Goal: Task Accomplishment & Management: Manage account settings

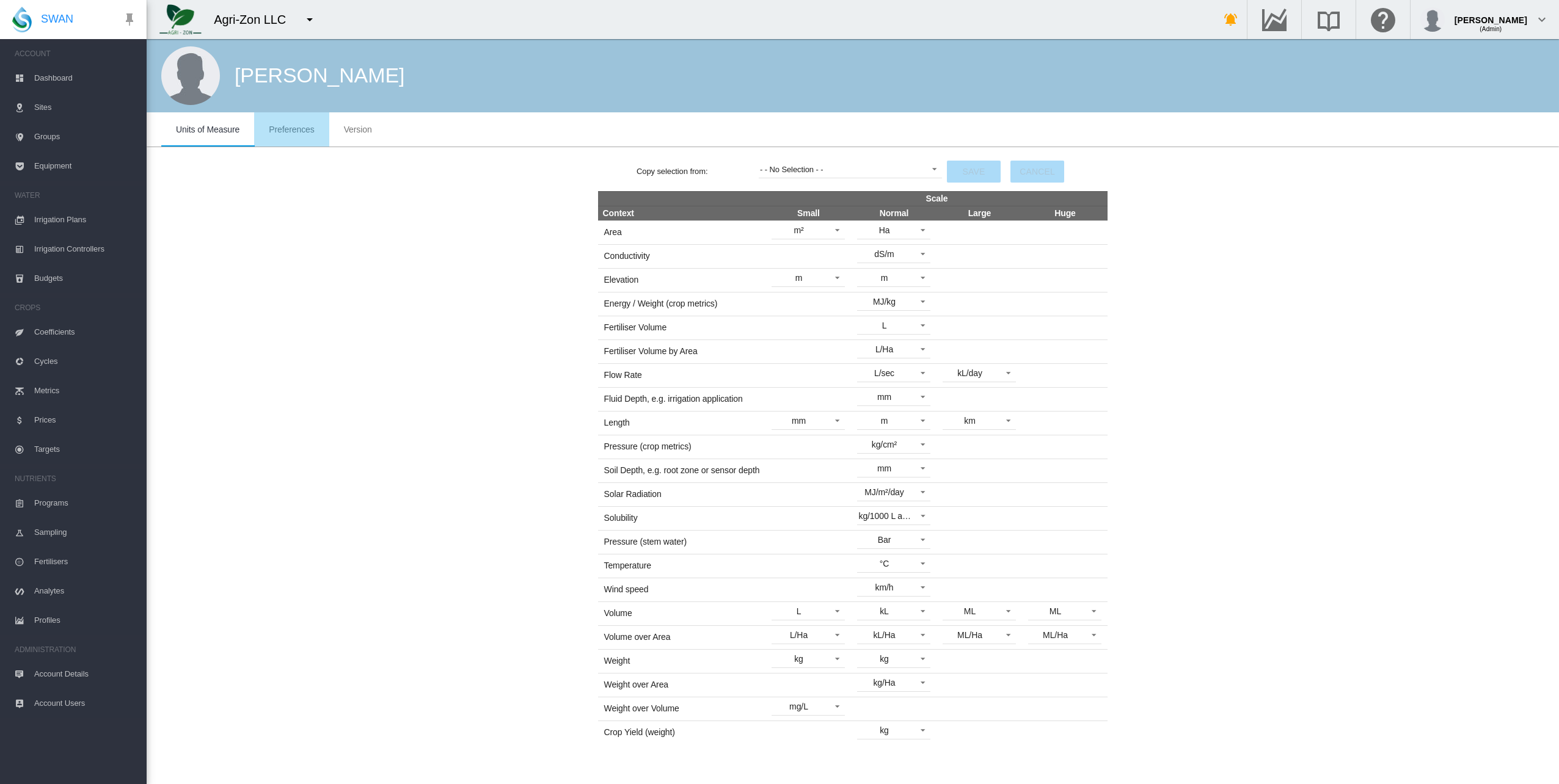
click at [299, 134] on span "Preferences" at bounding box center [291, 129] width 45 height 10
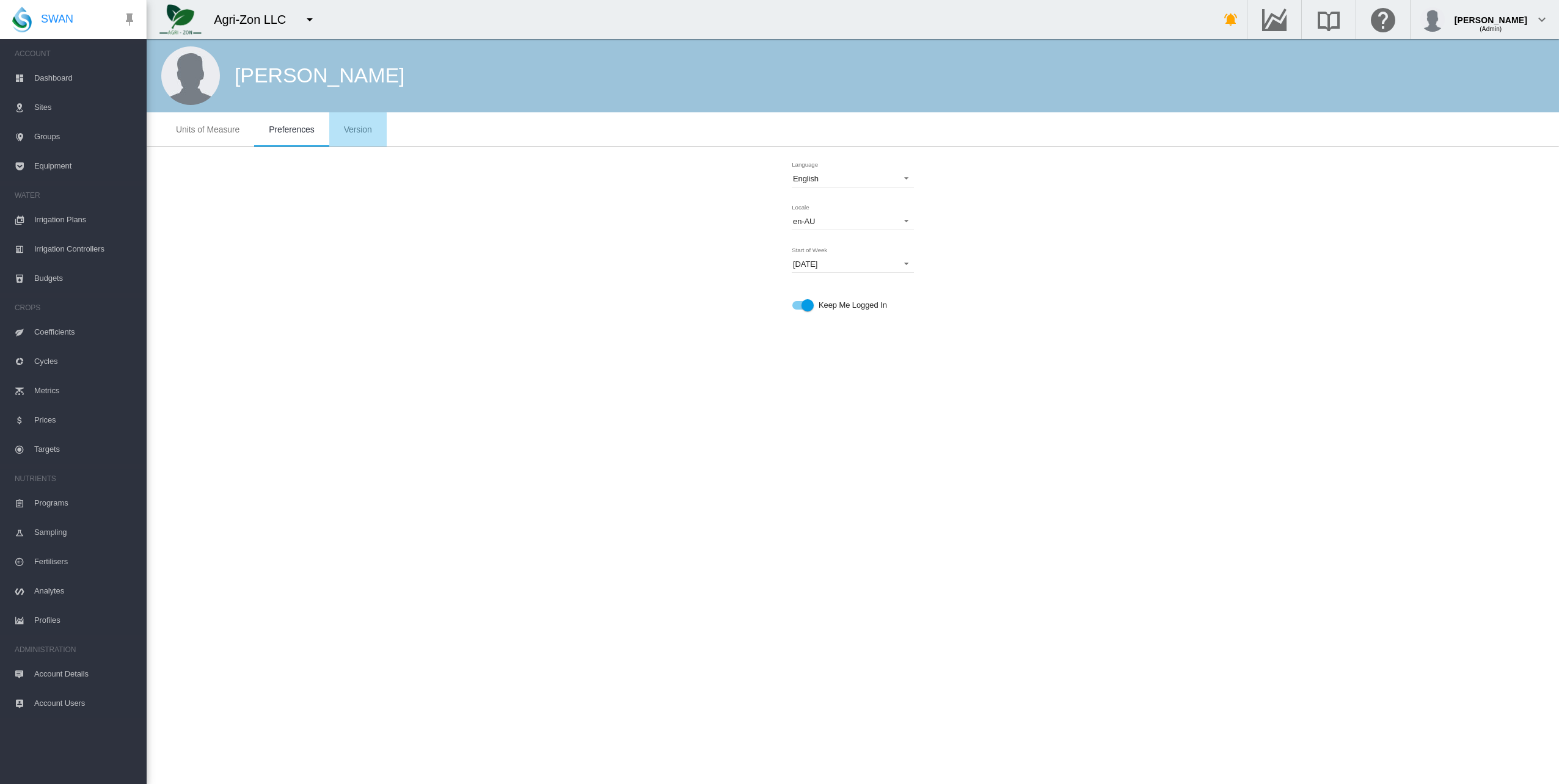
click at [353, 138] on md-tab-item "Version" at bounding box center [358, 130] width 57 height 34
click at [209, 130] on span "Units of Measure" at bounding box center [207, 129] width 64 height 10
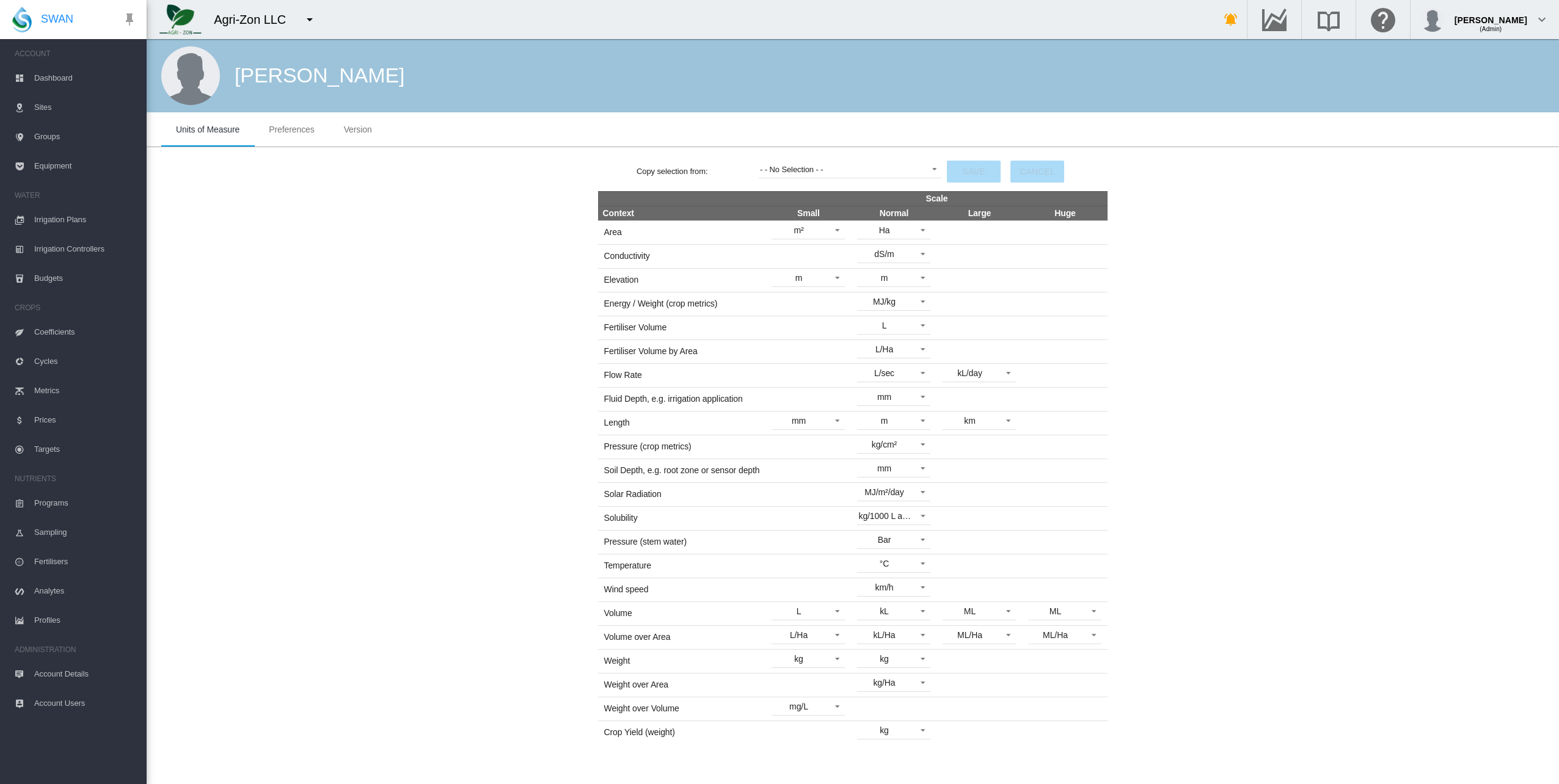
click at [59, 79] on span "Dashboard" at bounding box center [85, 78] width 102 height 29
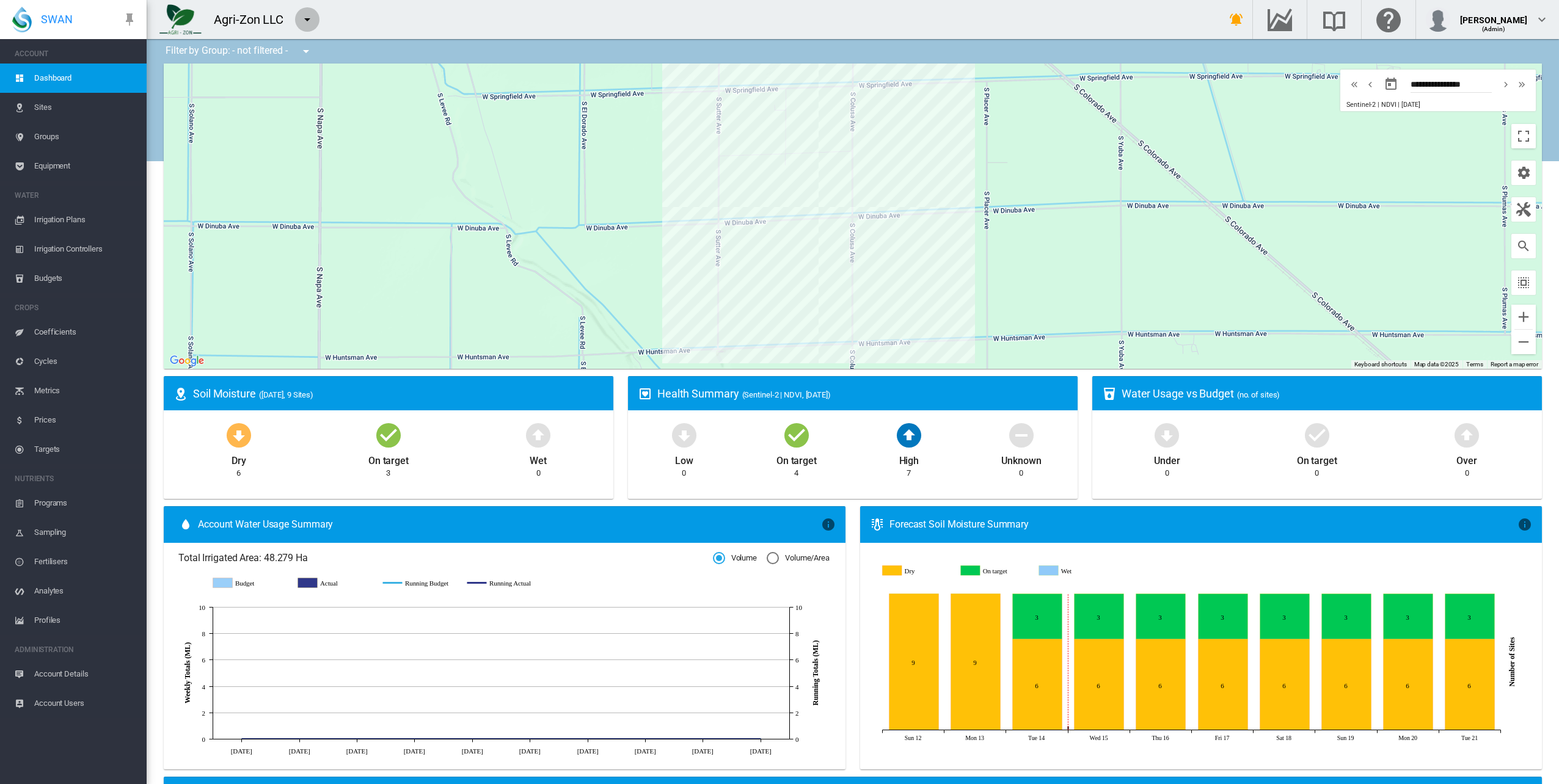
click at [301, 16] on md-icon "icon-menu-down" at bounding box center [307, 19] width 14 height 14
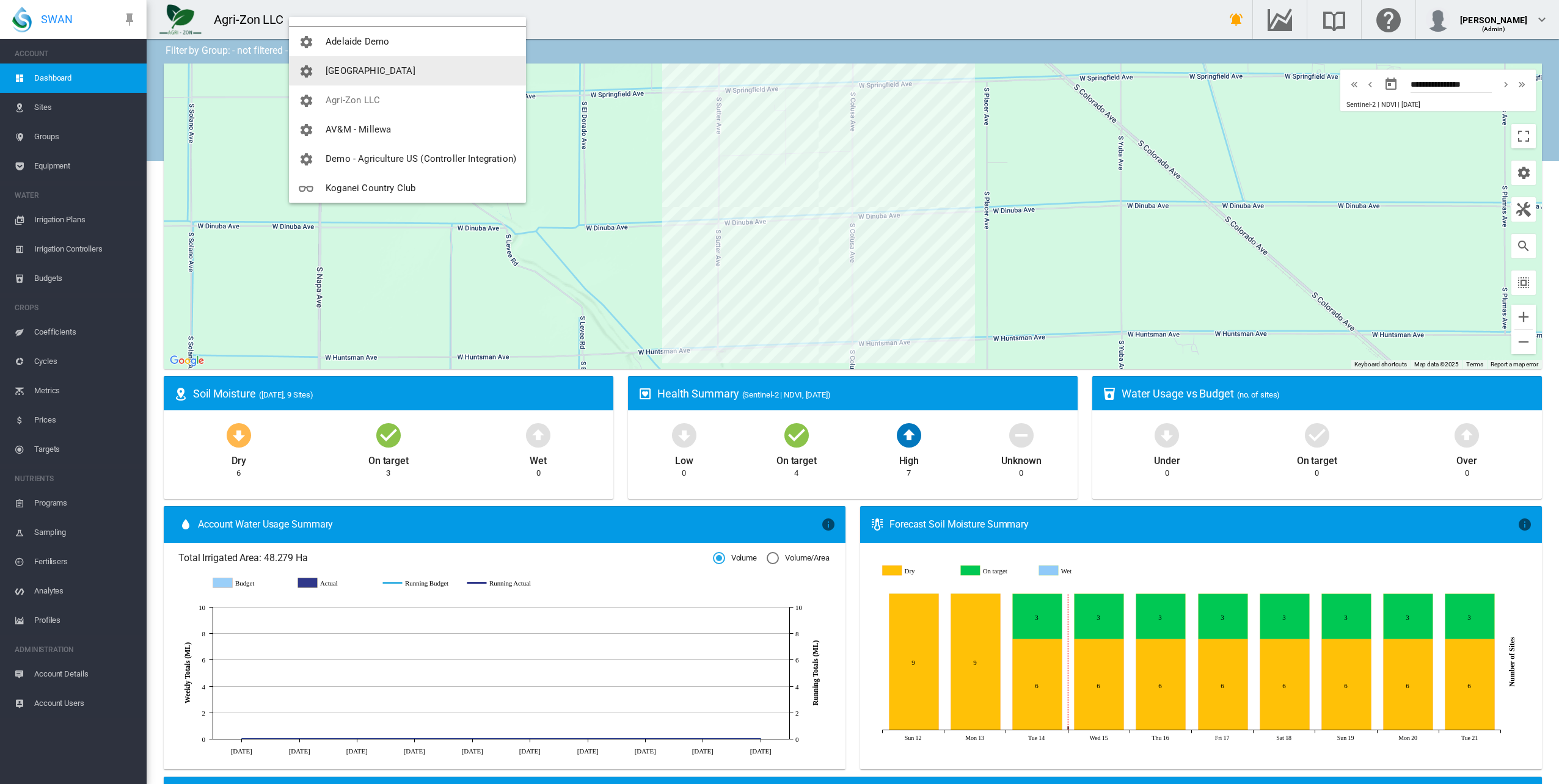
scroll to position [147, 0]
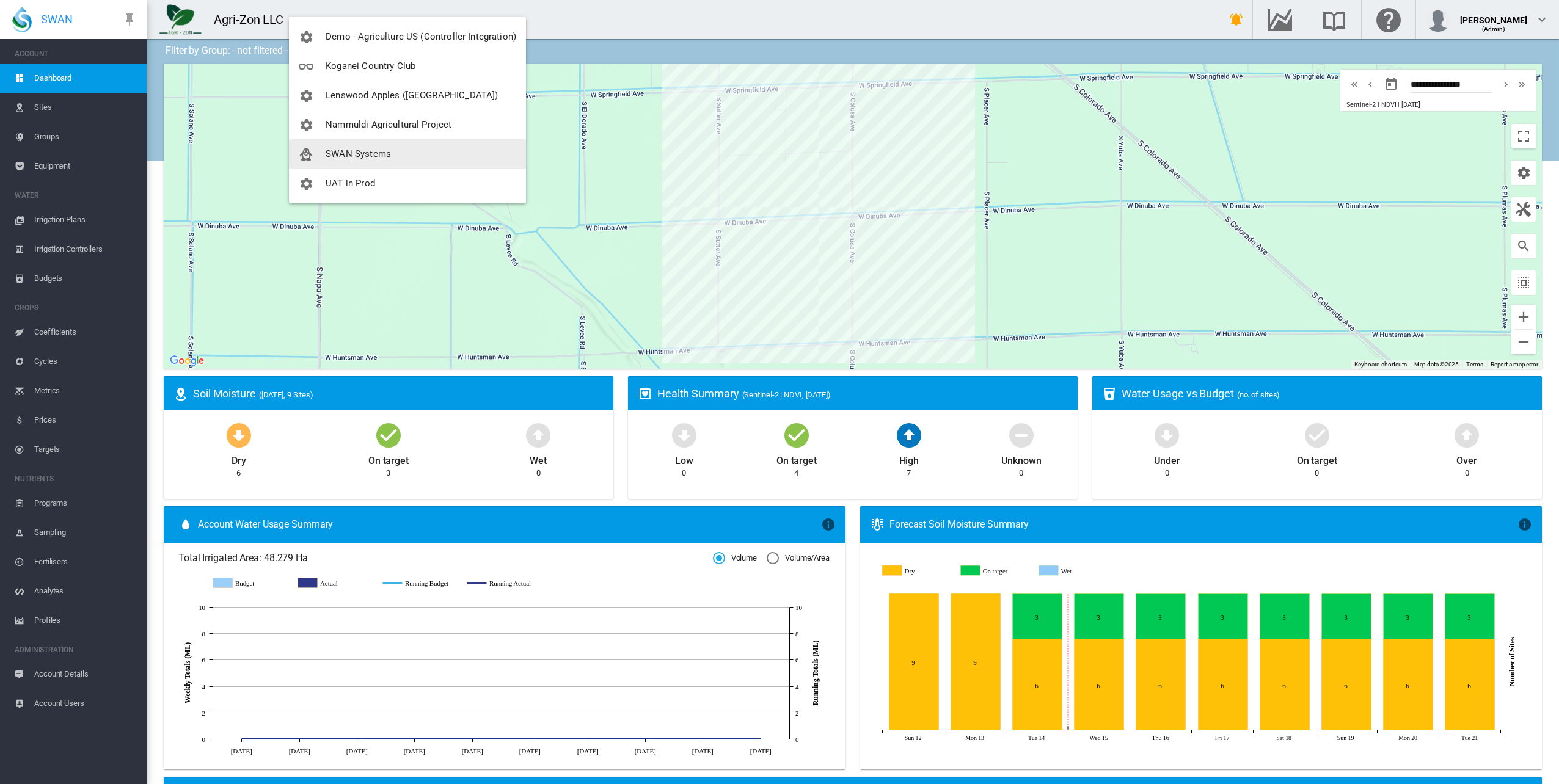
click at [347, 152] on span "SWAN Systems" at bounding box center [359, 154] width 66 height 11
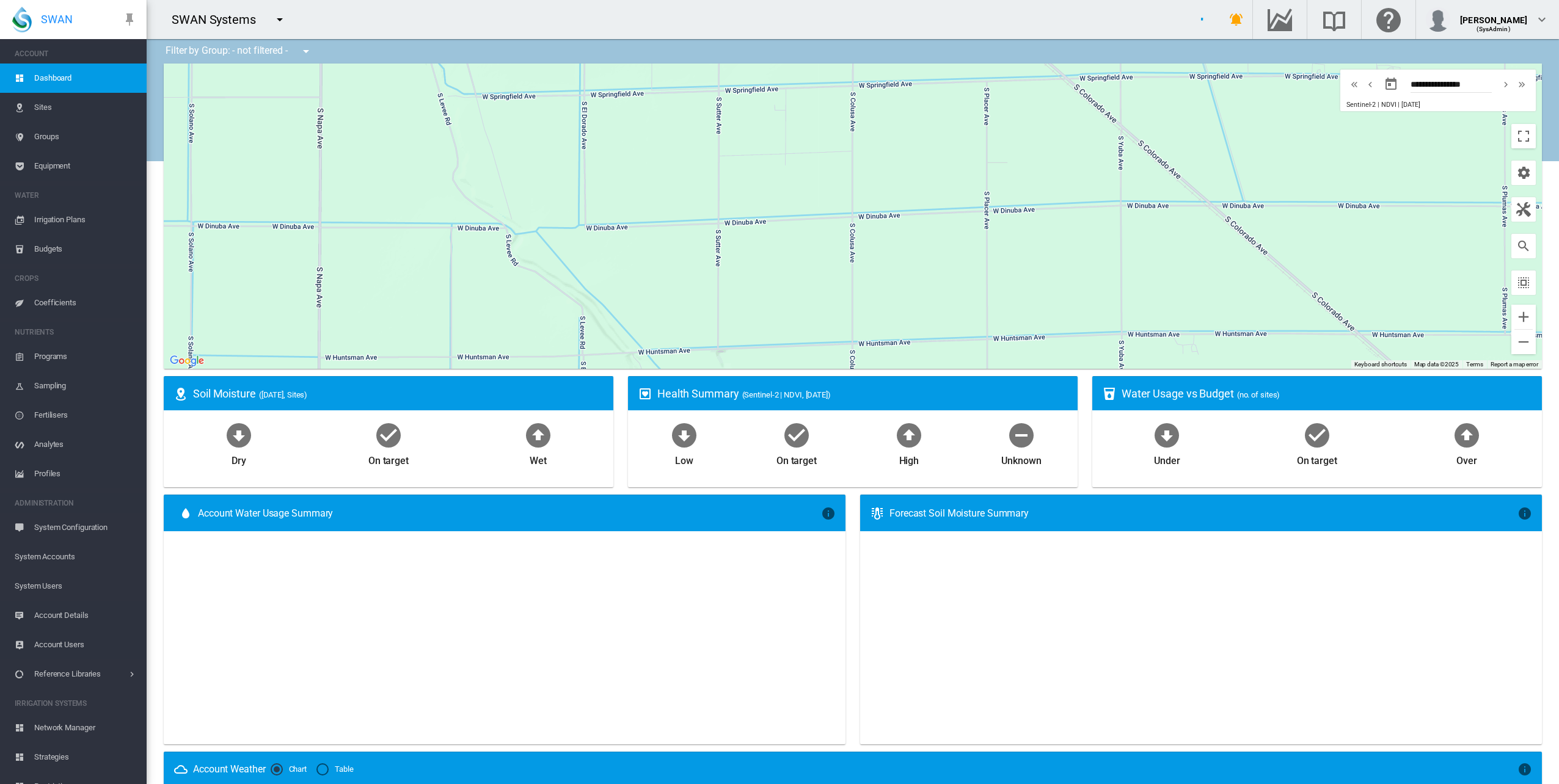
scroll to position [46, 0]
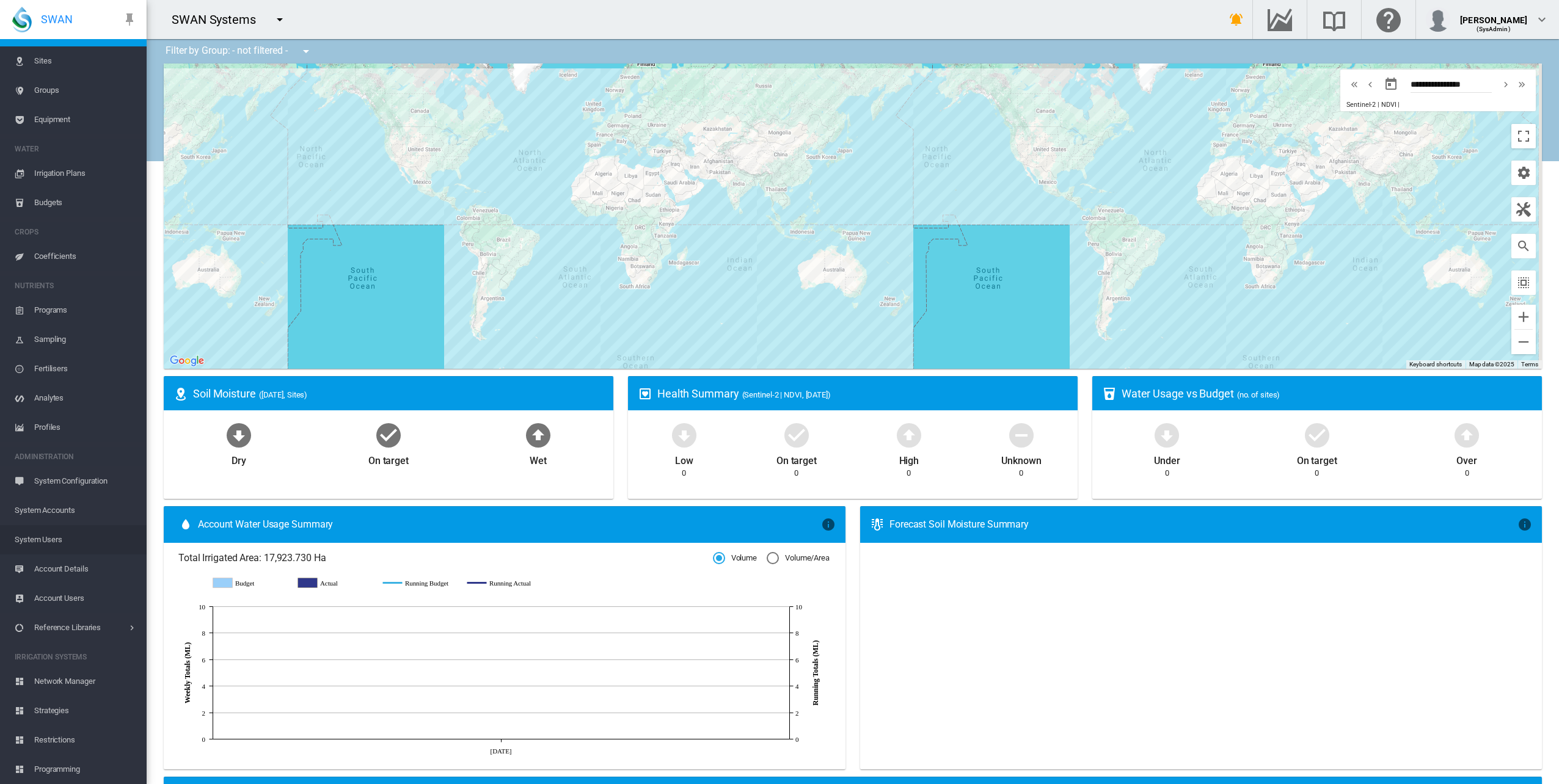
click at [88, 534] on span "System Users" at bounding box center [75, 540] width 122 height 29
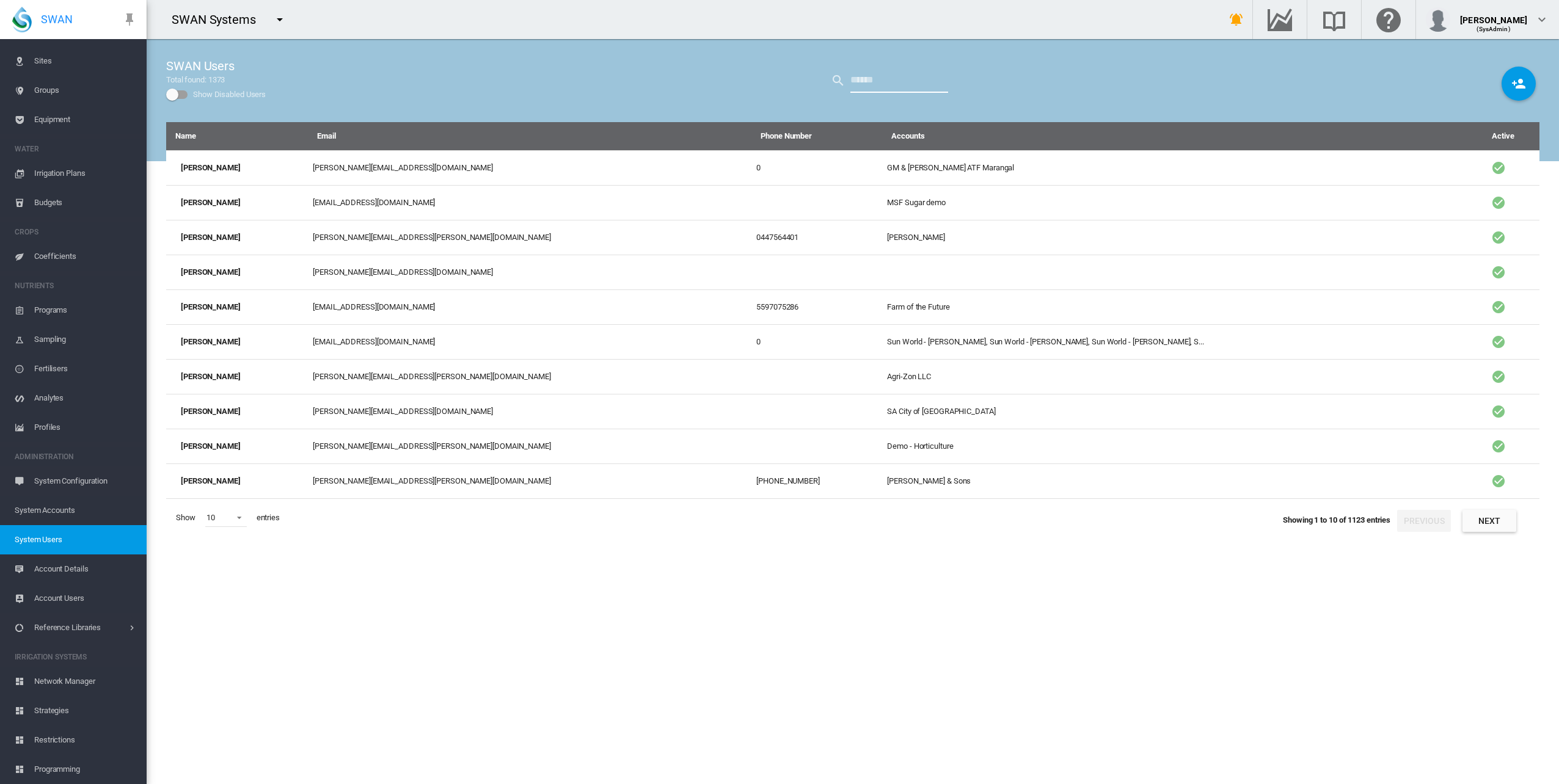
click at [870, 79] on input "text" at bounding box center [899, 81] width 98 height 25
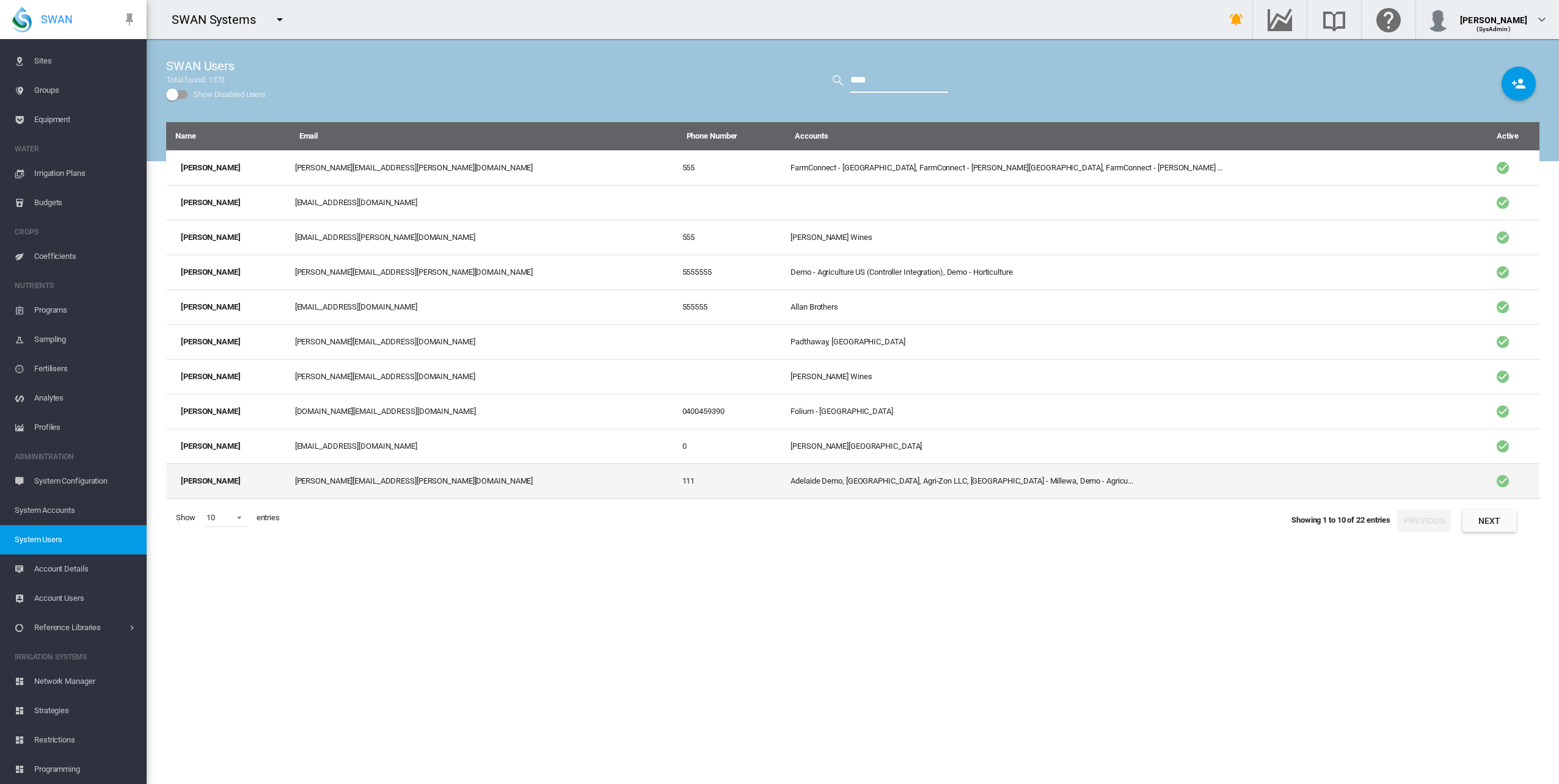
type input "****"
click at [264, 475] on td "[PERSON_NAME]" at bounding box center [227, 481] width 124 height 36
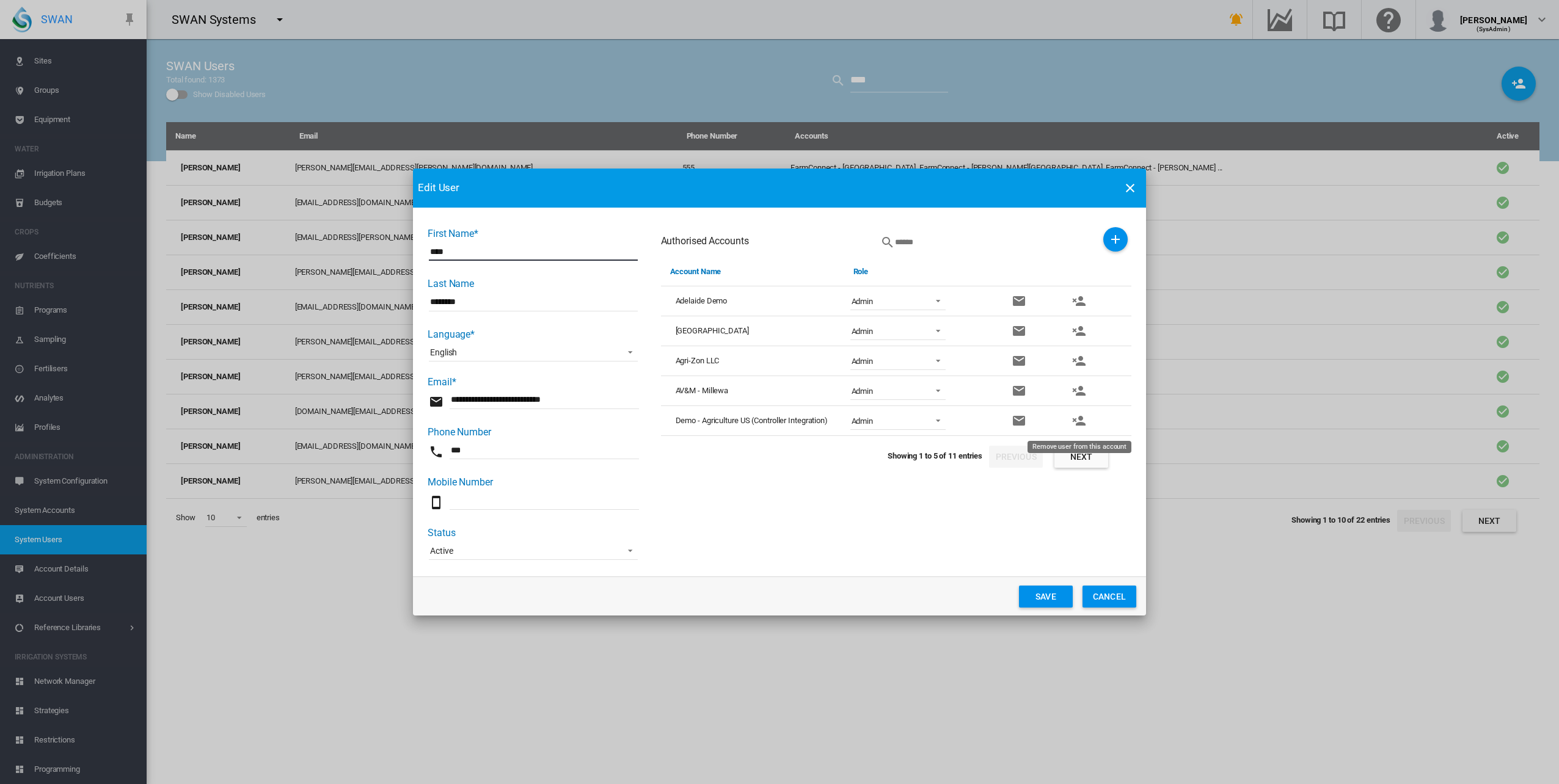
click at [1080, 421] on md-icon "icon-account-remove" at bounding box center [1078, 420] width 14 height 14
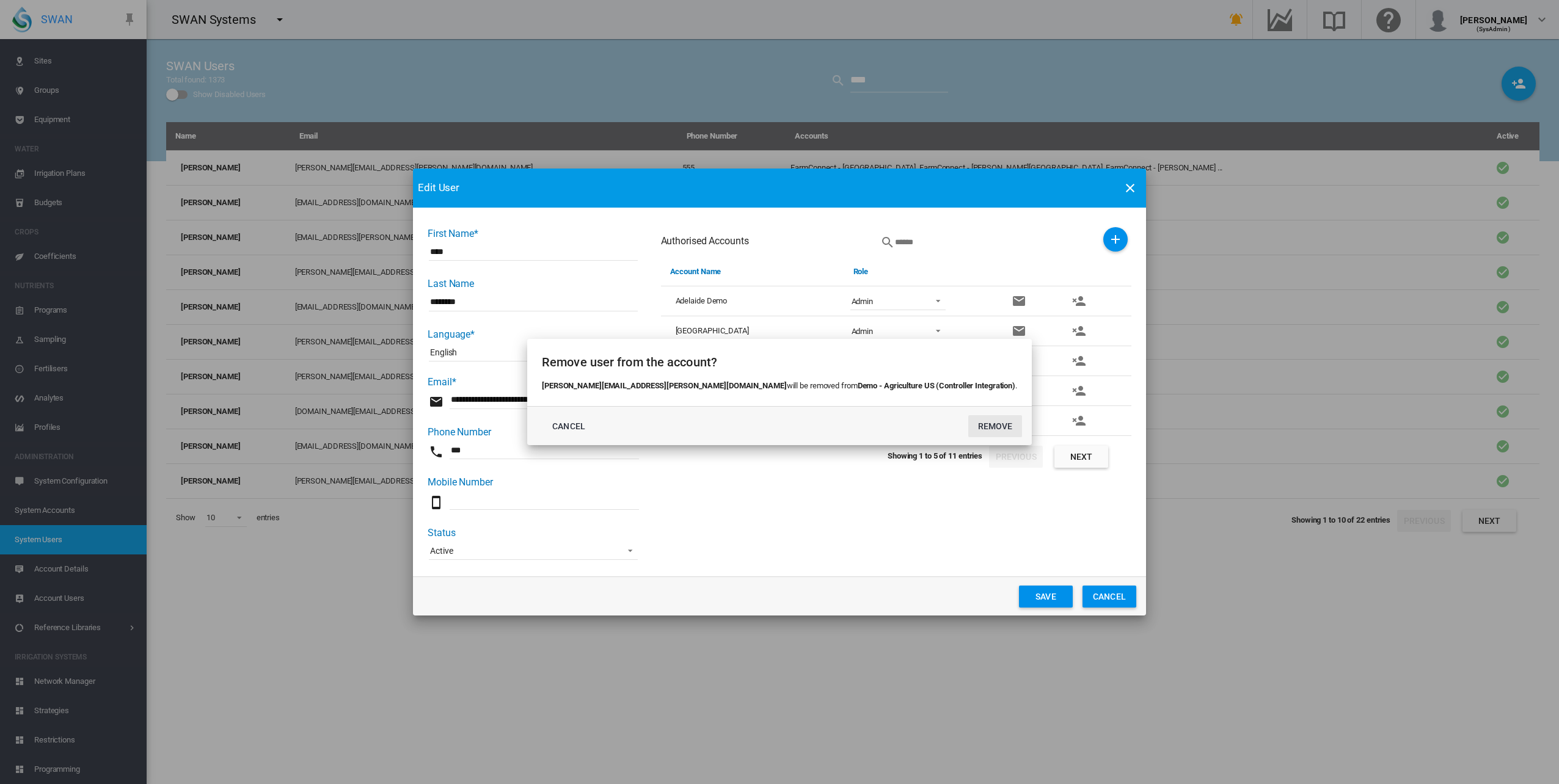
click at [968, 428] on button "REMOVE" at bounding box center [995, 426] width 54 height 22
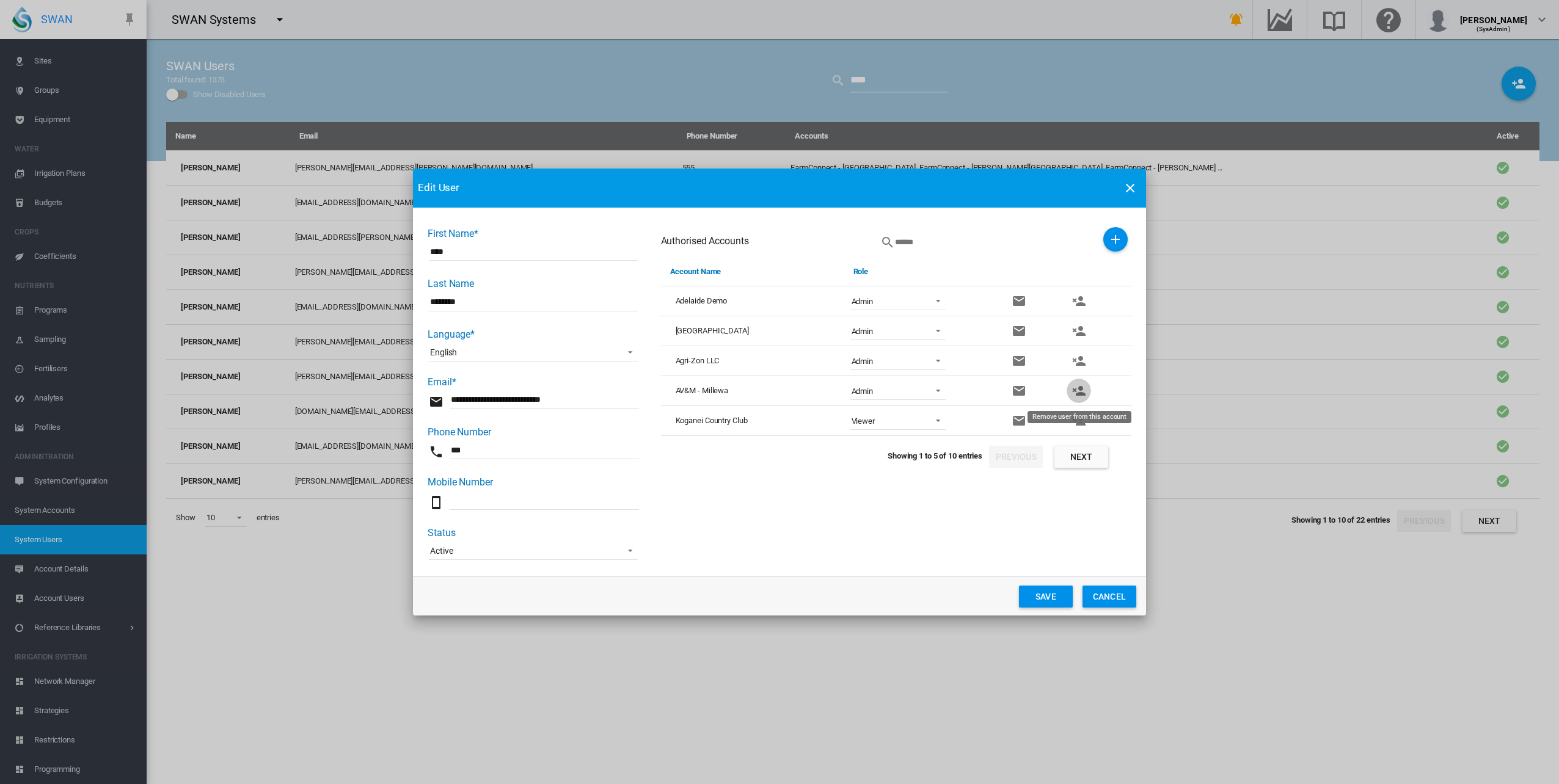
click at [1081, 389] on md-icon "icon-account-remove" at bounding box center [1078, 390] width 14 height 14
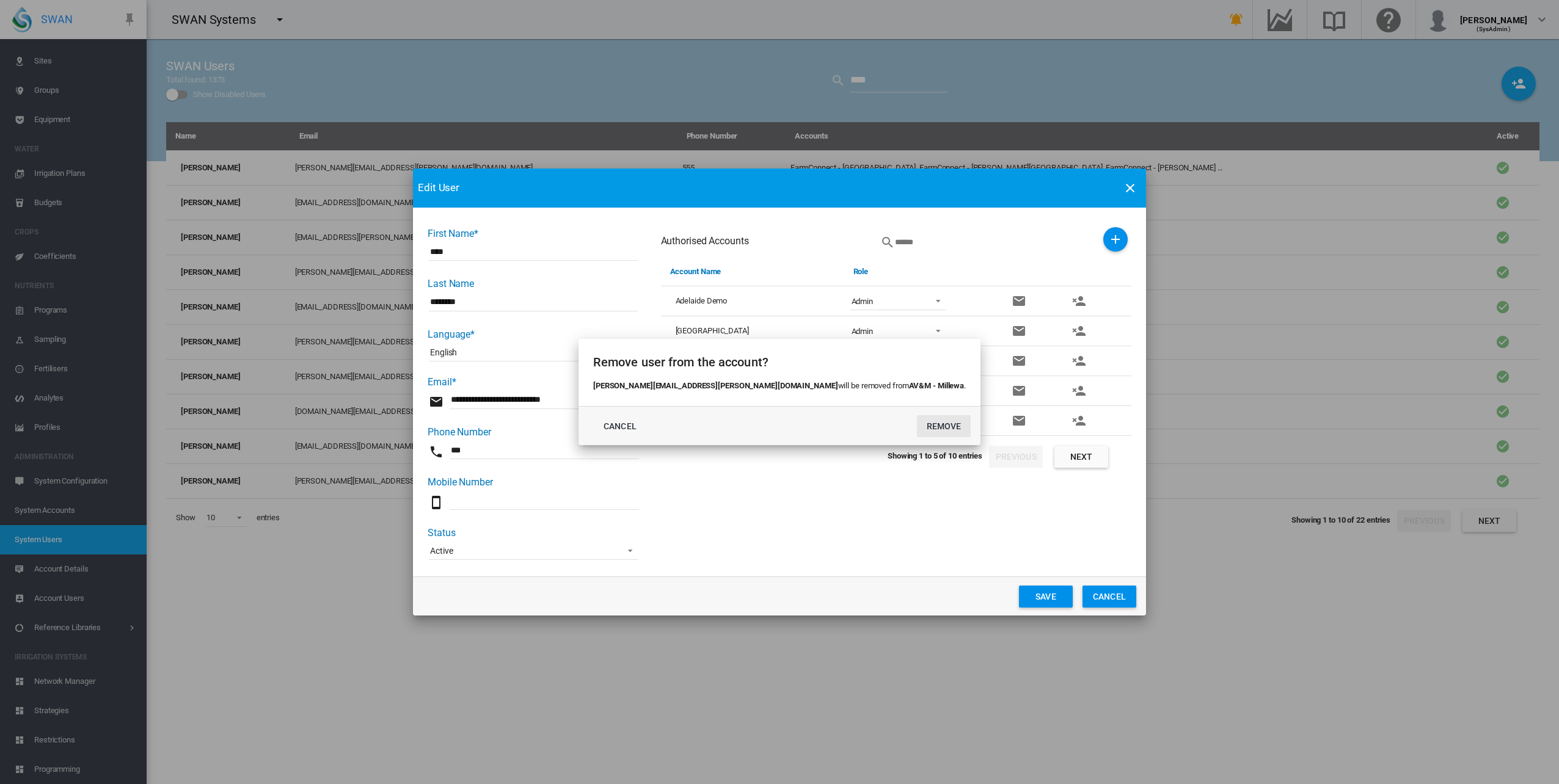
click at [917, 428] on button "REMOVE" at bounding box center [943, 426] width 54 height 22
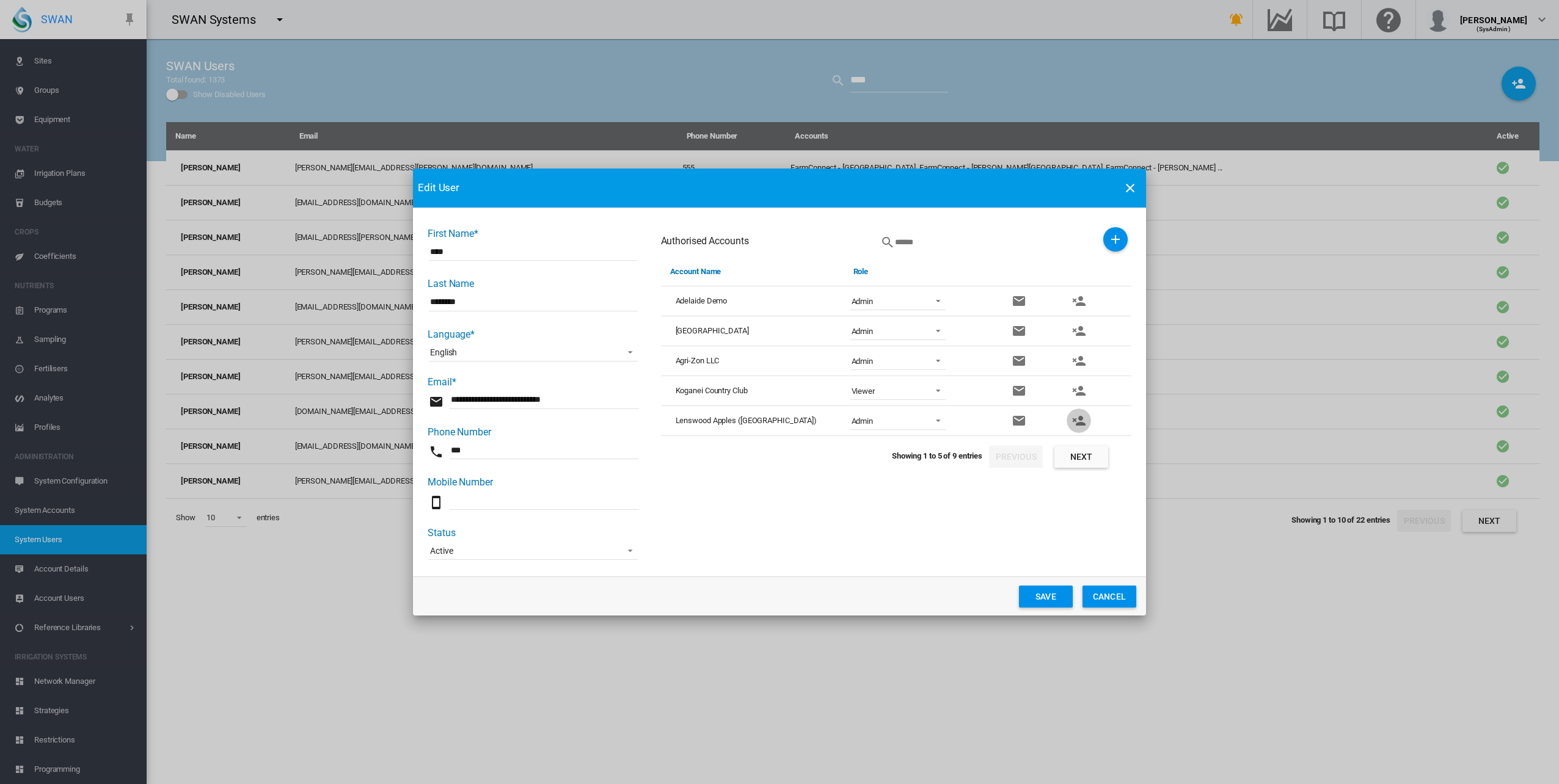
click at [1079, 419] on md-icon "icon-account-remove" at bounding box center [1078, 420] width 14 height 14
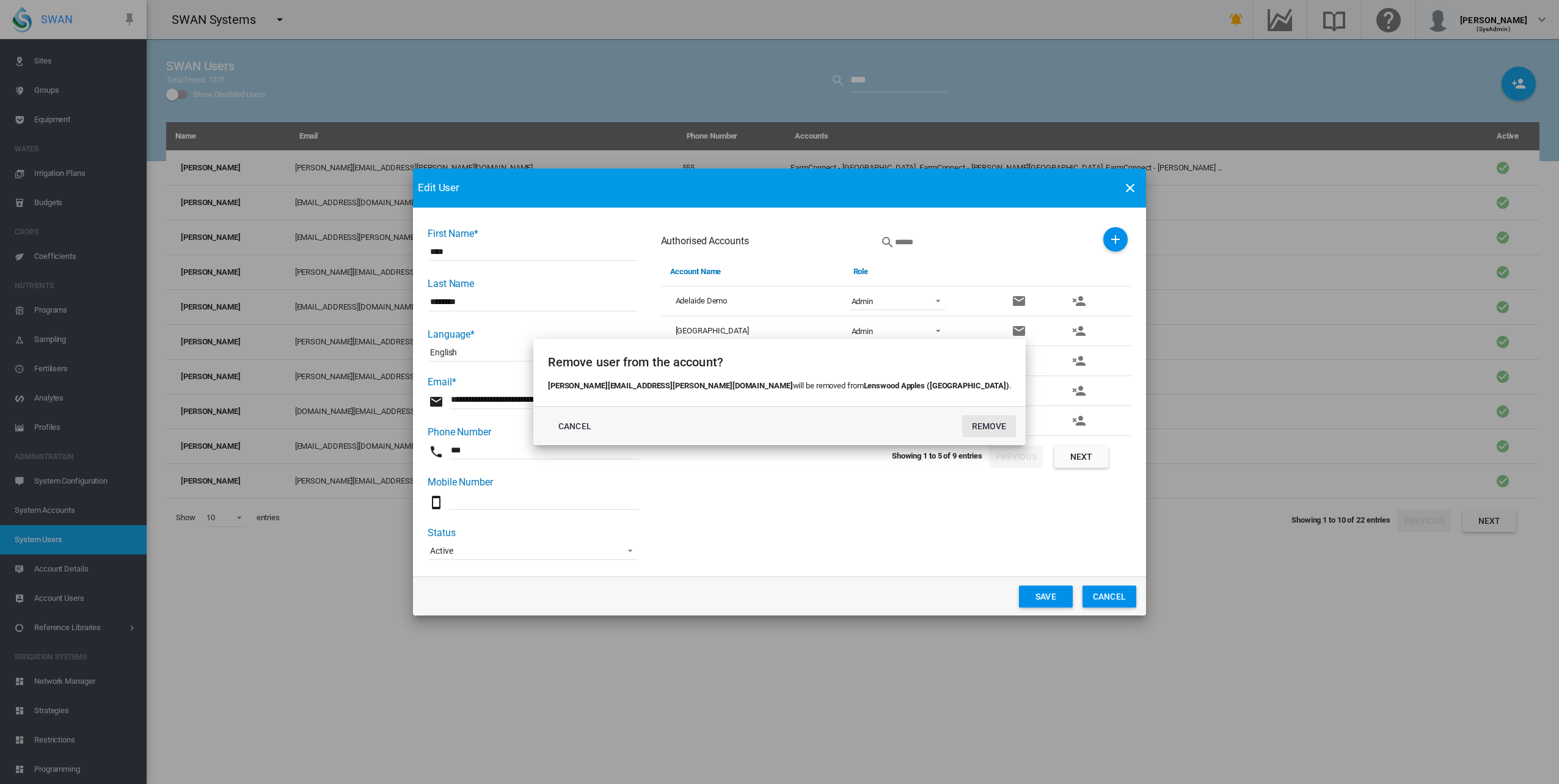
click at [962, 431] on button "REMOVE" at bounding box center [989, 426] width 54 height 22
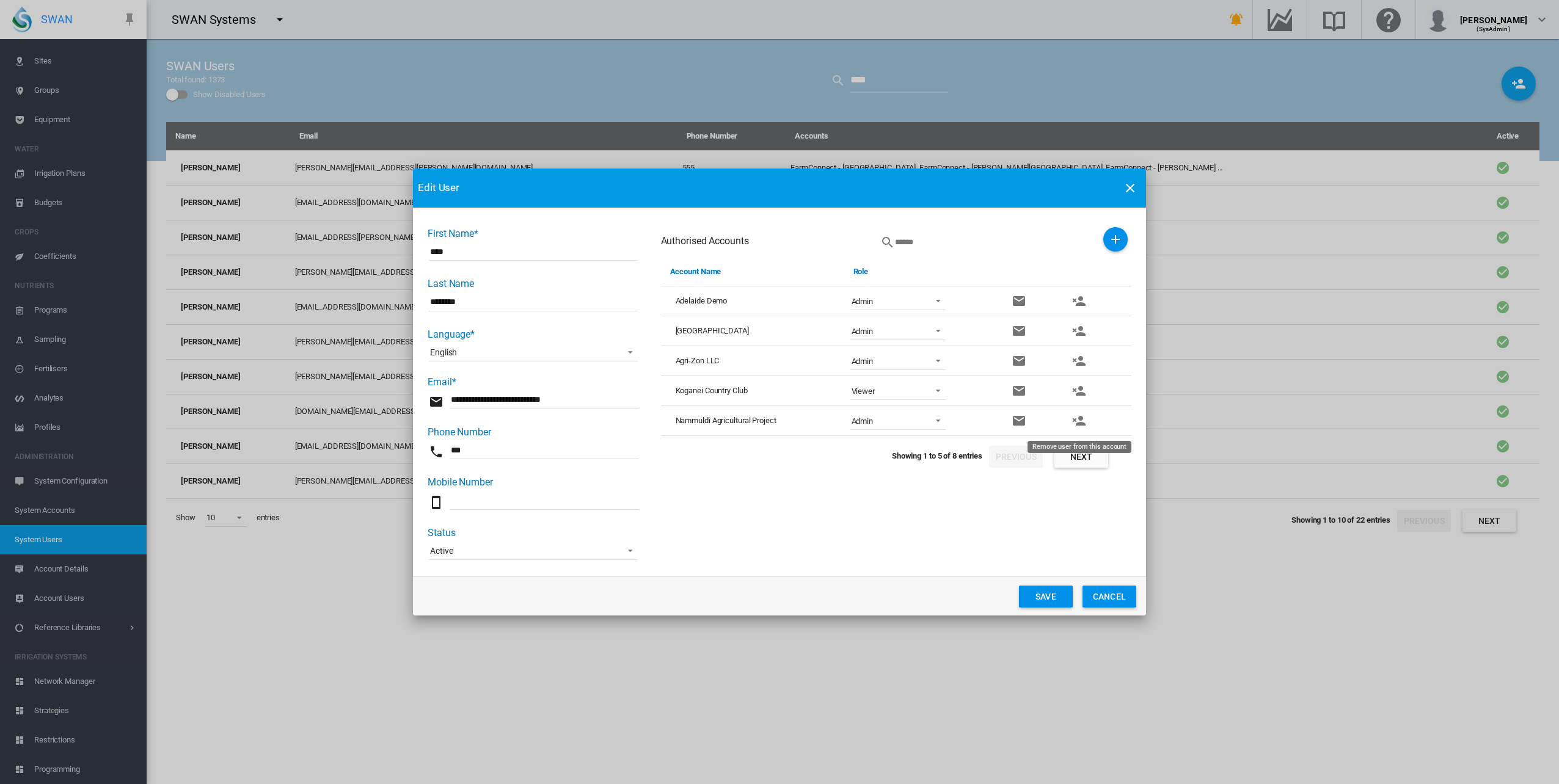
click at [1079, 418] on md-icon "icon-account-remove" at bounding box center [1078, 420] width 14 height 14
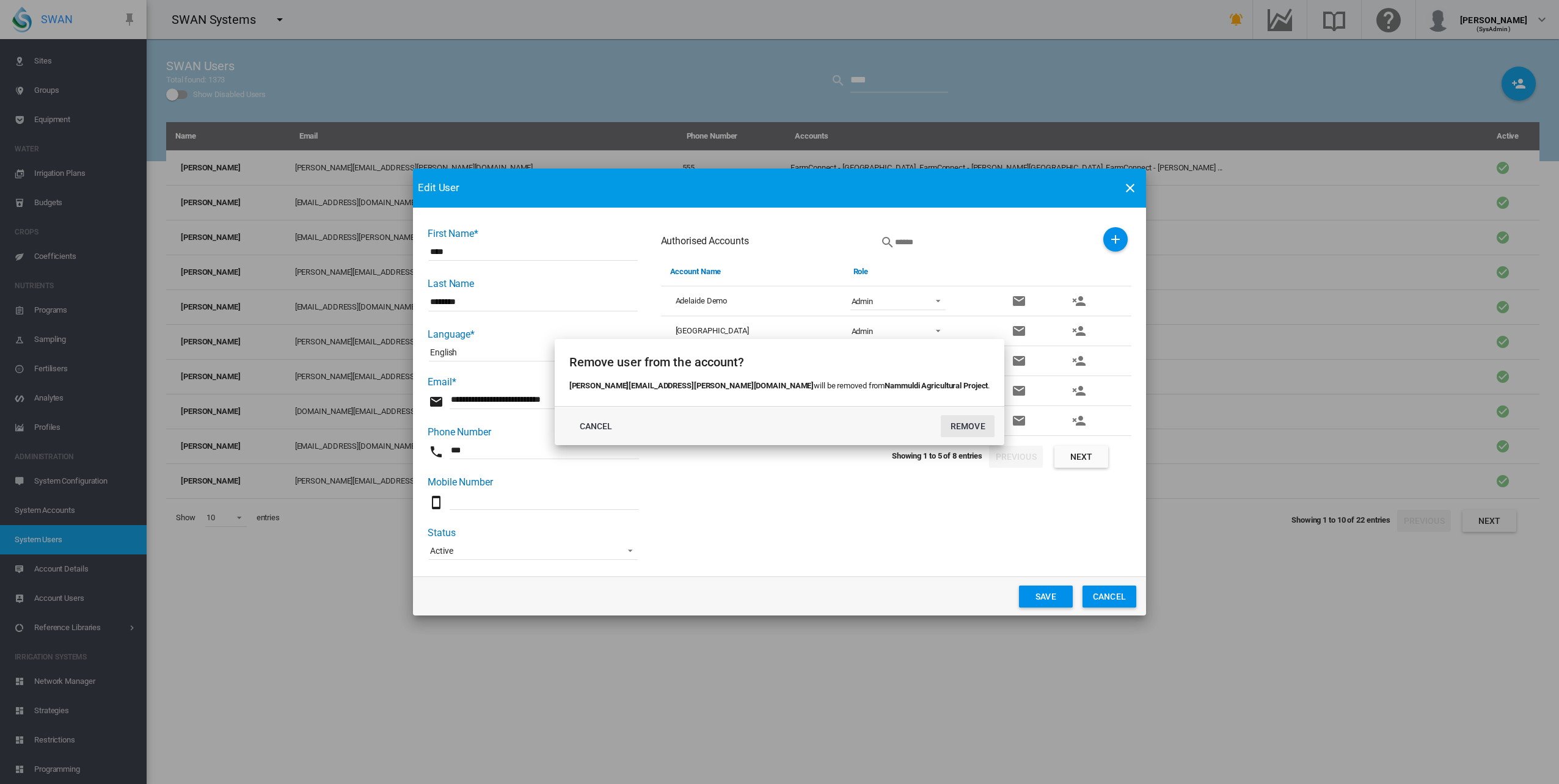
click at [941, 423] on button "REMOVE" at bounding box center [967, 426] width 54 height 22
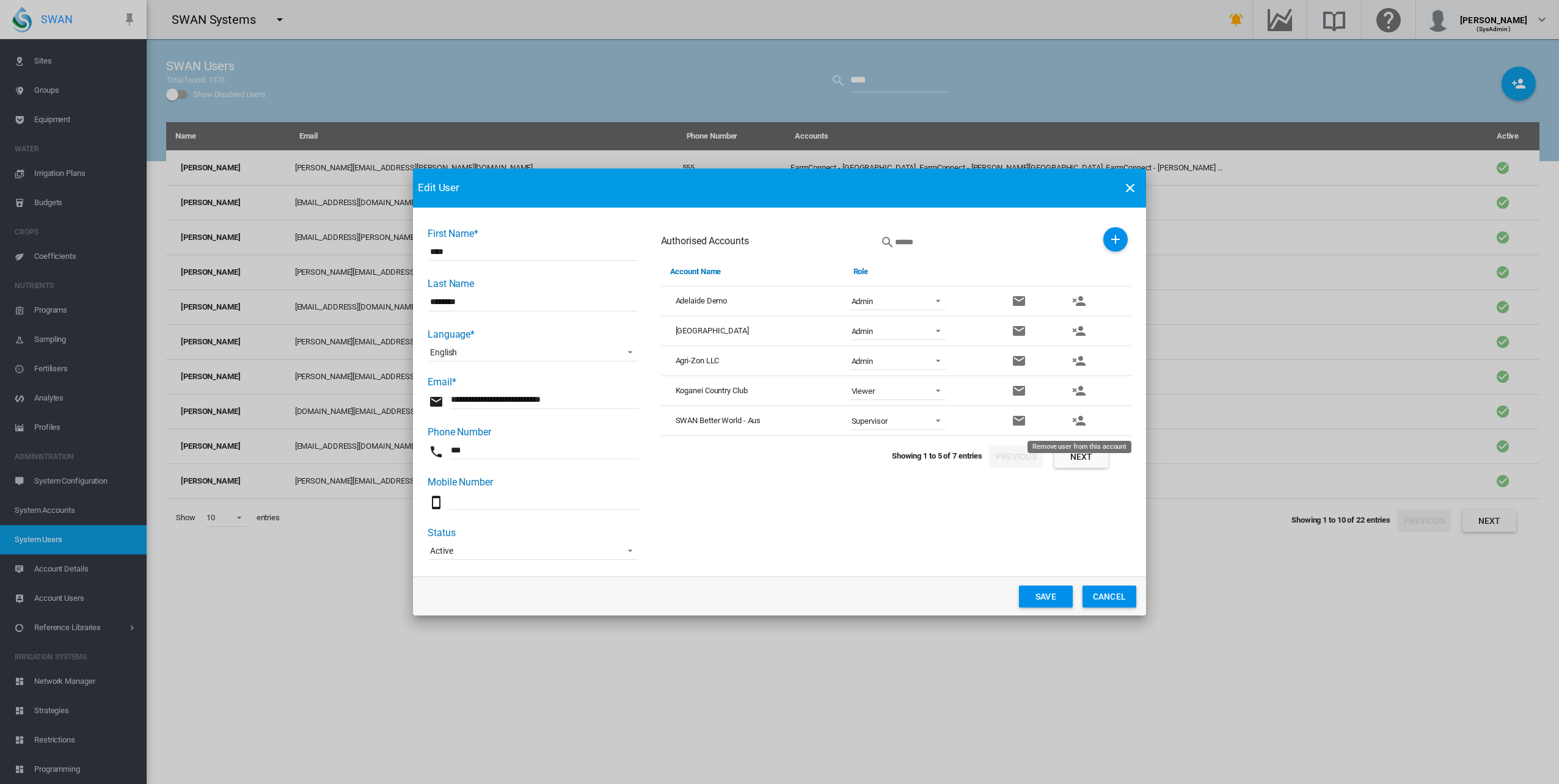
click at [1082, 423] on md-icon "icon-account-remove" at bounding box center [1078, 420] width 14 height 14
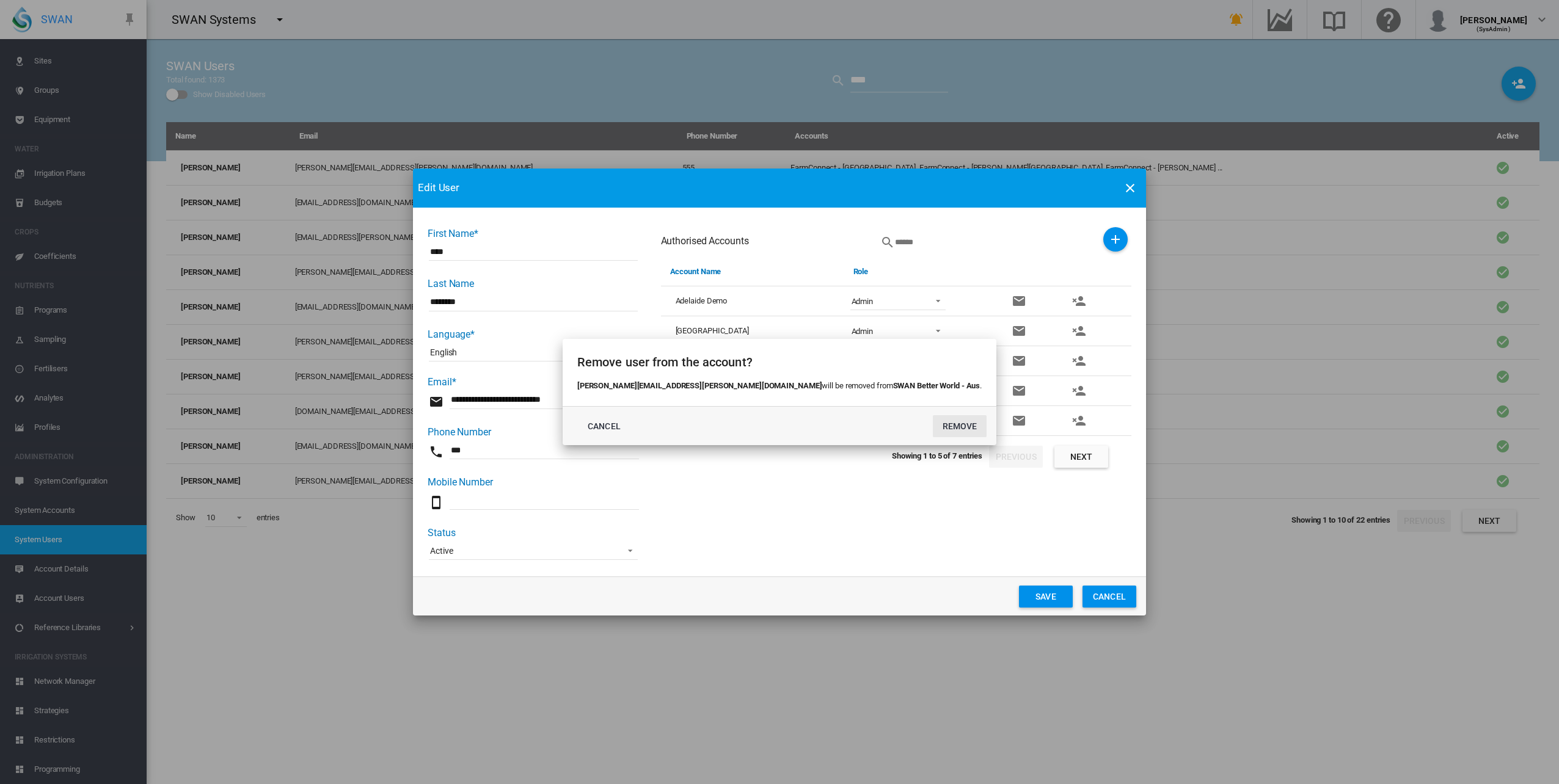
click at [933, 421] on button "REMOVE" at bounding box center [959, 426] width 54 height 22
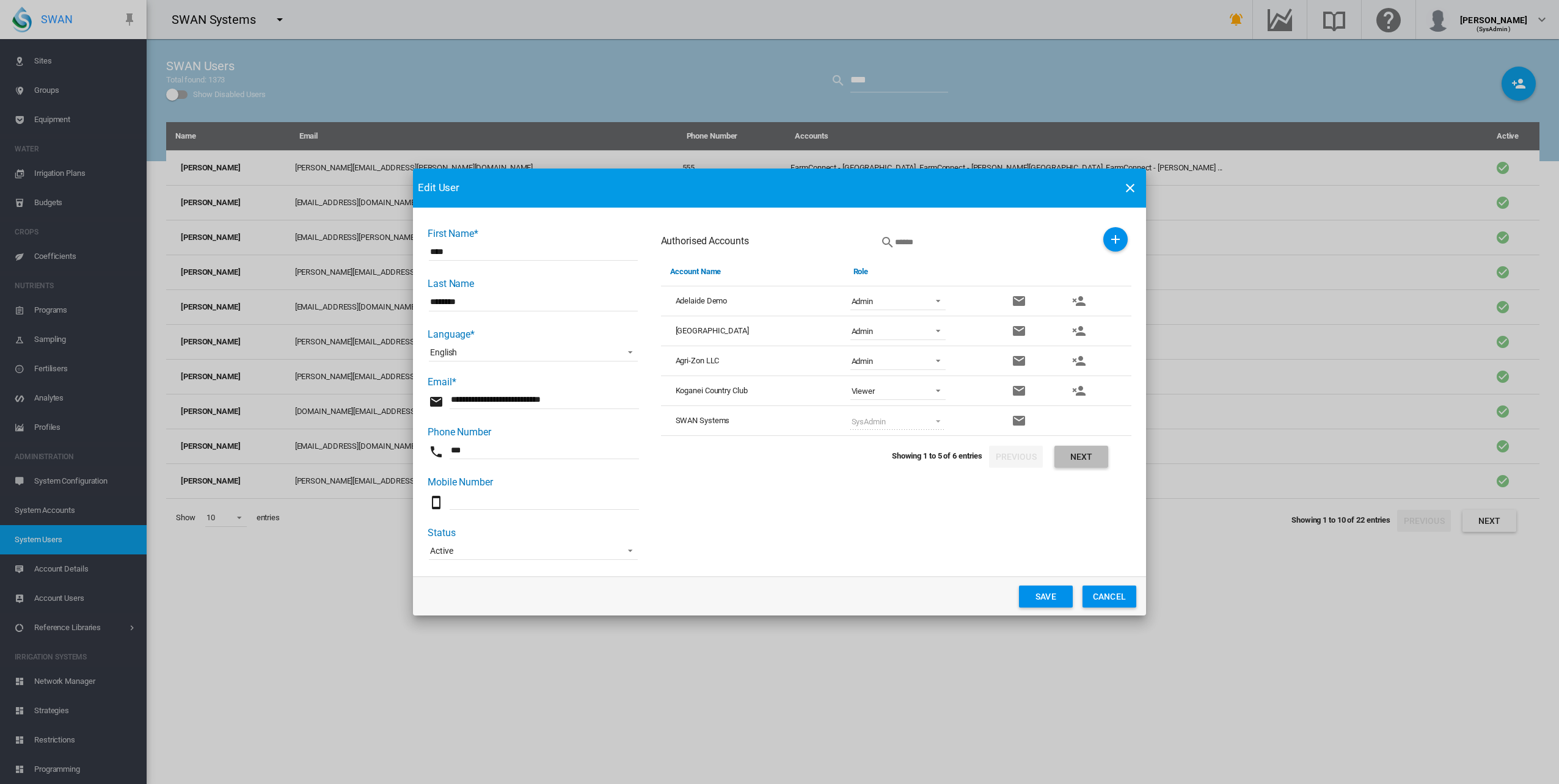
click at [1090, 458] on button "Next" at bounding box center [1081, 457] width 54 height 22
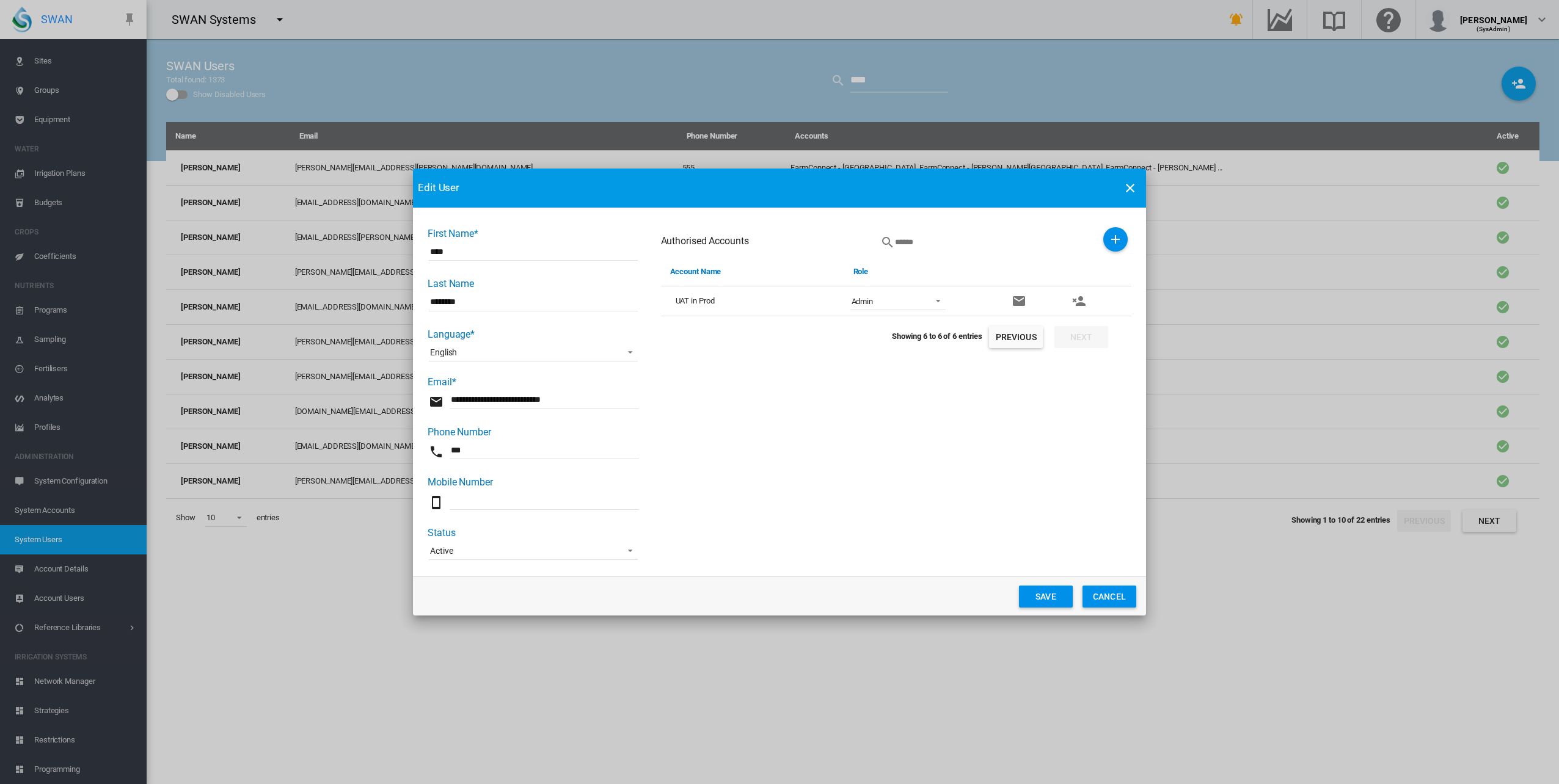
click at [1023, 337] on button "Previous" at bounding box center [1015, 337] width 54 height 22
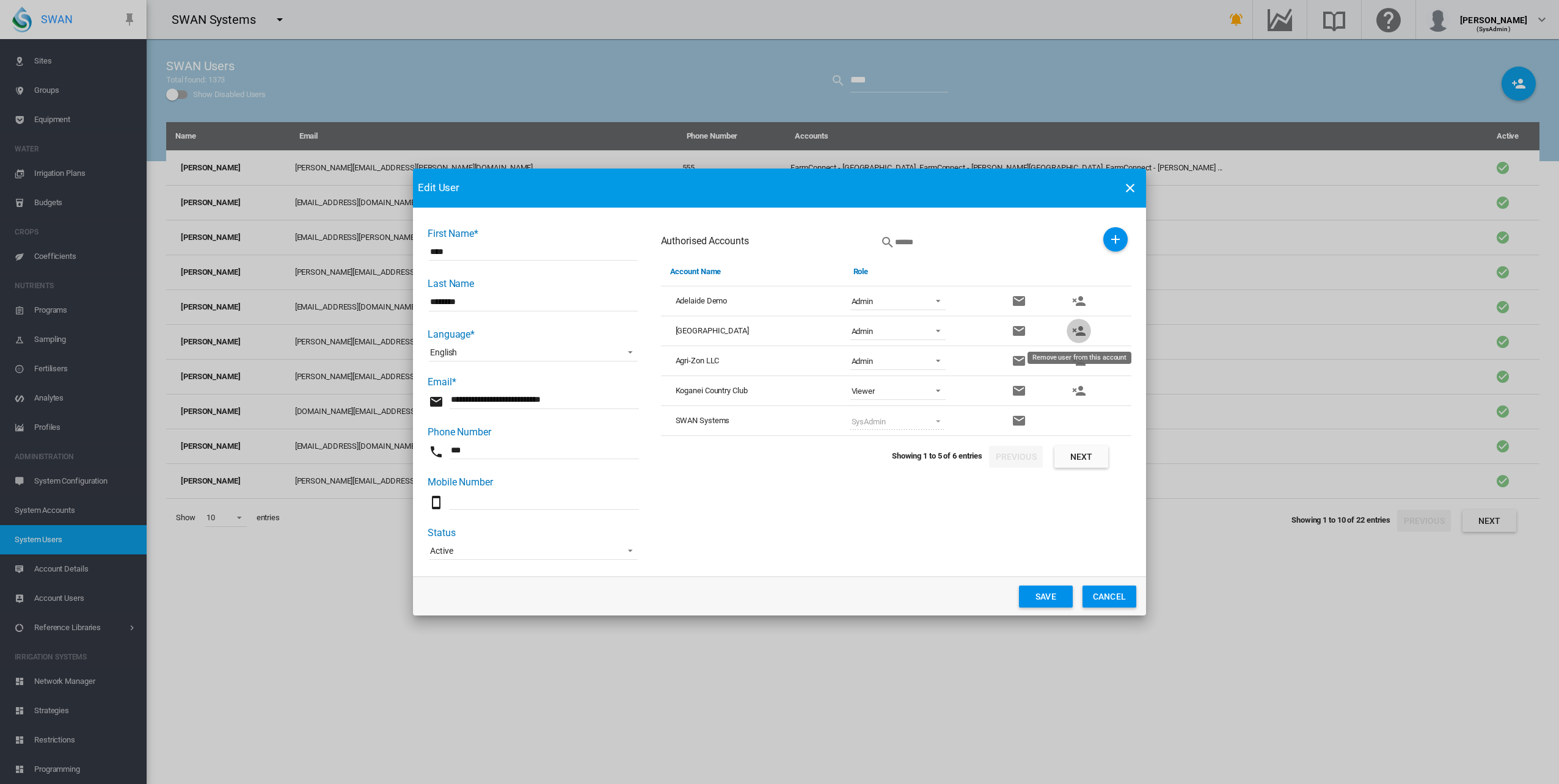
click at [1080, 328] on md-icon "icon-account-remove" at bounding box center [1078, 331] width 14 height 14
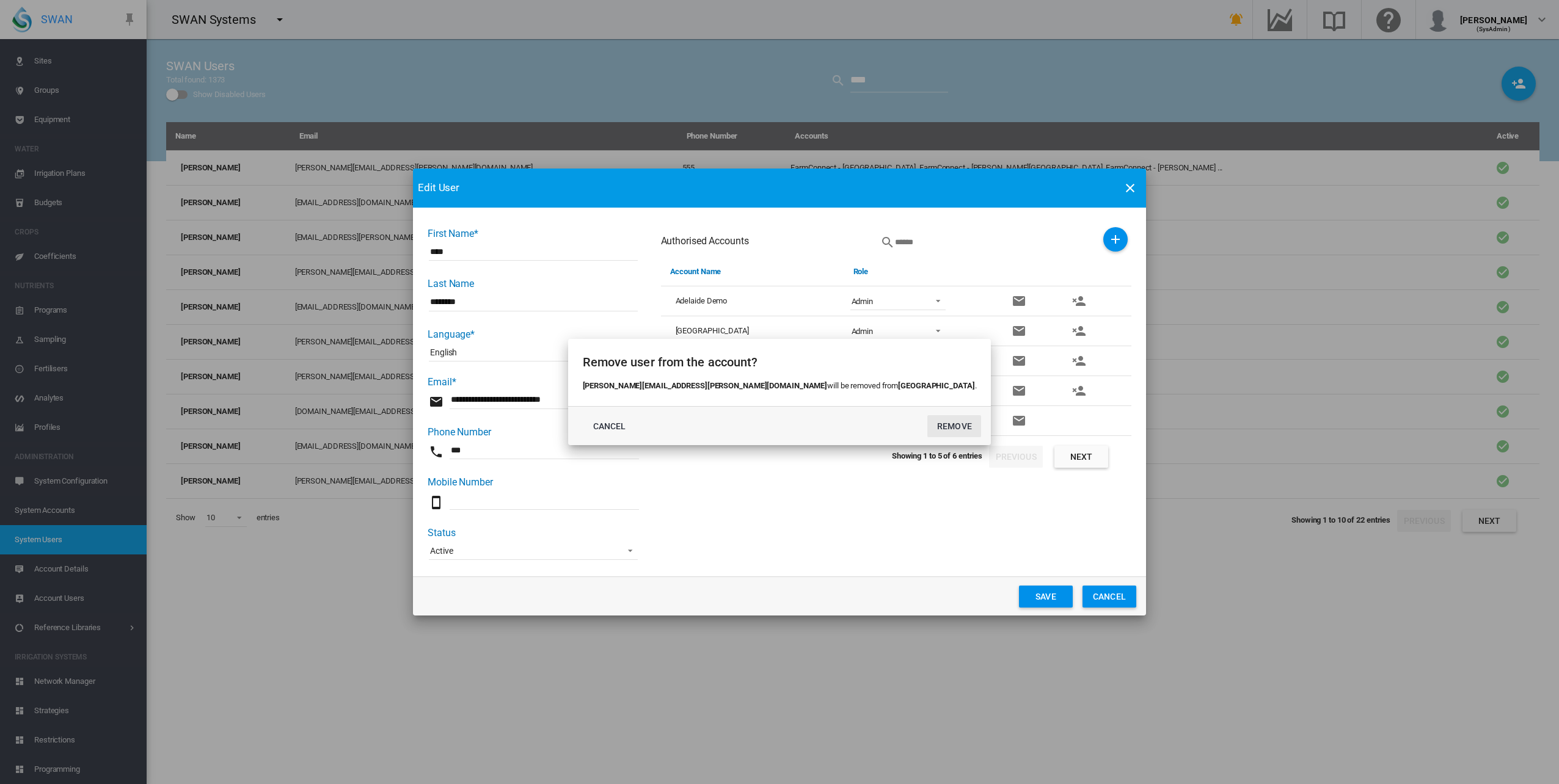
click at [927, 425] on button "REMOVE" at bounding box center [954, 426] width 54 height 22
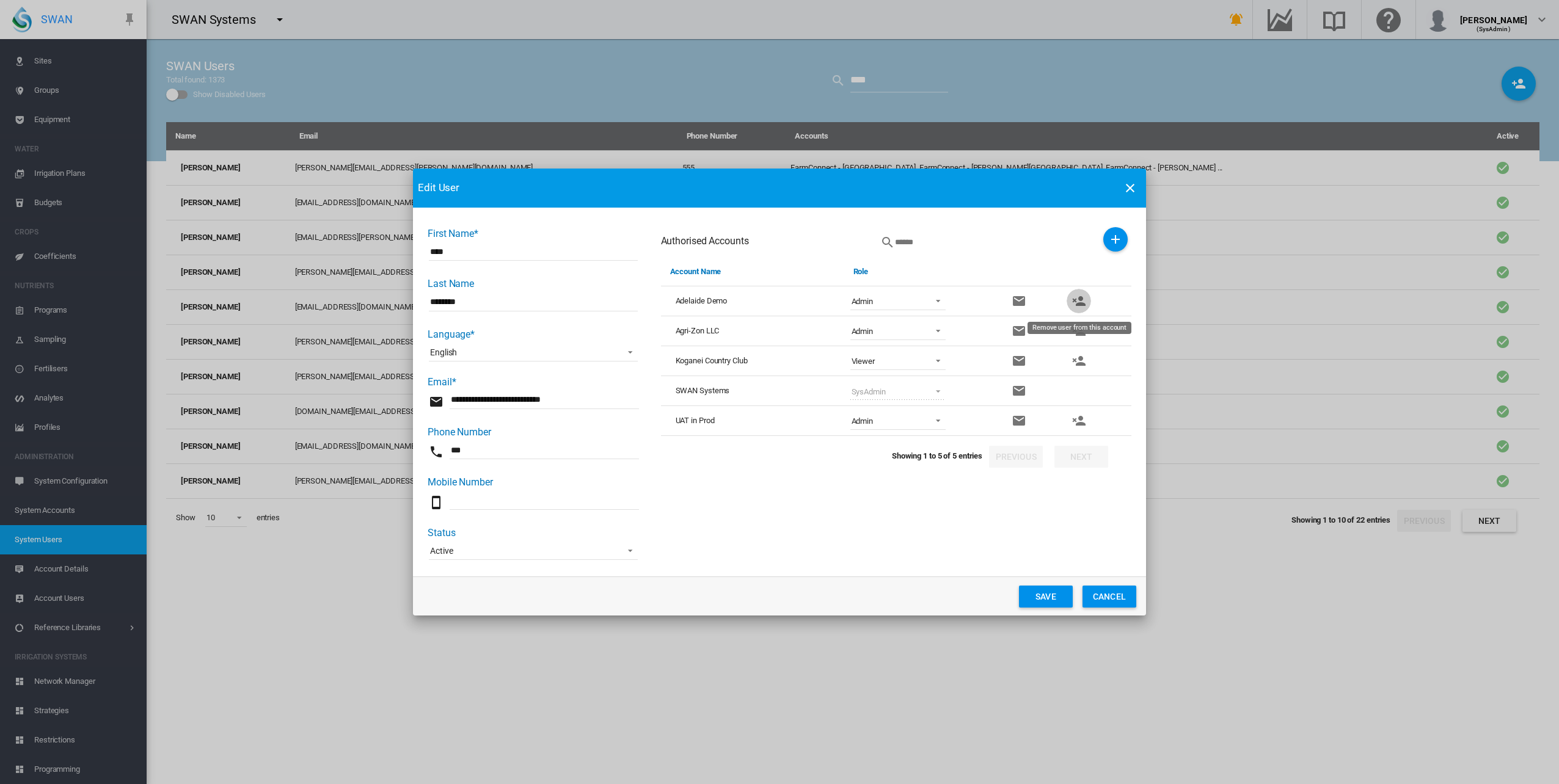
click at [1072, 300] on md-icon "icon-account-remove" at bounding box center [1078, 300] width 14 height 14
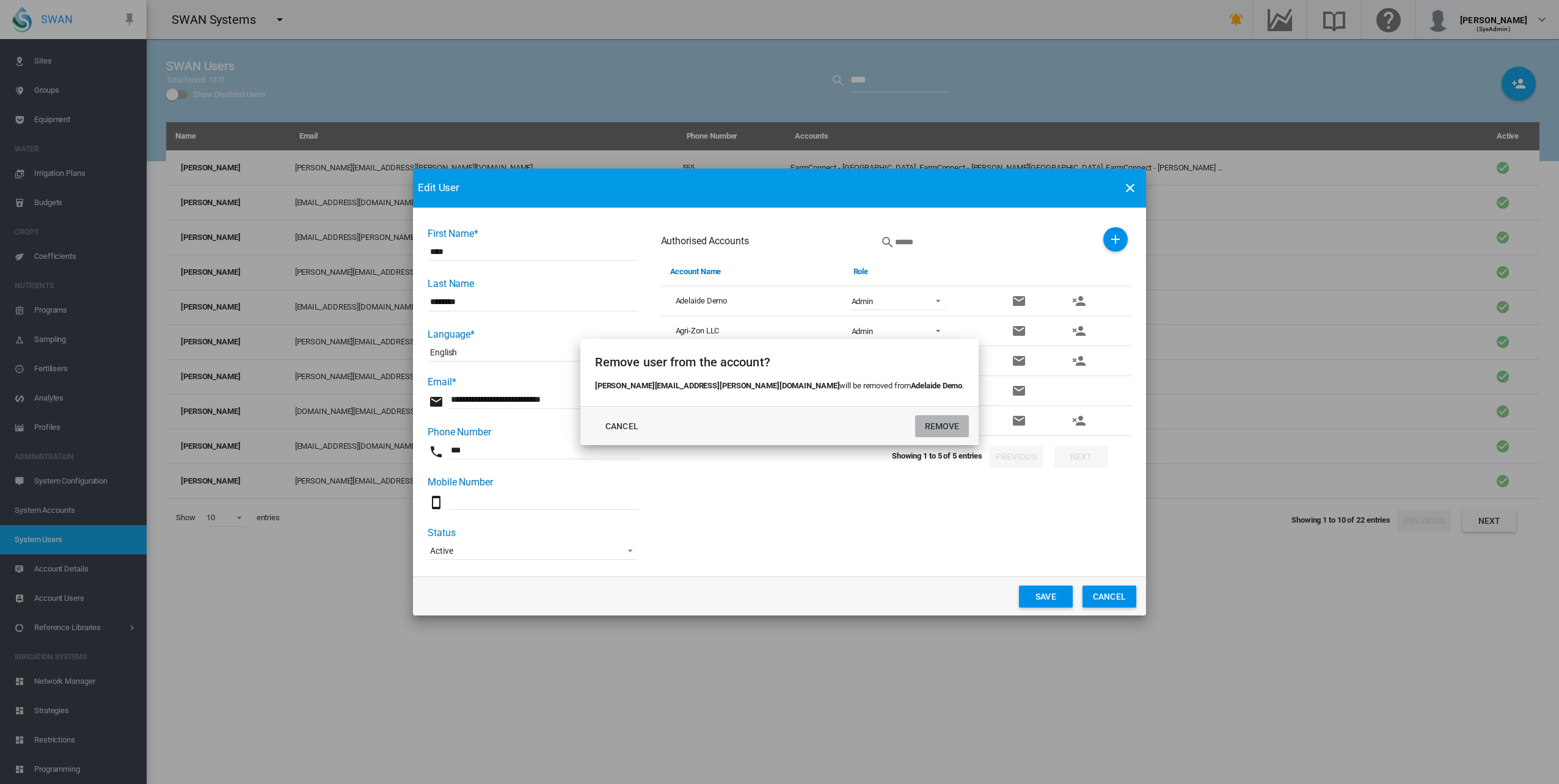
click at [915, 428] on button "REMOVE" at bounding box center [941, 426] width 54 height 22
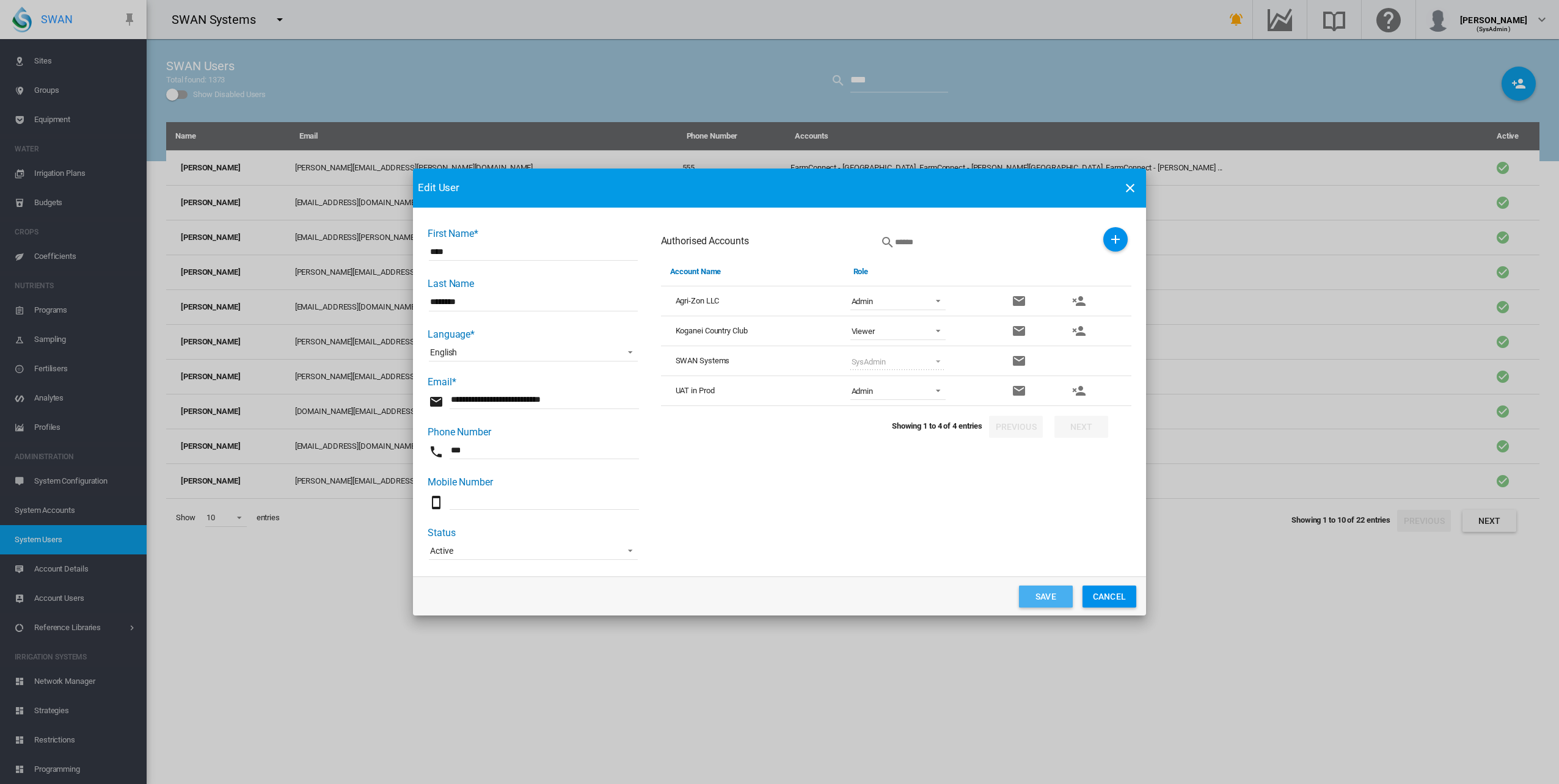
click at [1045, 595] on button "Save" at bounding box center [1045, 596] width 54 height 22
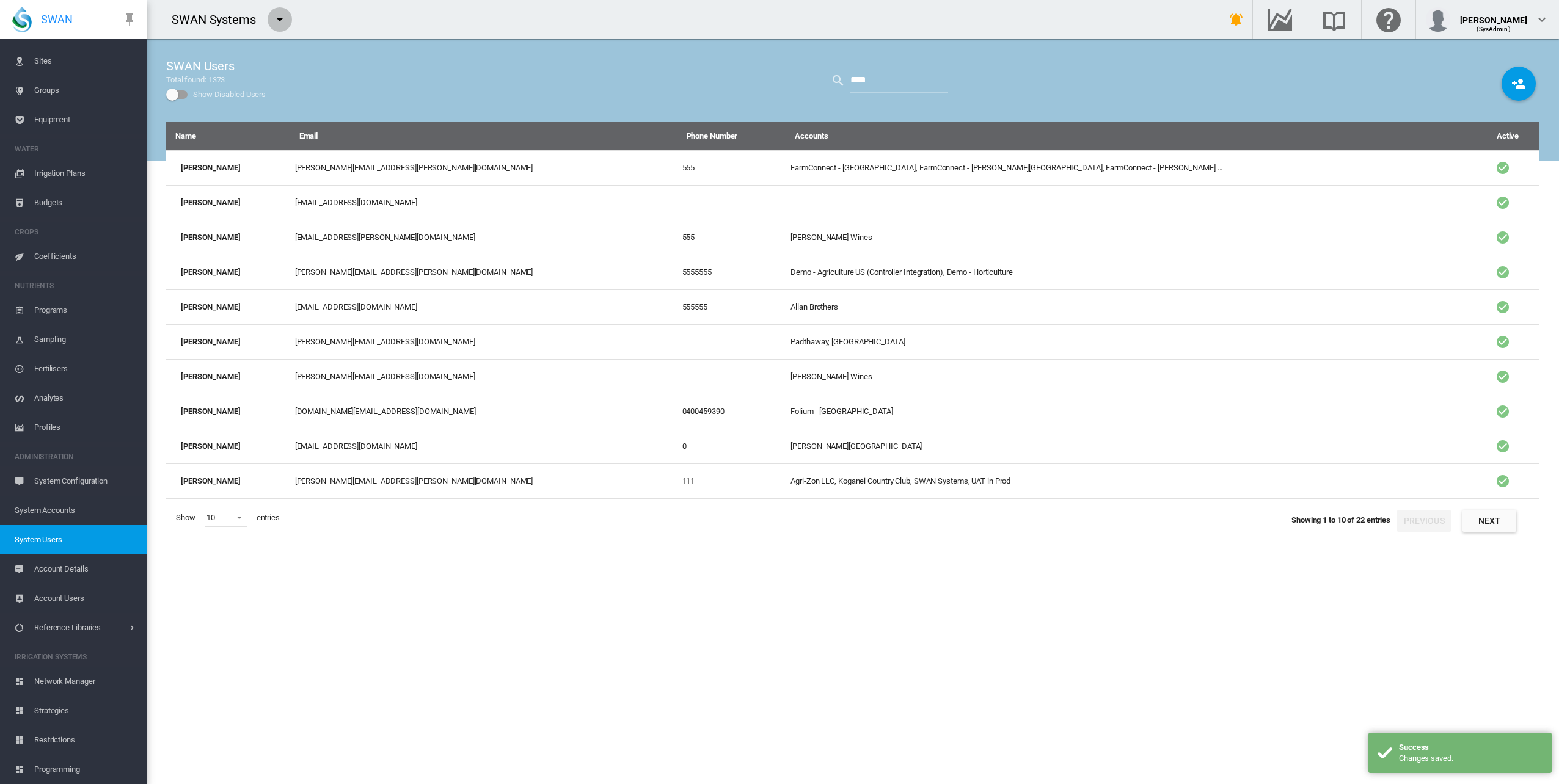
click at [279, 20] on md-icon "icon-menu-down" at bounding box center [279, 19] width 14 height 14
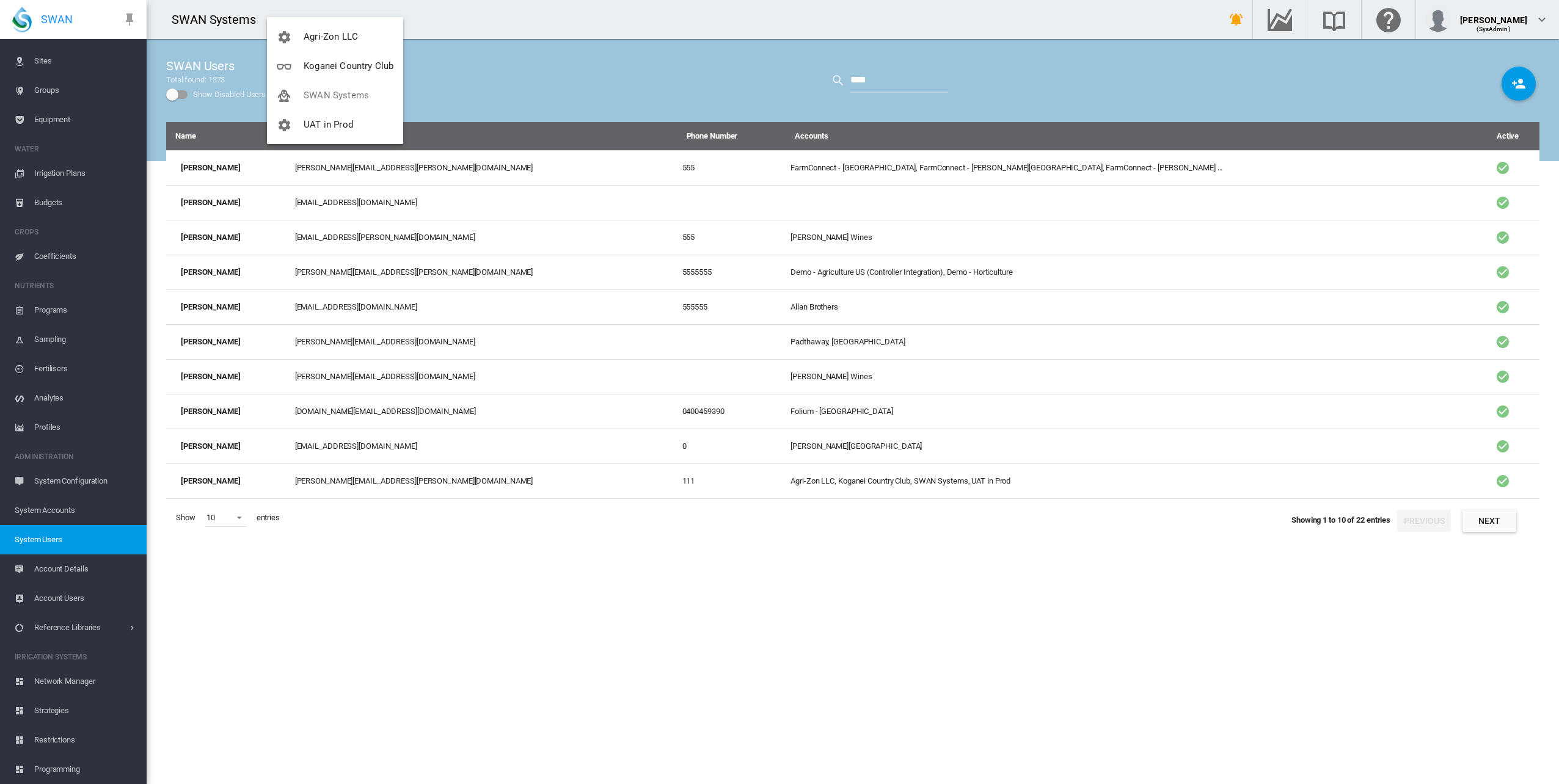
click at [304, 569] on md-backdrop at bounding box center [780, 392] width 1559 height 784
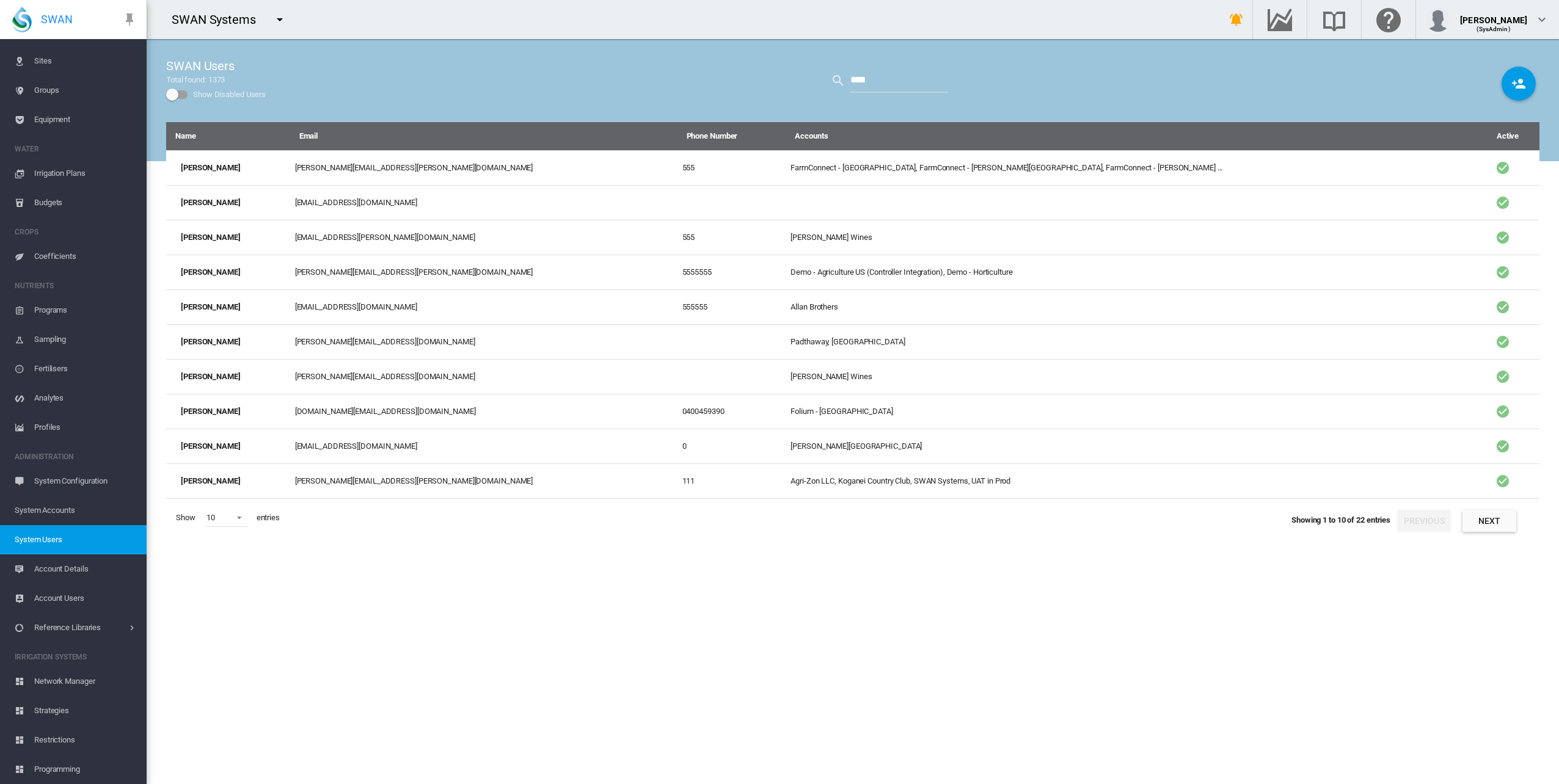
click at [70, 684] on span "Network Manager" at bounding box center [85, 681] width 102 height 29
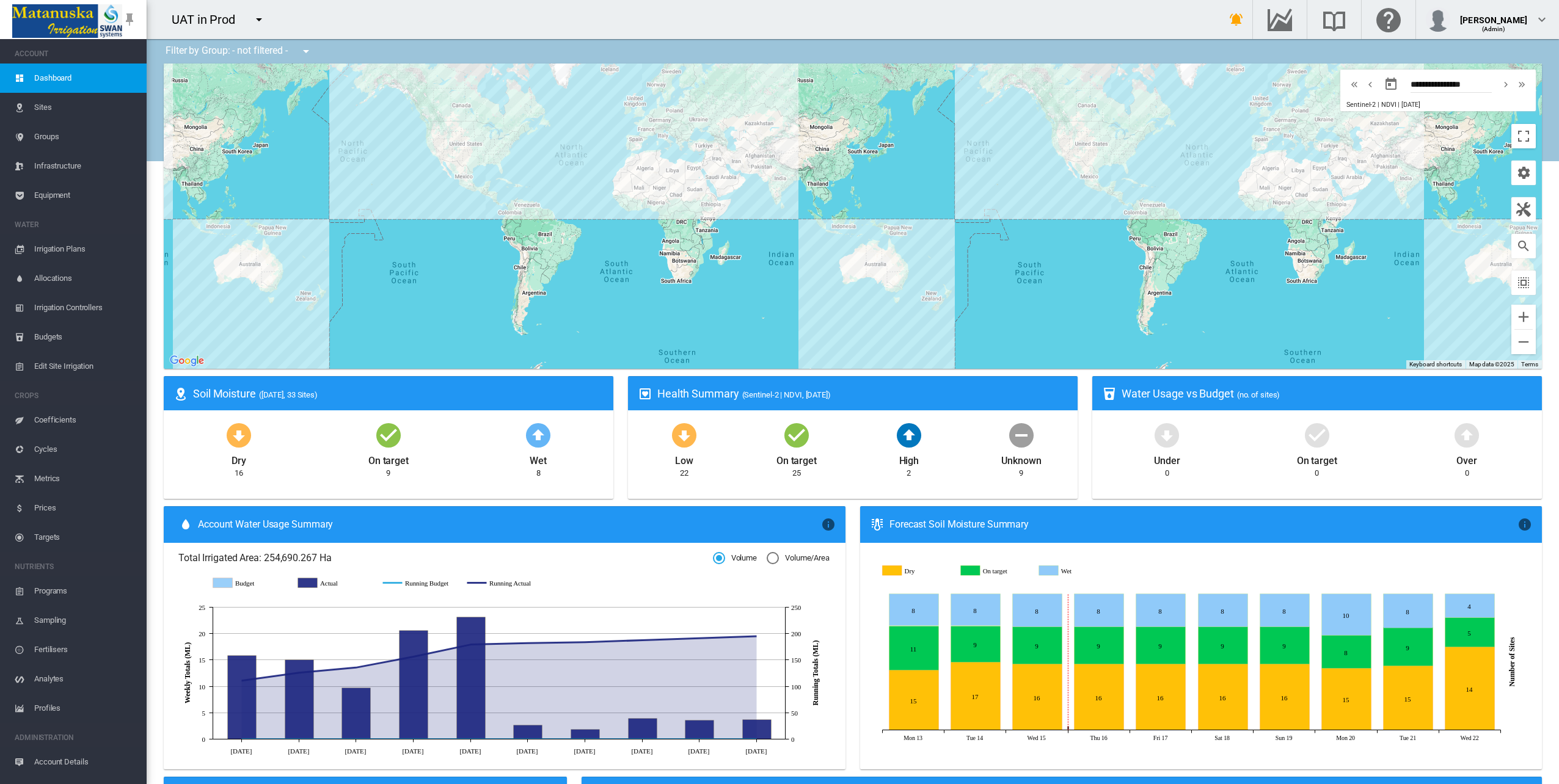
click at [253, 20] on md-icon "icon-menu-down" at bounding box center [258, 19] width 14 height 14
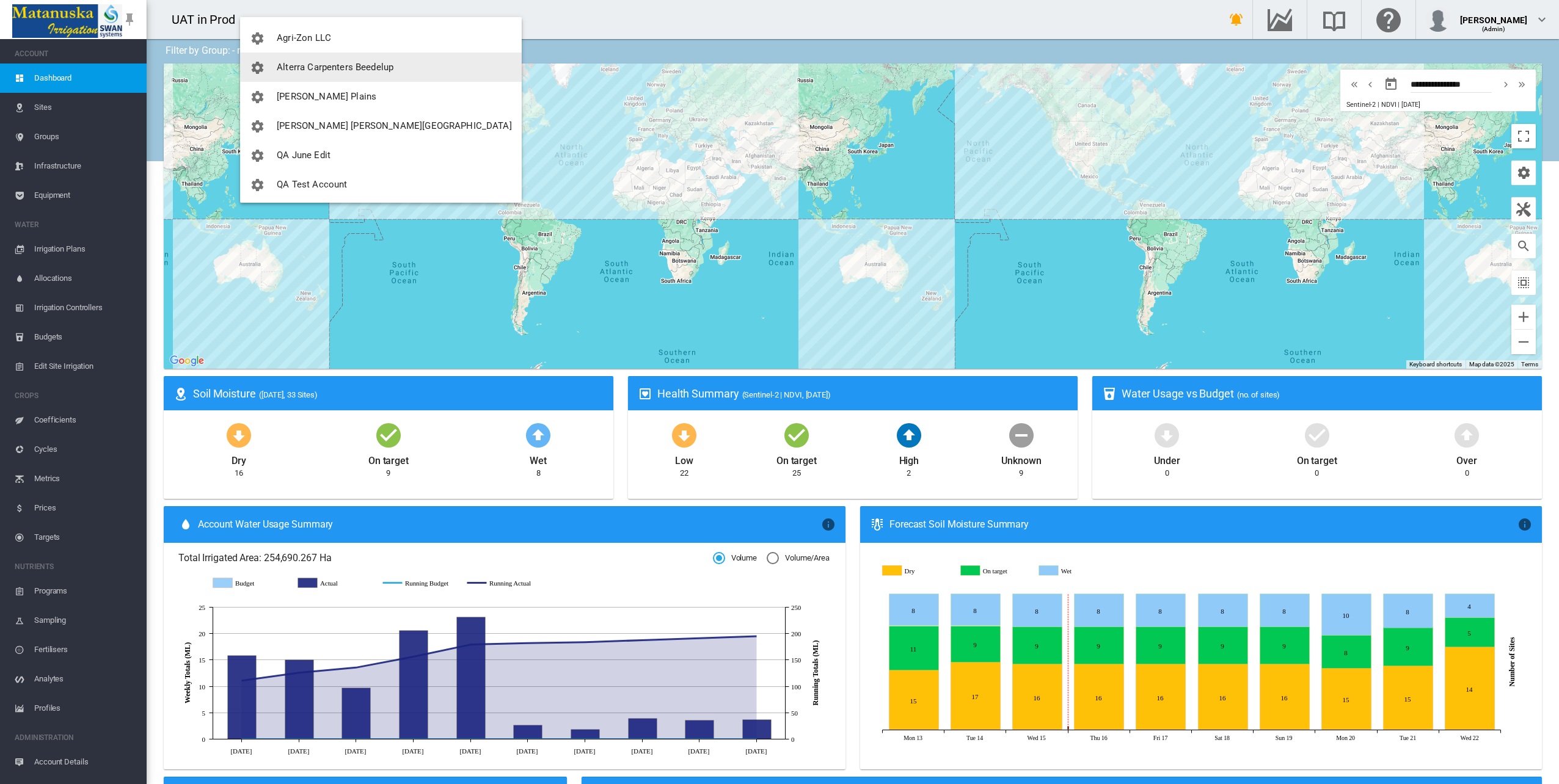
scroll to position [117, 0]
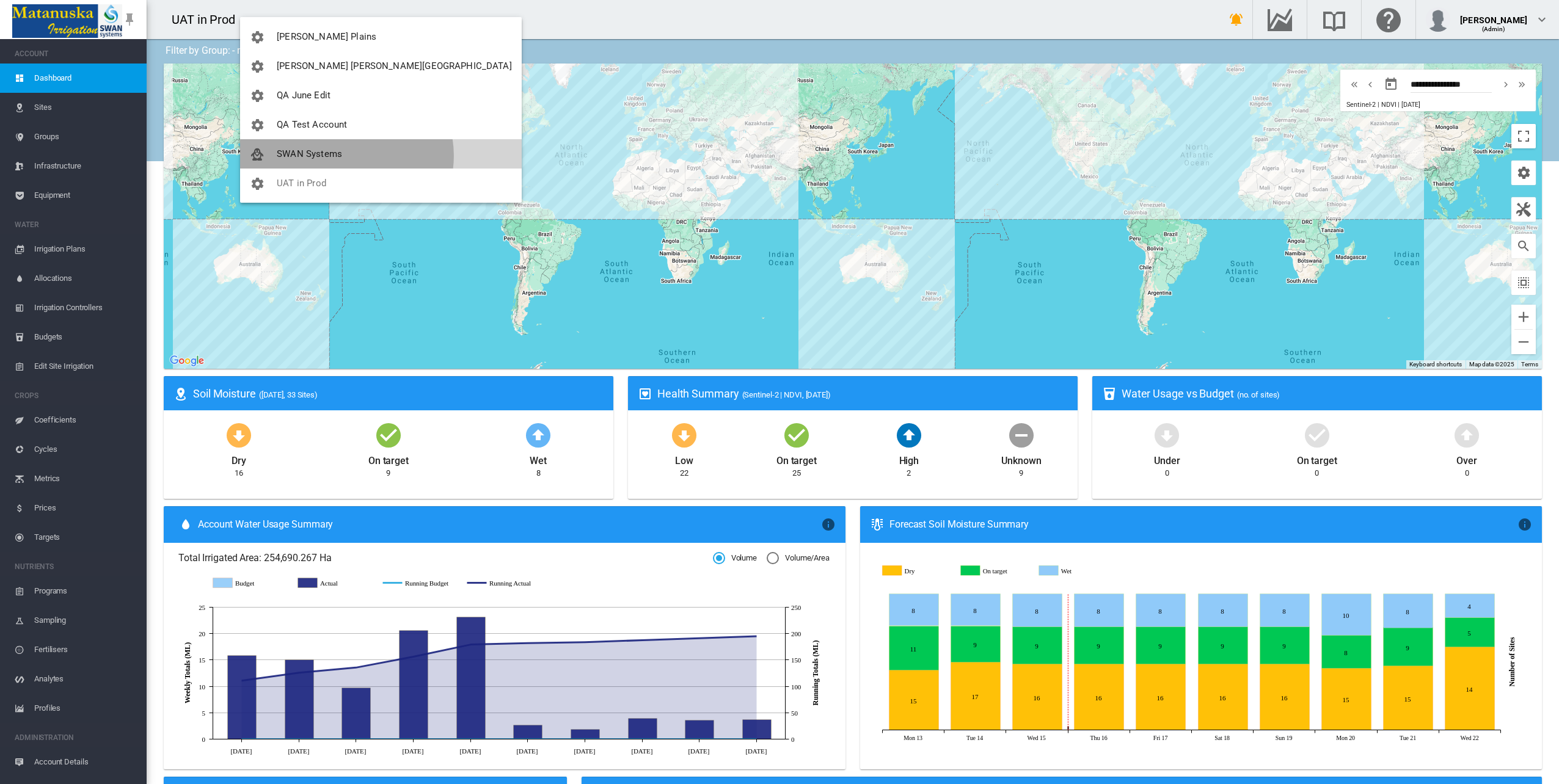
click at [346, 156] on button "SWAN Systems" at bounding box center [381, 154] width 281 height 29
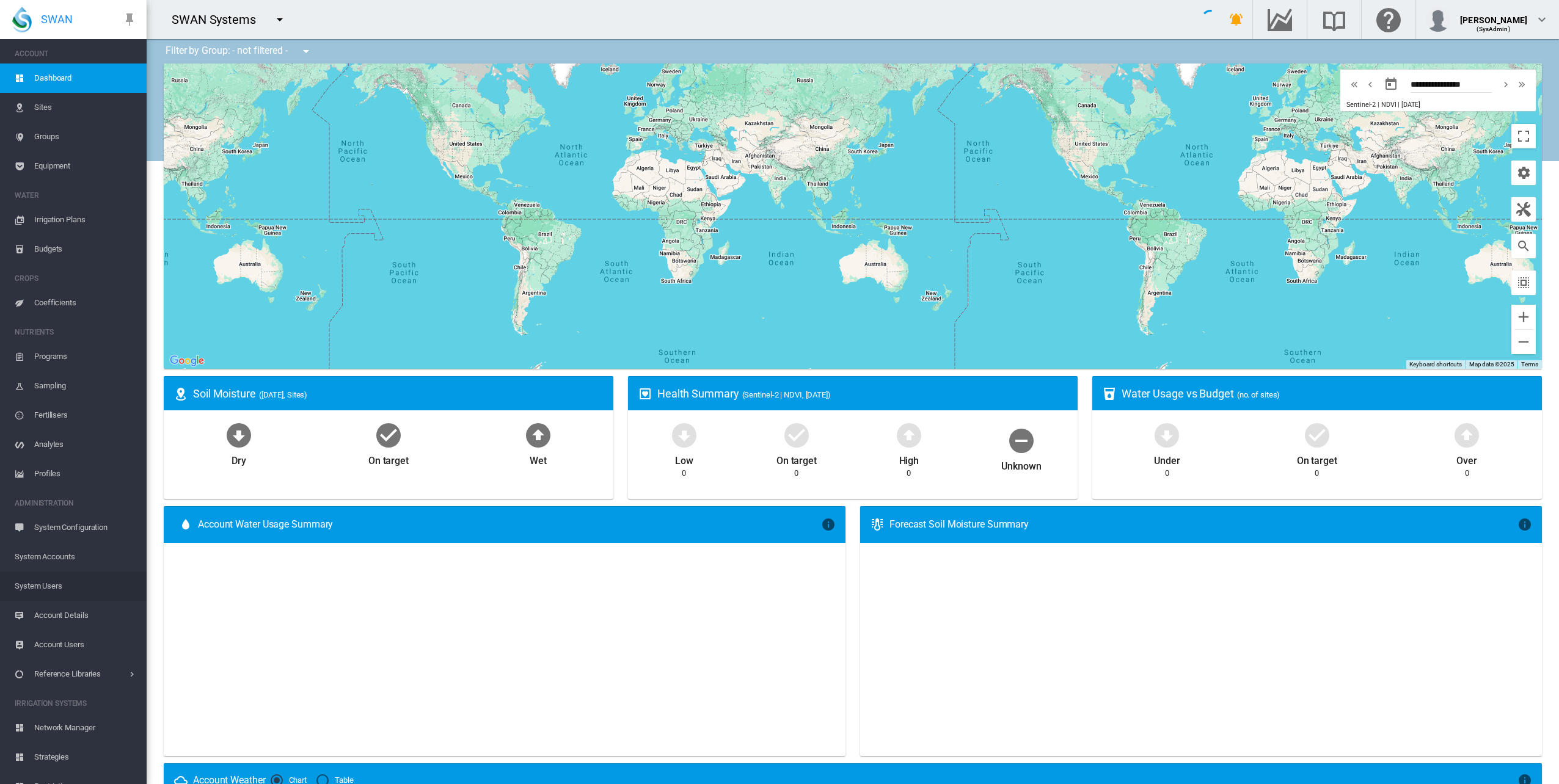
click at [55, 585] on span "System Users" at bounding box center [75, 586] width 122 height 29
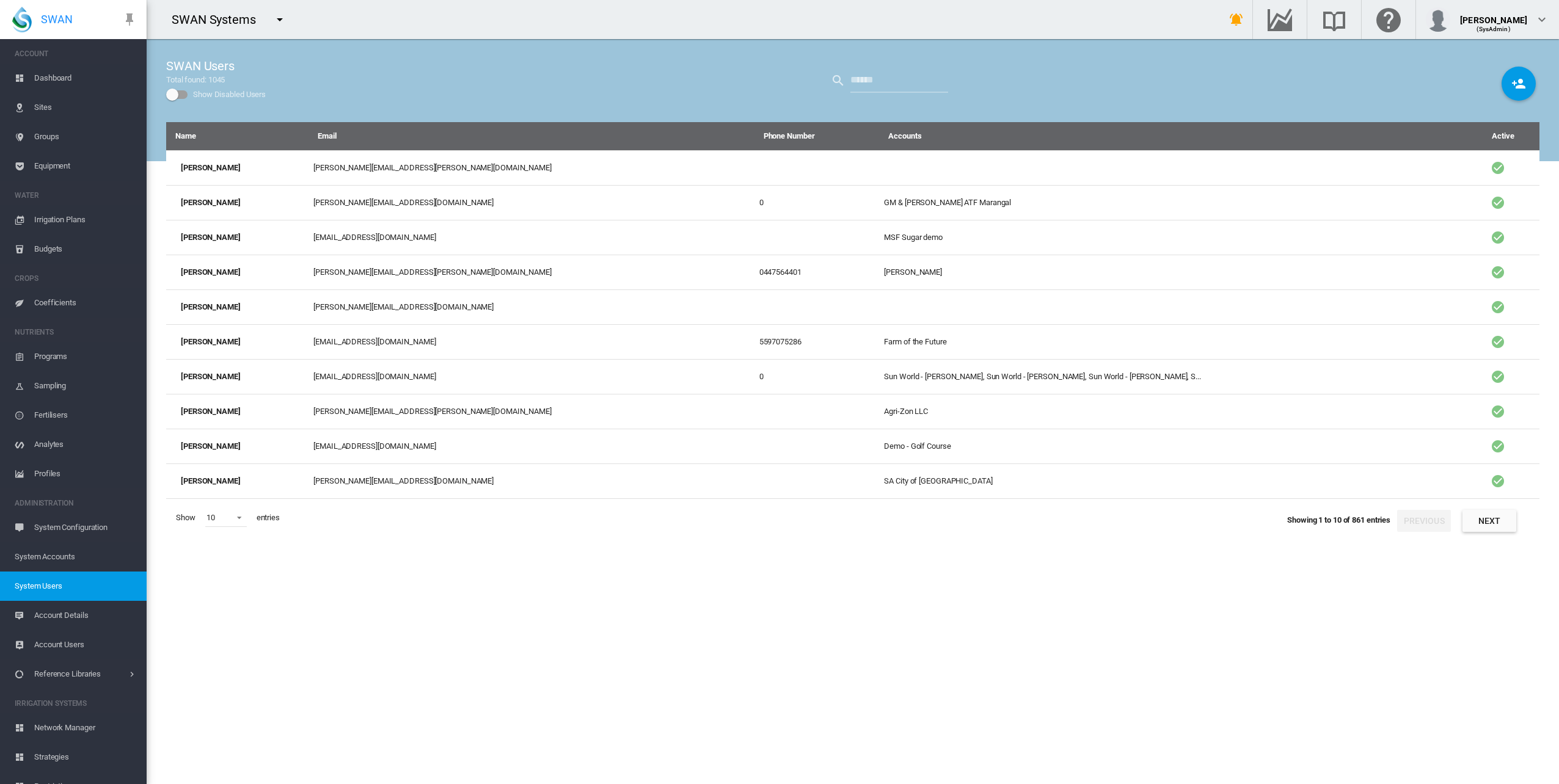
click at [953, 81] on div "SWAN Users Total found: 1045 Show Disabled Users" at bounding box center [853, 81] width 1373 height 83
click at [911, 82] on input "text" at bounding box center [899, 81] width 98 height 25
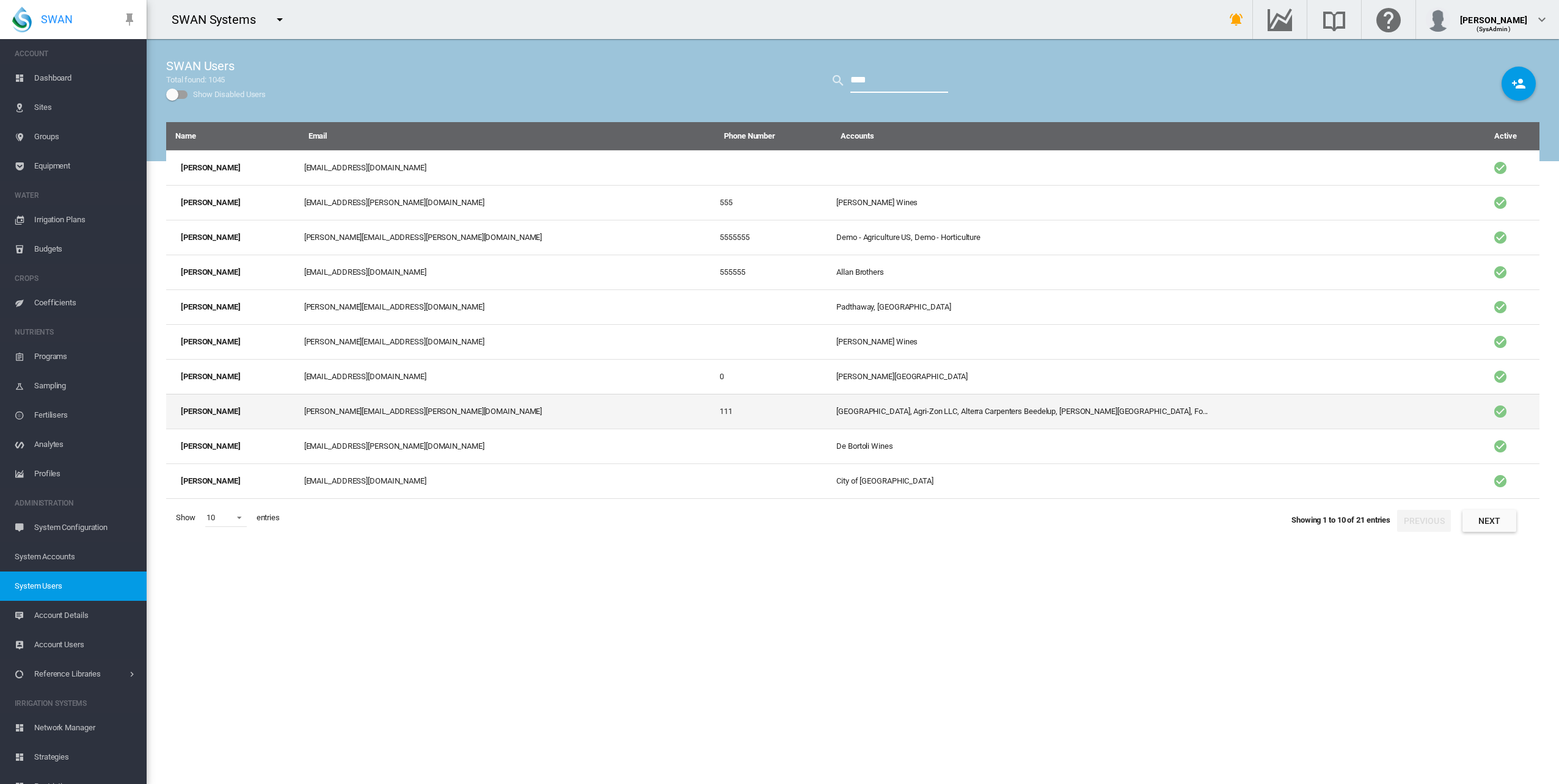
type input "****"
click at [237, 408] on td "[PERSON_NAME]" at bounding box center [232, 411] width 133 height 35
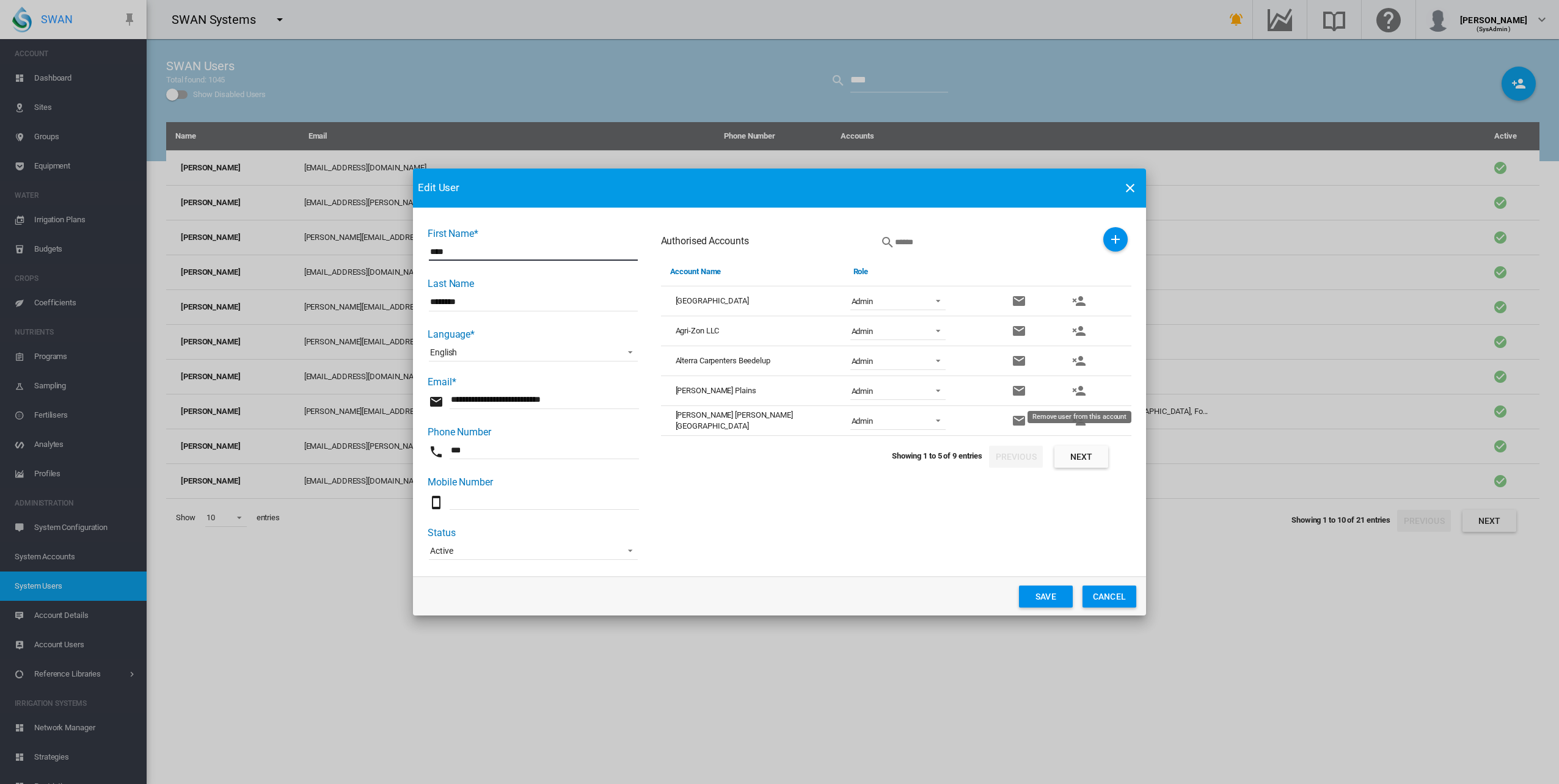
click at [1081, 393] on md-icon "icon-account-remove" at bounding box center [1078, 390] width 14 height 14
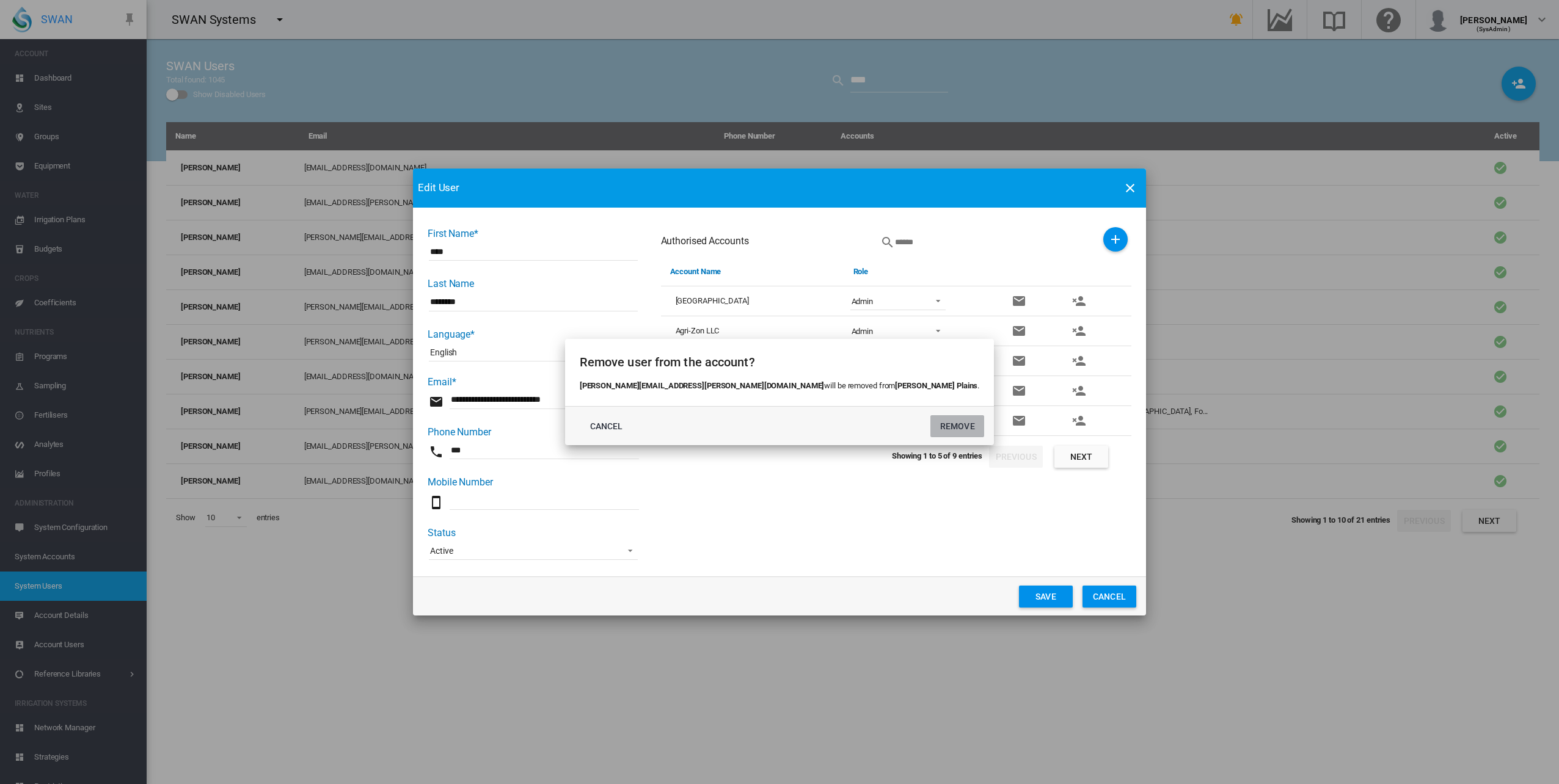
click at [930, 429] on button "REMOVE" at bounding box center [957, 426] width 54 height 22
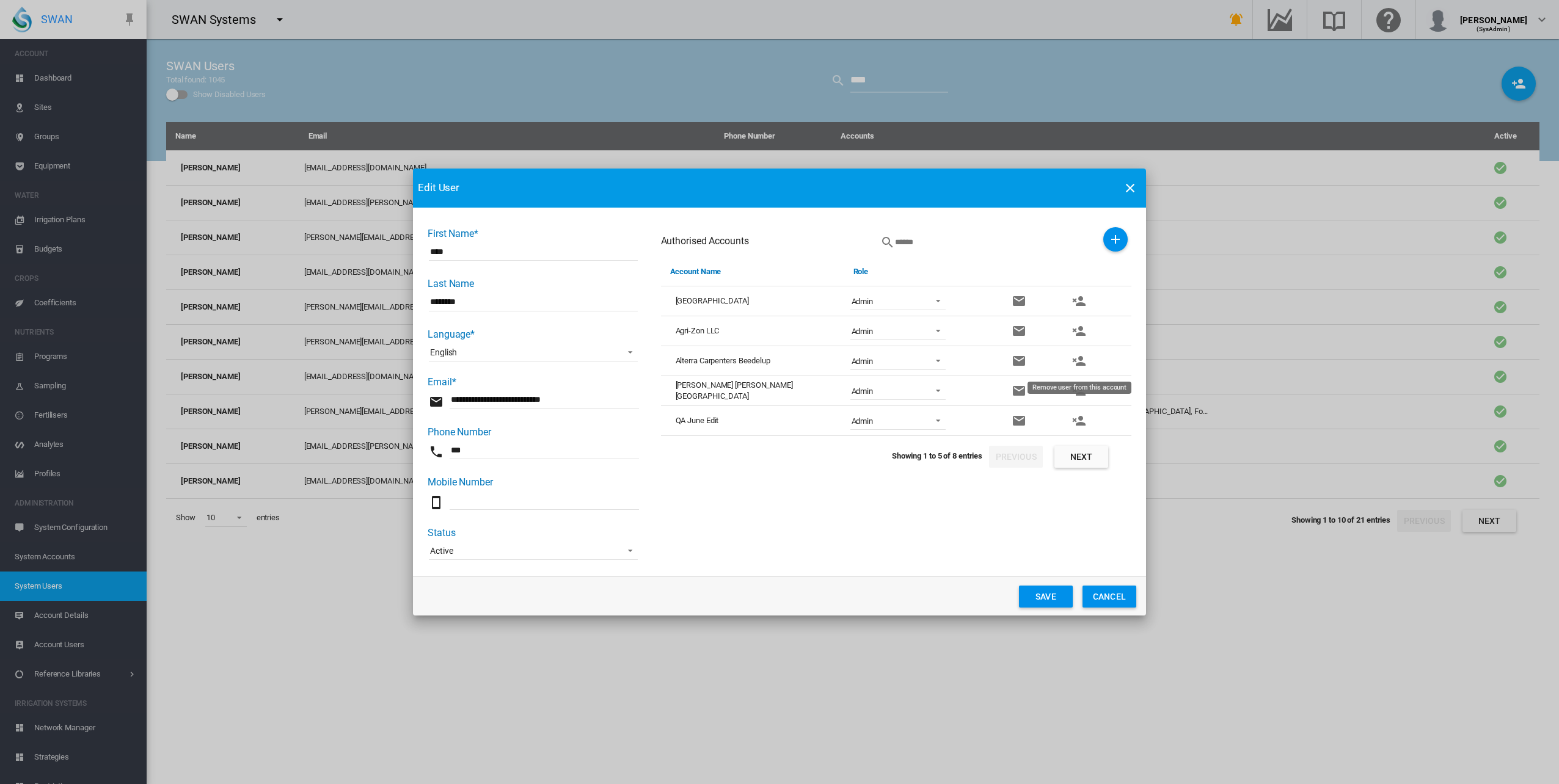
click at [1079, 361] on md-icon "icon-account-remove" at bounding box center [1078, 361] width 14 height 14
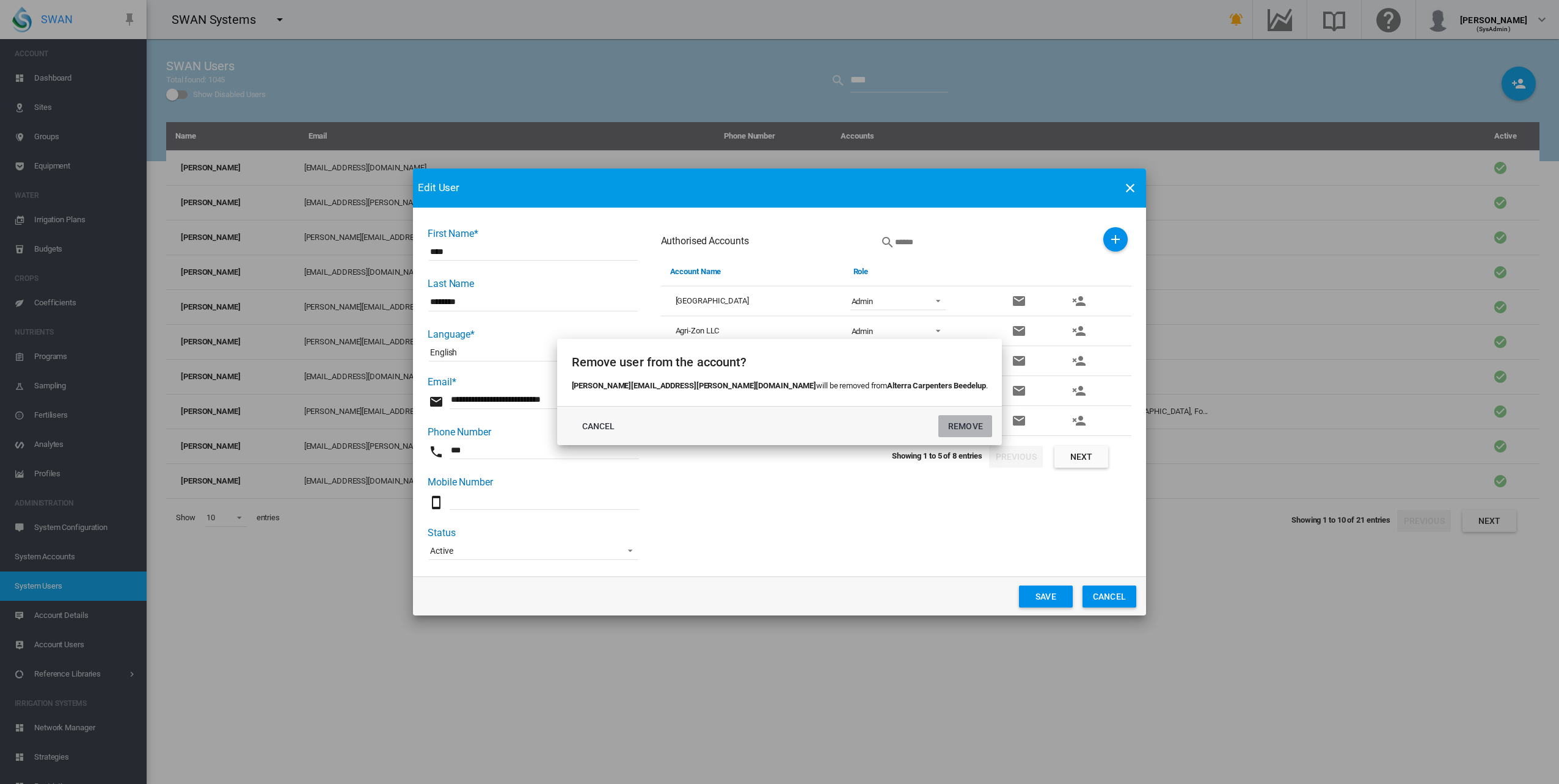
click at [938, 423] on button "REMOVE" at bounding box center [965, 426] width 54 height 22
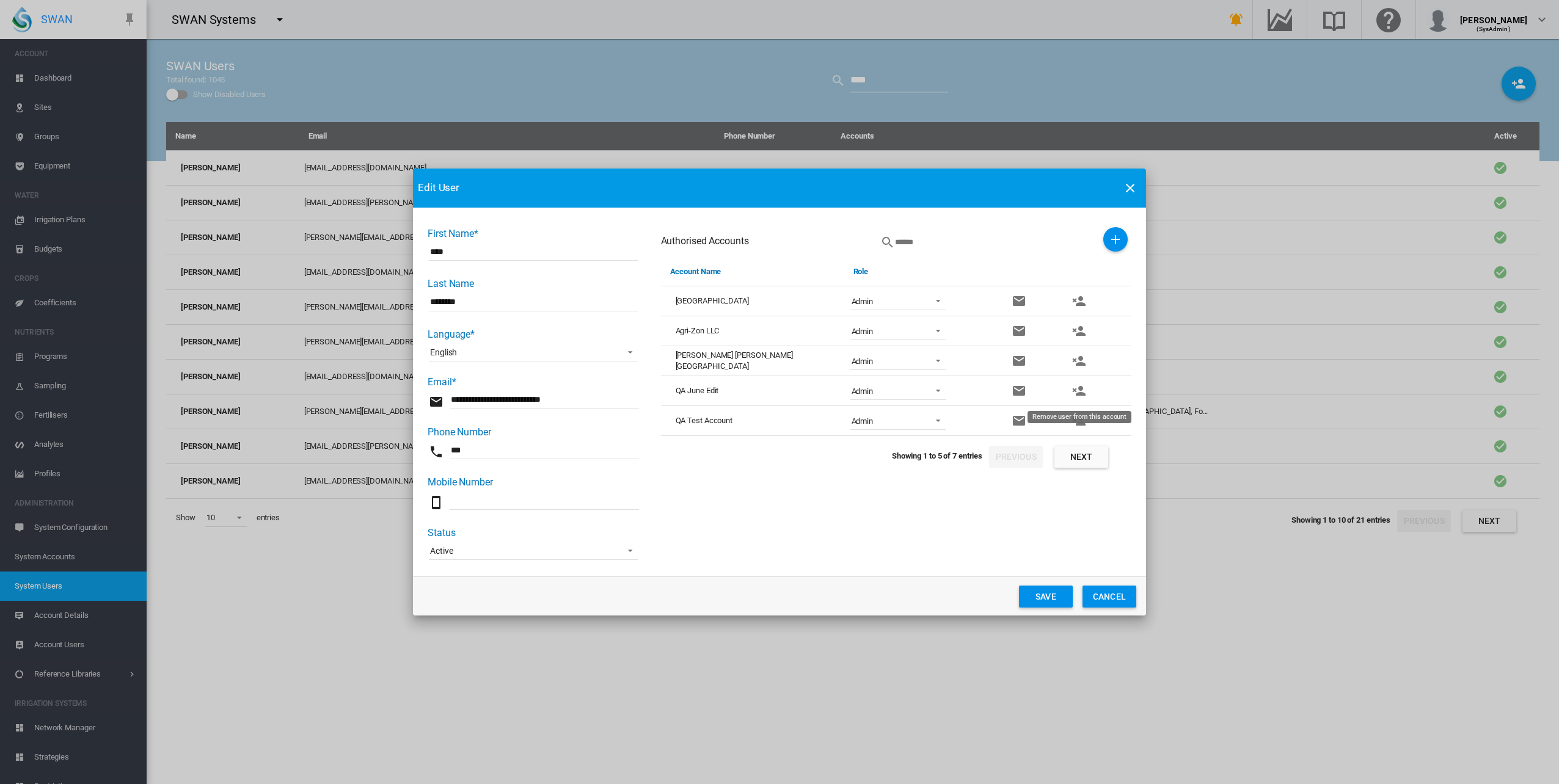
click at [1081, 391] on md-icon "icon-account-remove" at bounding box center [1078, 390] width 14 height 14
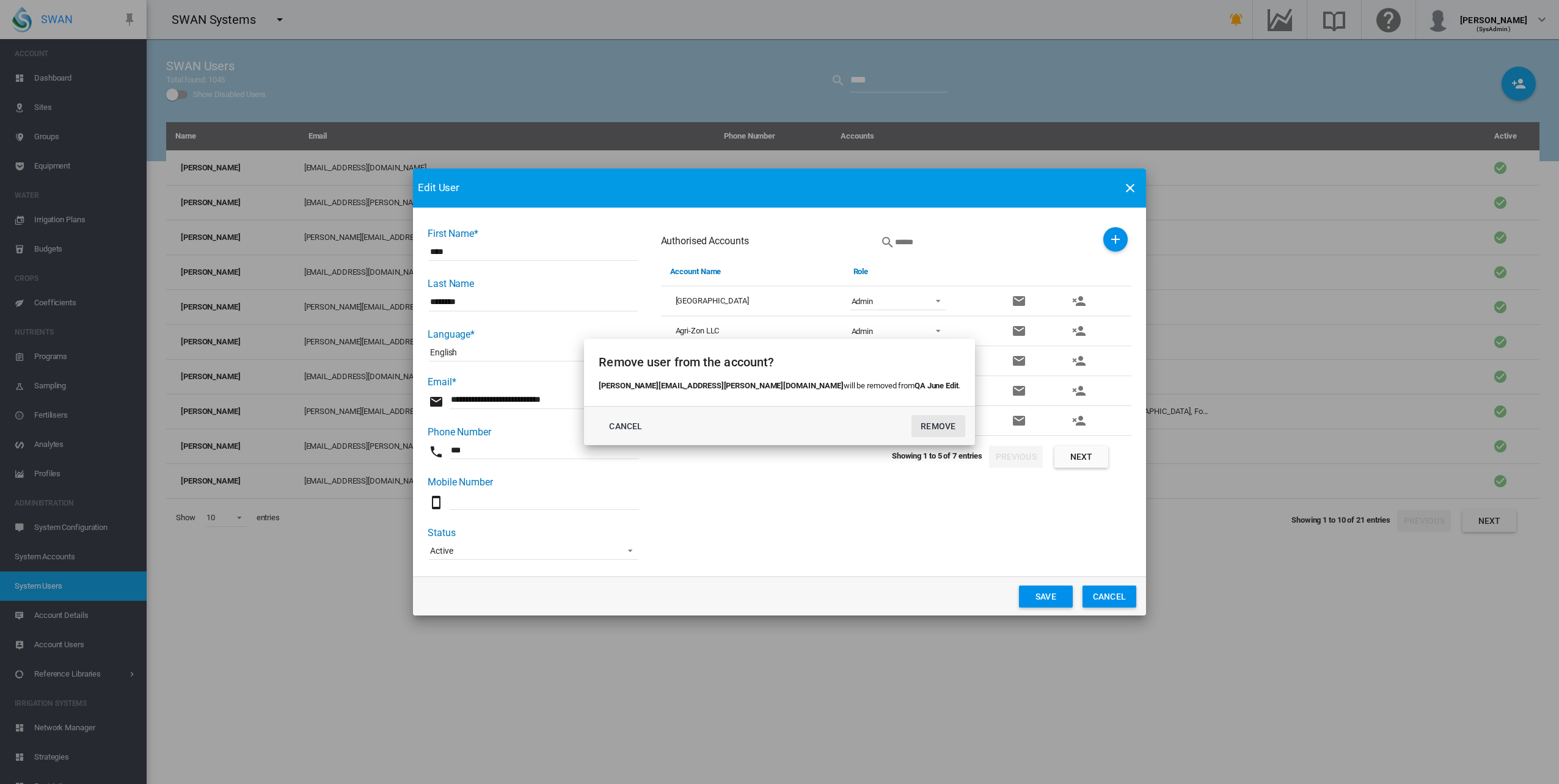
click at [911, 423] on button "REMOVE" at bounding box center [938, 426] width 54 height 22
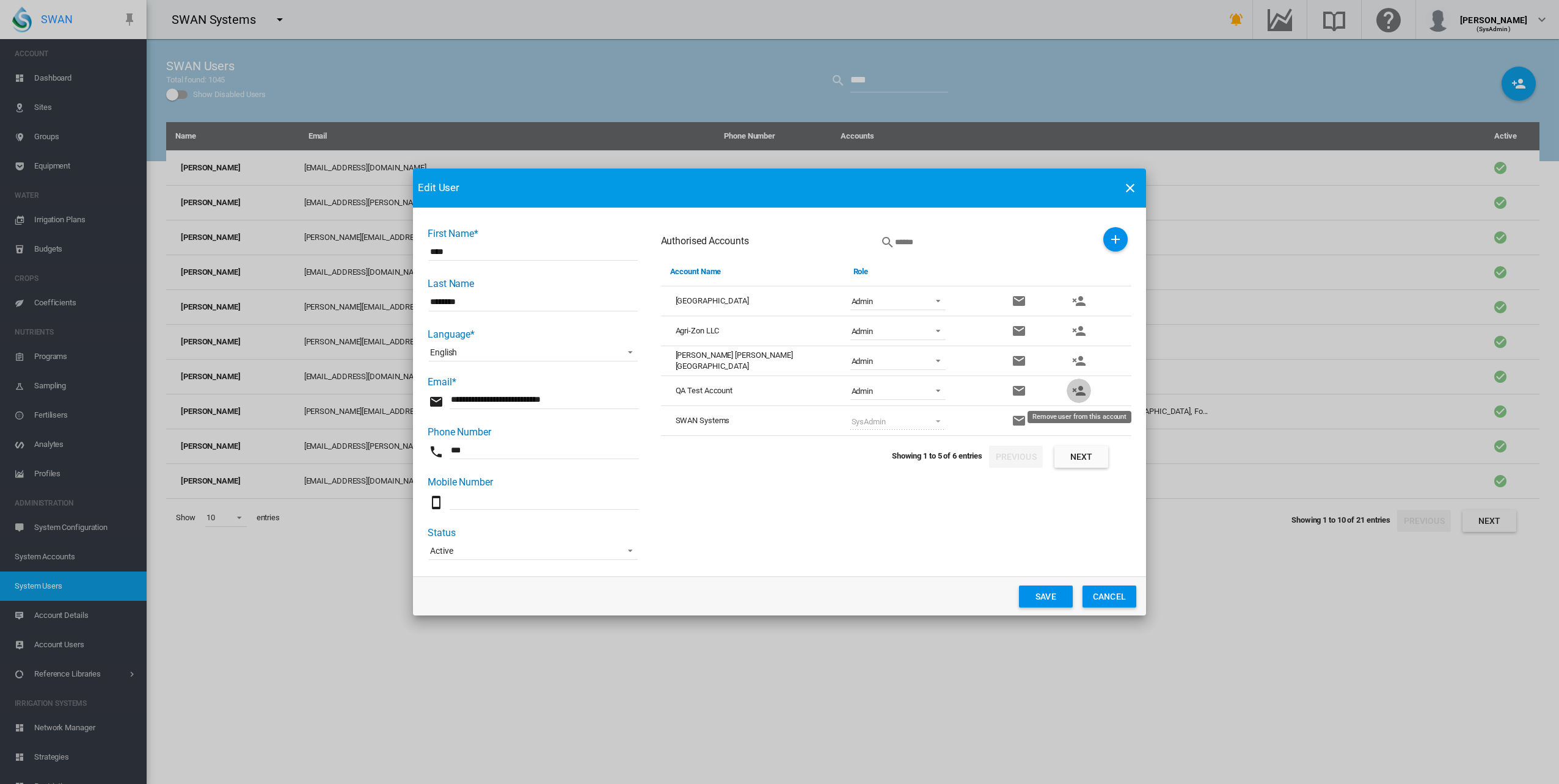
click at [1077, 389] on md-icon "icon-account-remove" at bounding box center [1078, 390] width 14 height 14
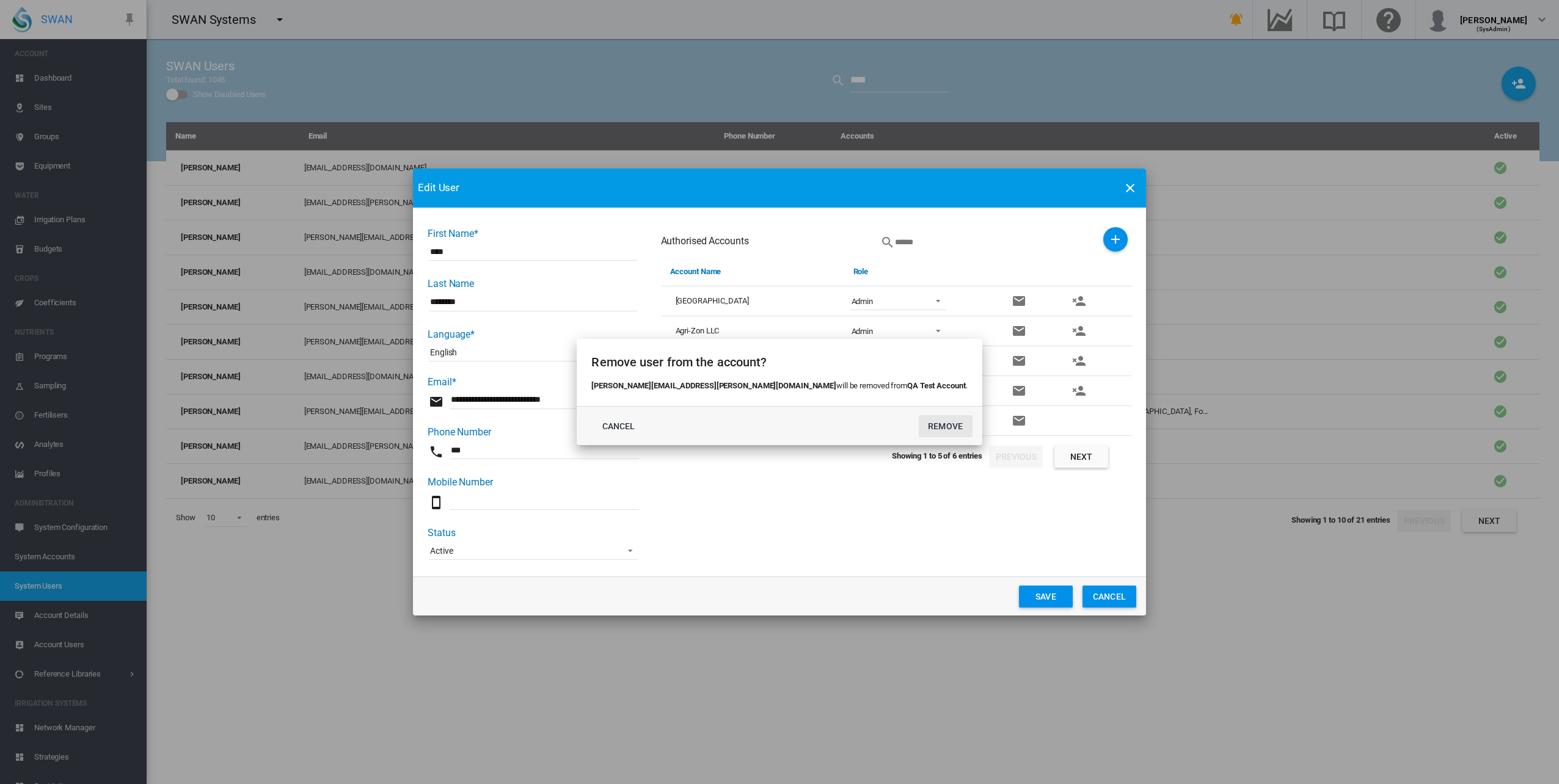
click at [919, 423] on button "REMOVE" at bounding box center [946, 426] width 54 height 22
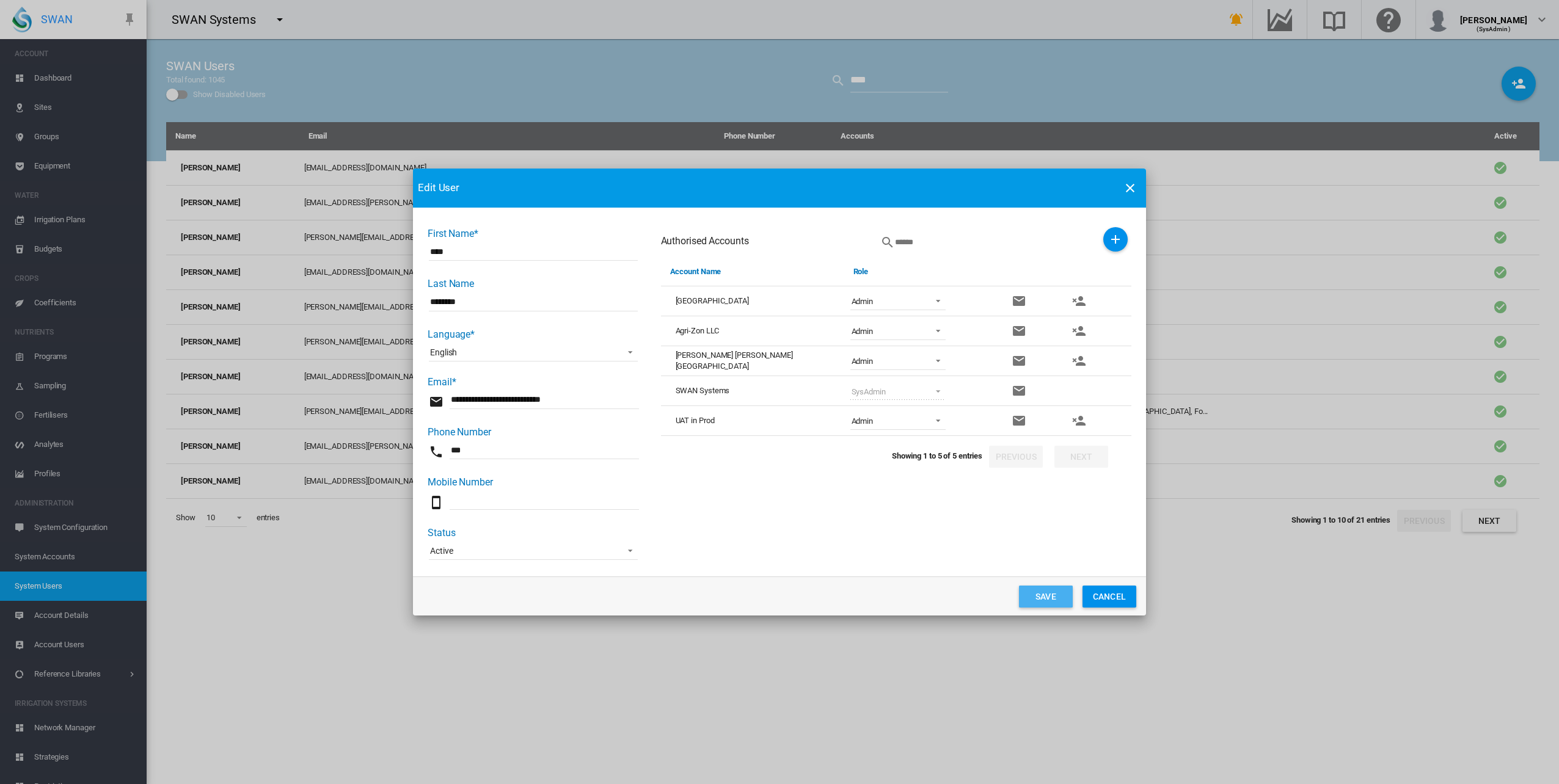
click at [1032, 598] on button "Save" at bounding box center [1045, 596] width 54 height 22
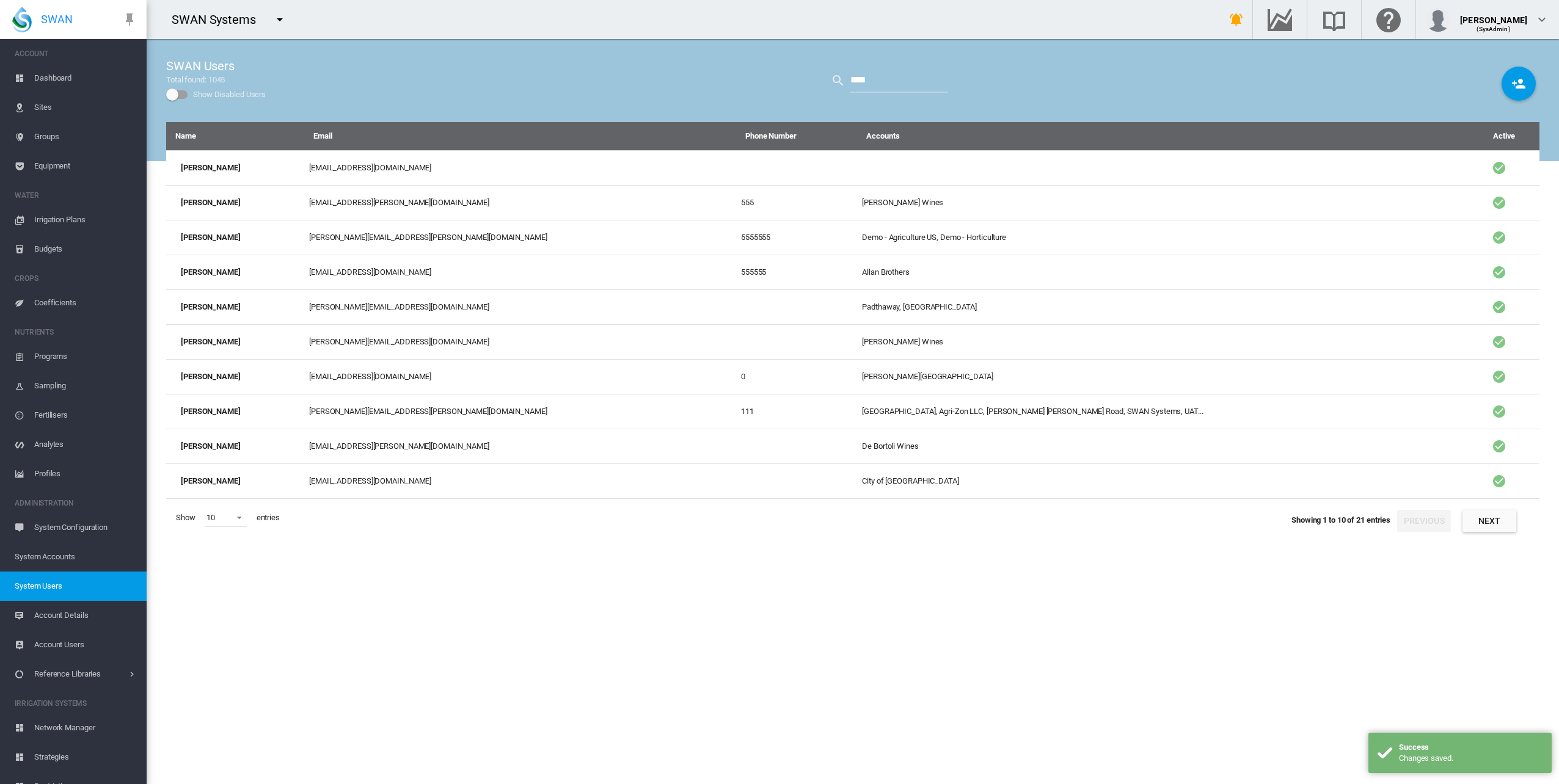
click at [277, 19] on md-icon "icon-menu-down" at bounding box center [279, 19] width 14 height 14
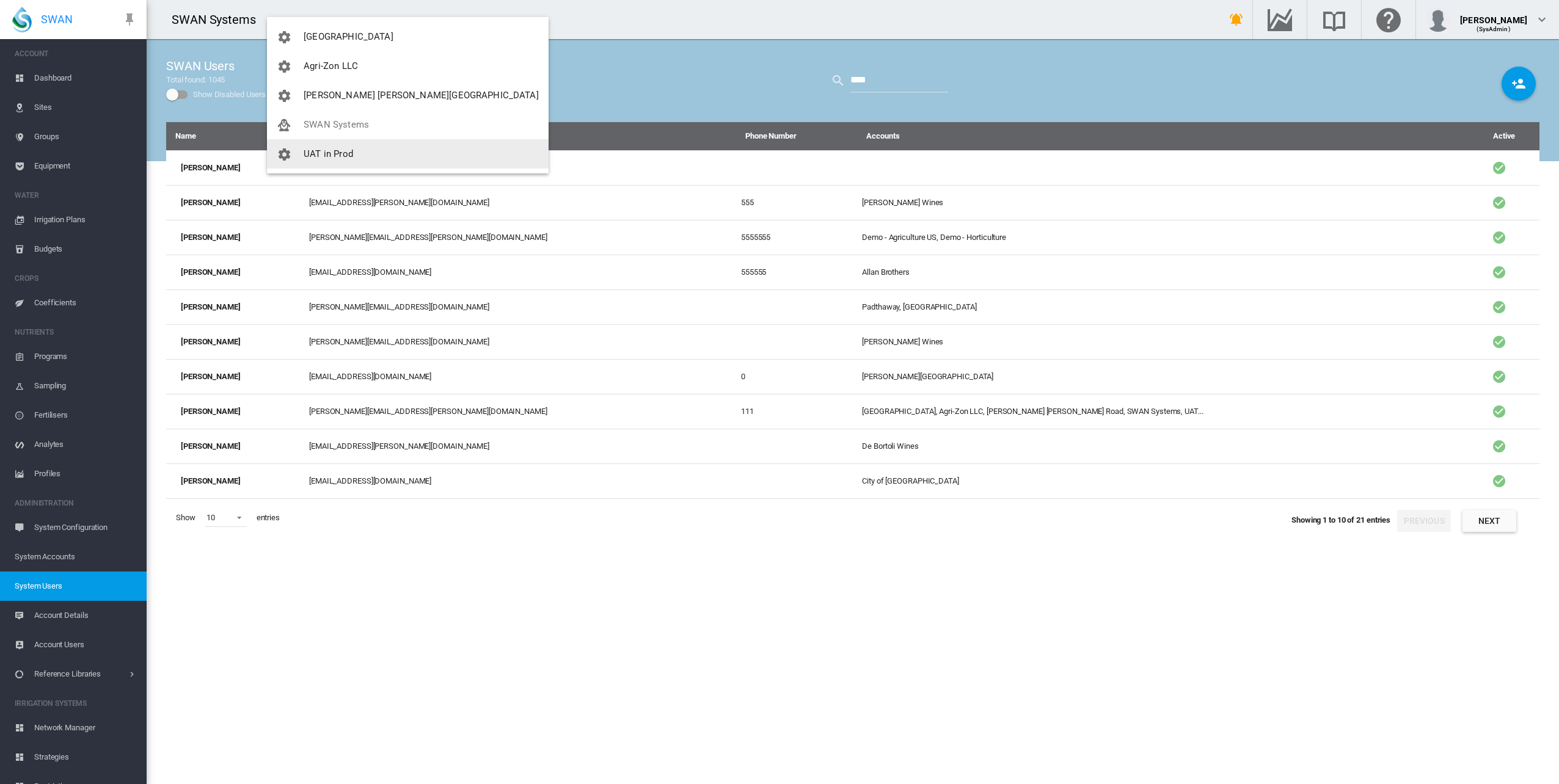
click at [667, 649] on md-backdrop at bounding box center [780, 392] width 1559 height 784
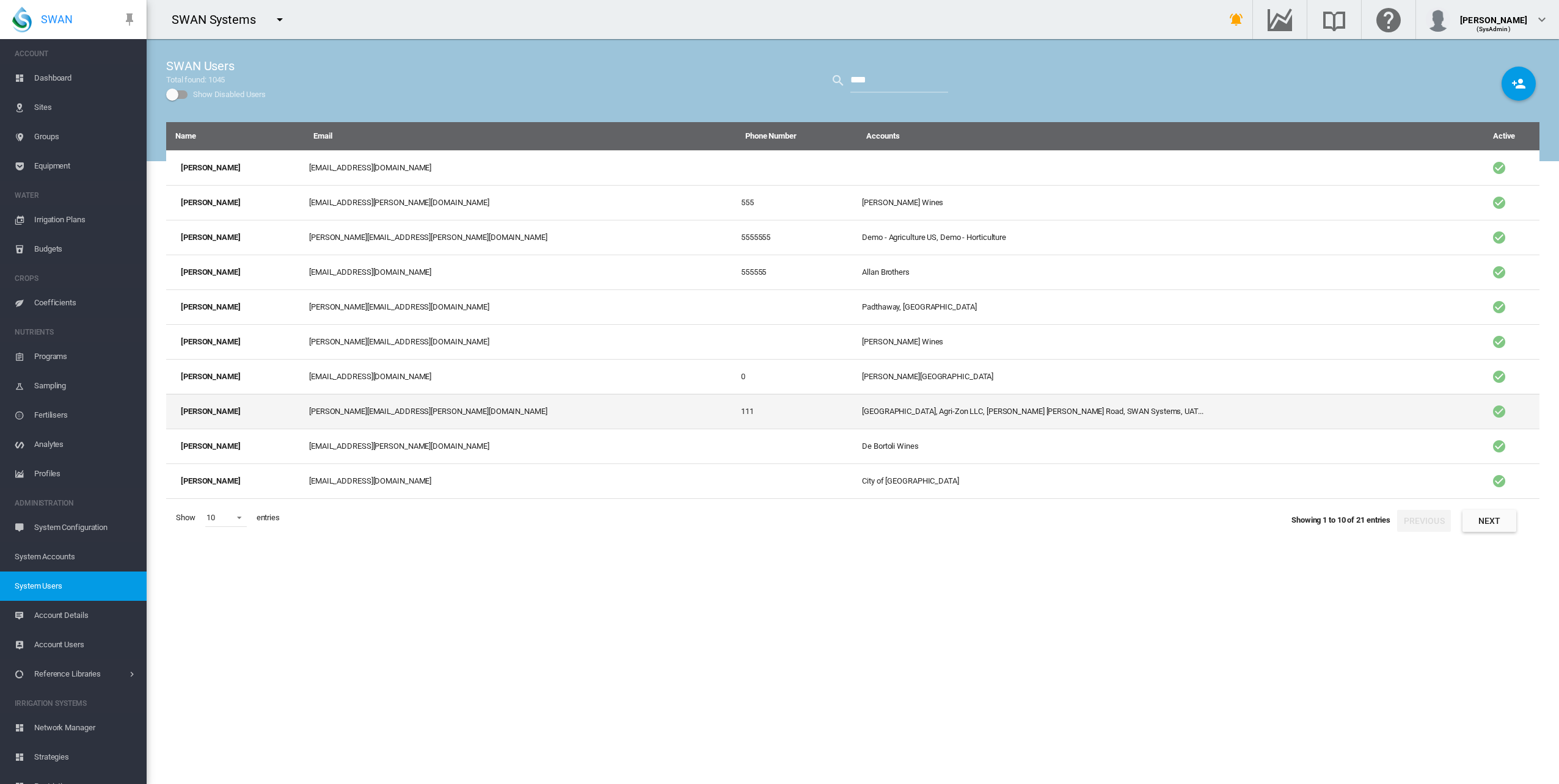
click at [236, 411] on td "[PERSON_NAME]" at bounding box center [235, 411] width 138 height 35
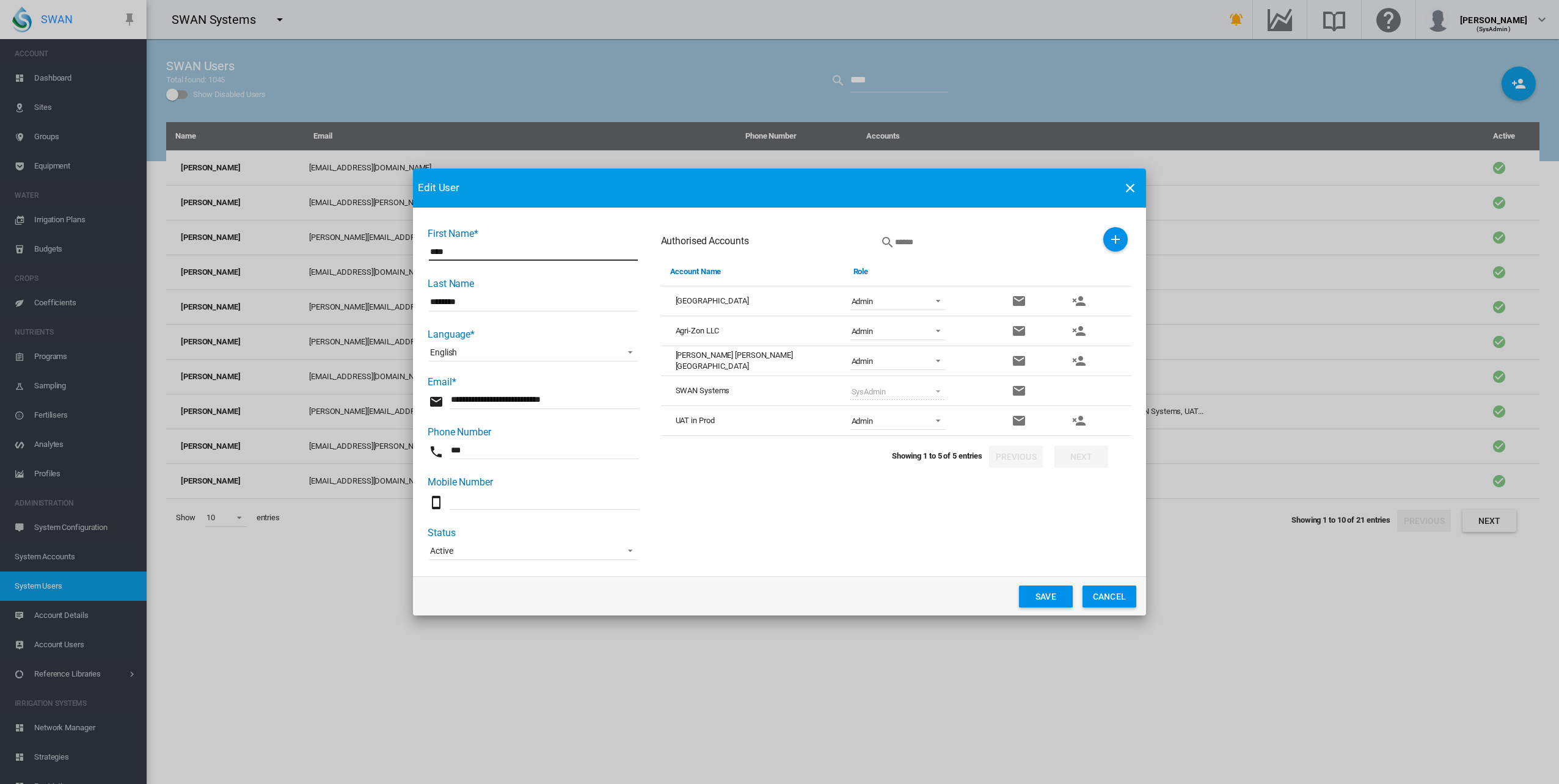
click at [592, 550] on span "Active" at bounding box center [523, 551] width 187 height 12
click at [792, 550] on md-backdrop at bounding box center [780, 392] width 1559 height 784
click at [1124, 600] on button "Cancel" at bounding box center [1109, 596] width 54 height 22
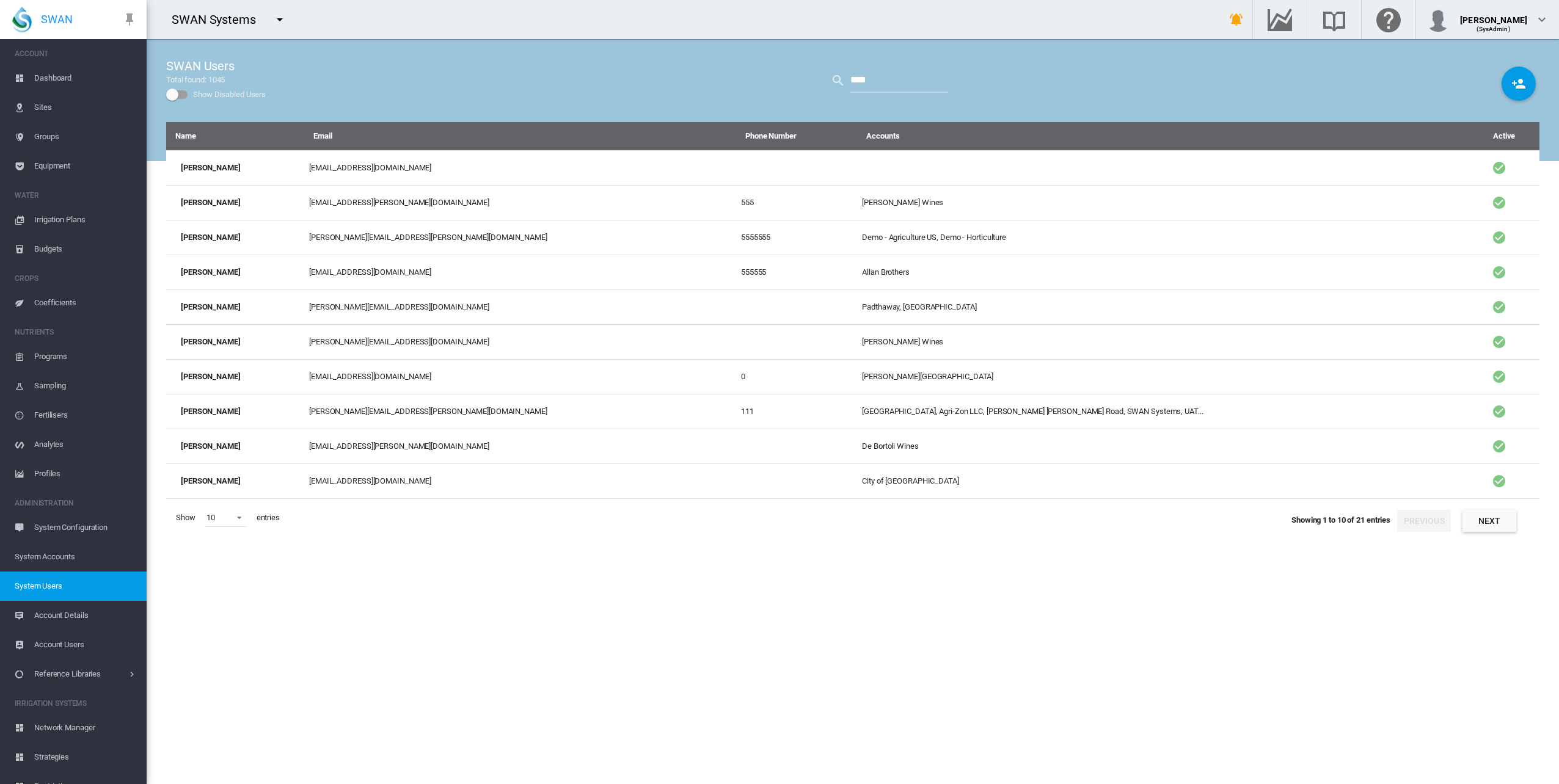
click at [177, 100] on div "Show Disabled Users" at bounding box center [177, 94] width 22 height 14
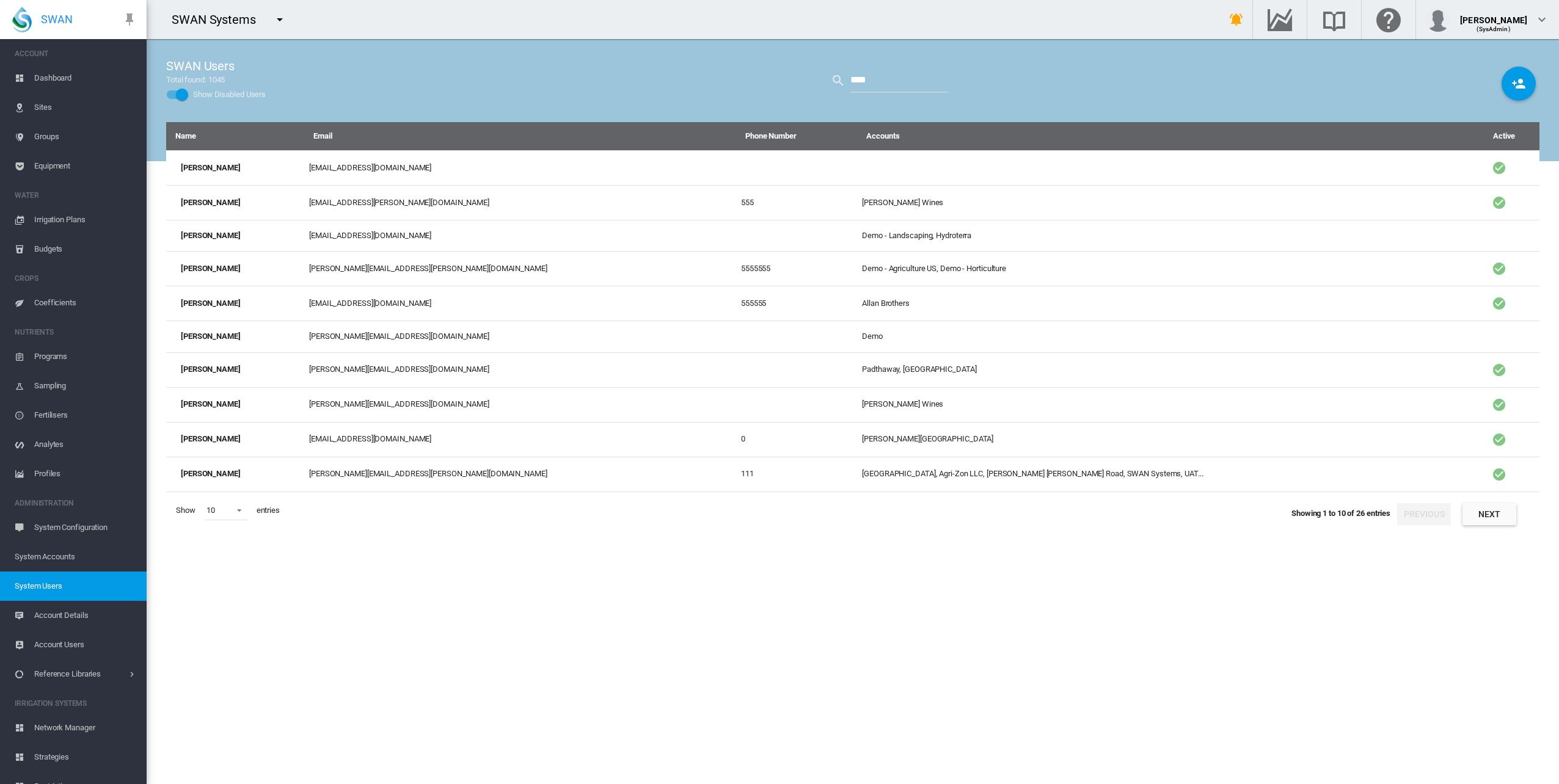
click at [182, 92] on div "Show Disabled Users" at bounding box center [182, 95] width 12 height 12
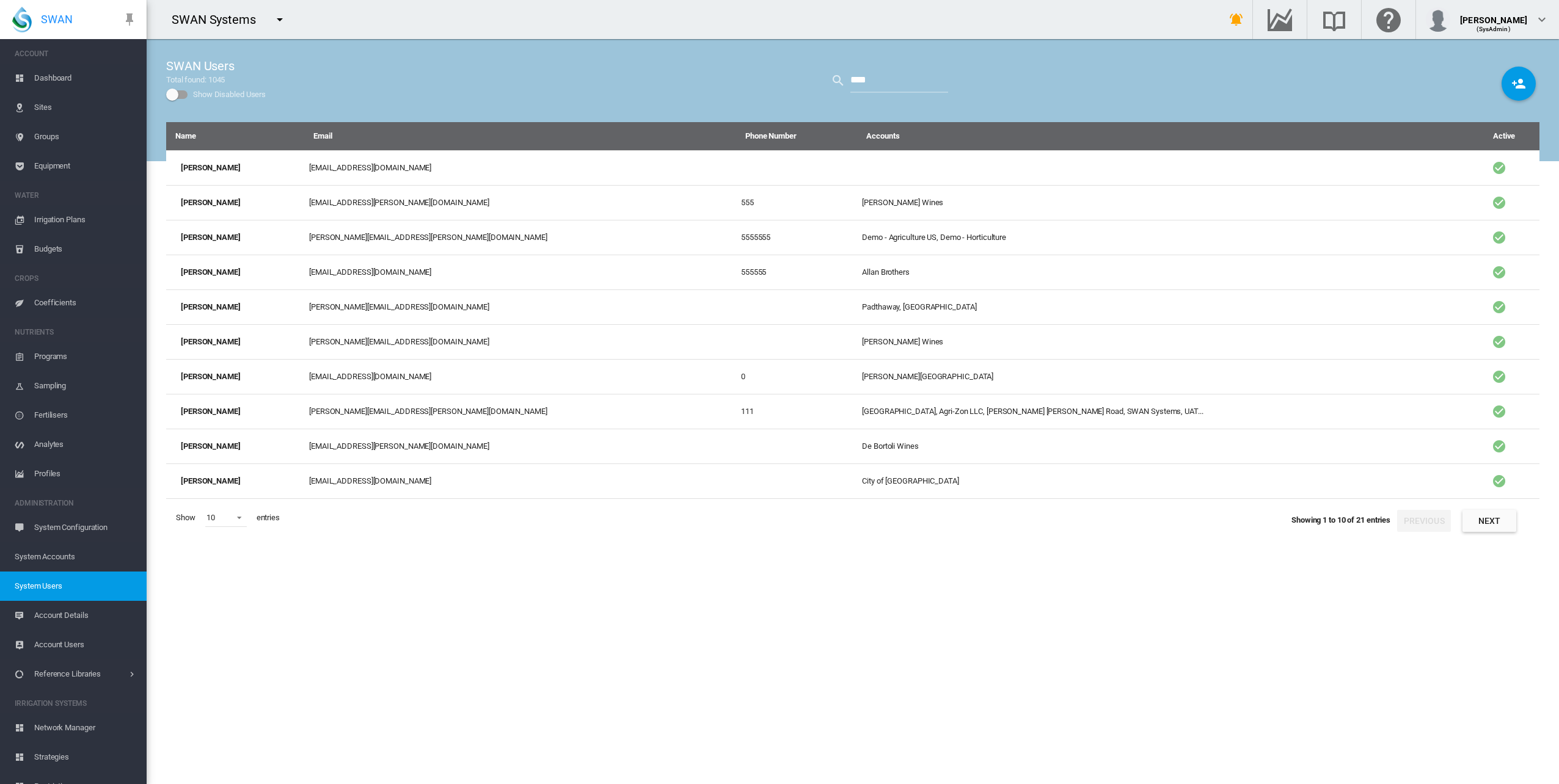
click at [182, 92] on div "Show Disabled Users" at bounding box center [177, 94] width 20 height 9
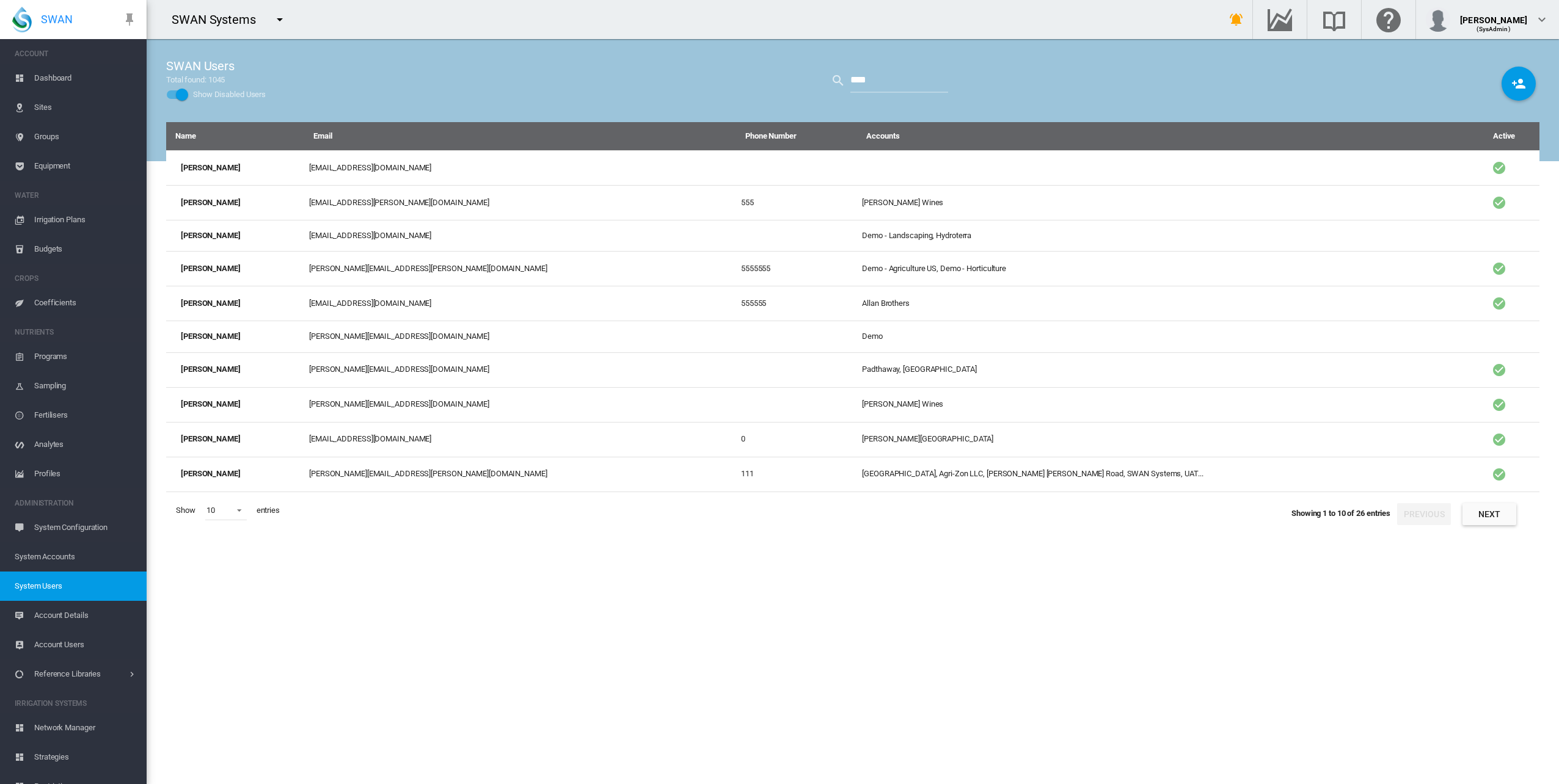
click at [182, 92] on div "Show Disabled Users" at bounding box center [182, 95] width 12 height 12
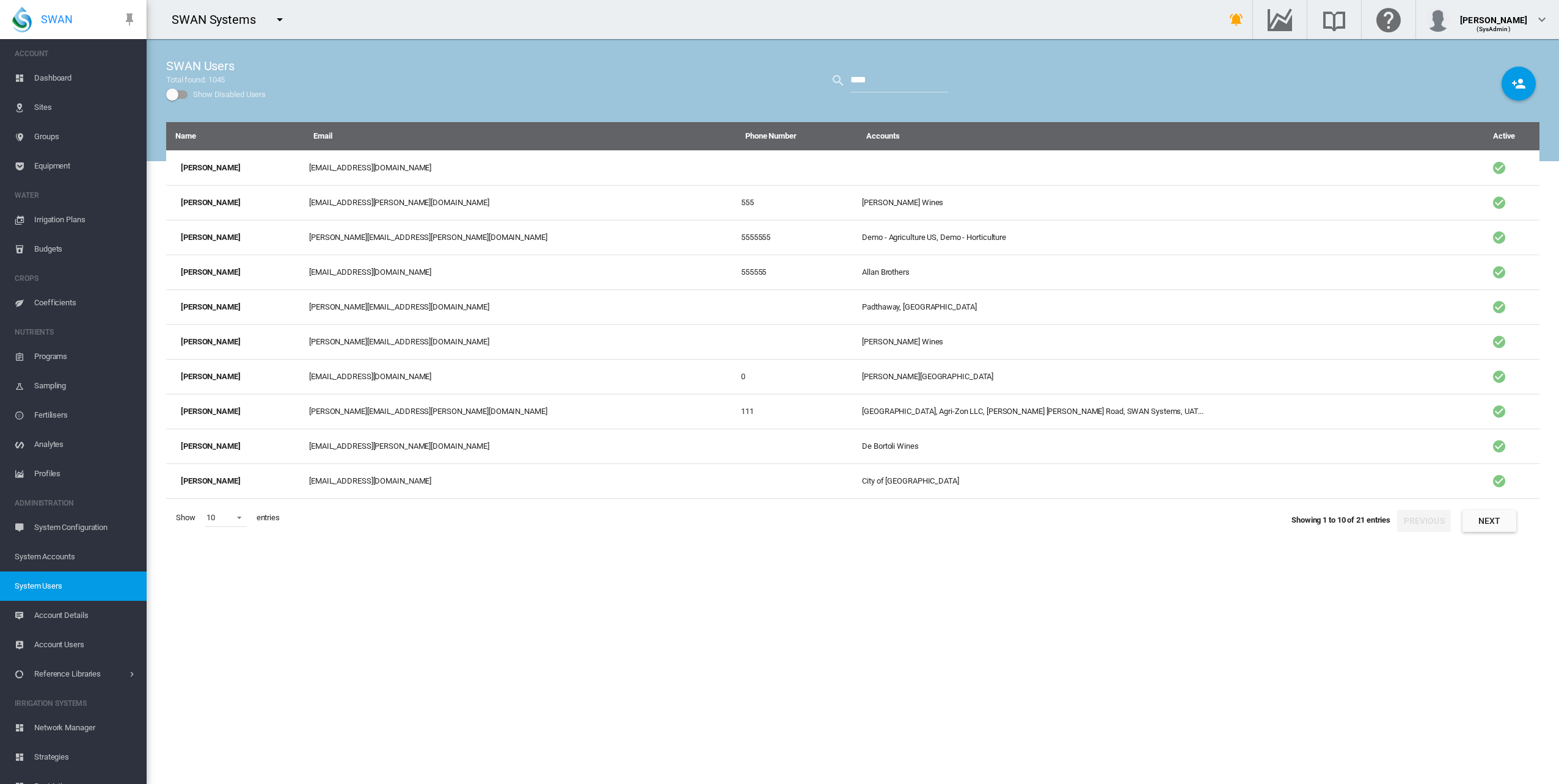
click at [182, 92] on div "Show Disabled Users" at bounding box center [177, 94] width 20 height 9
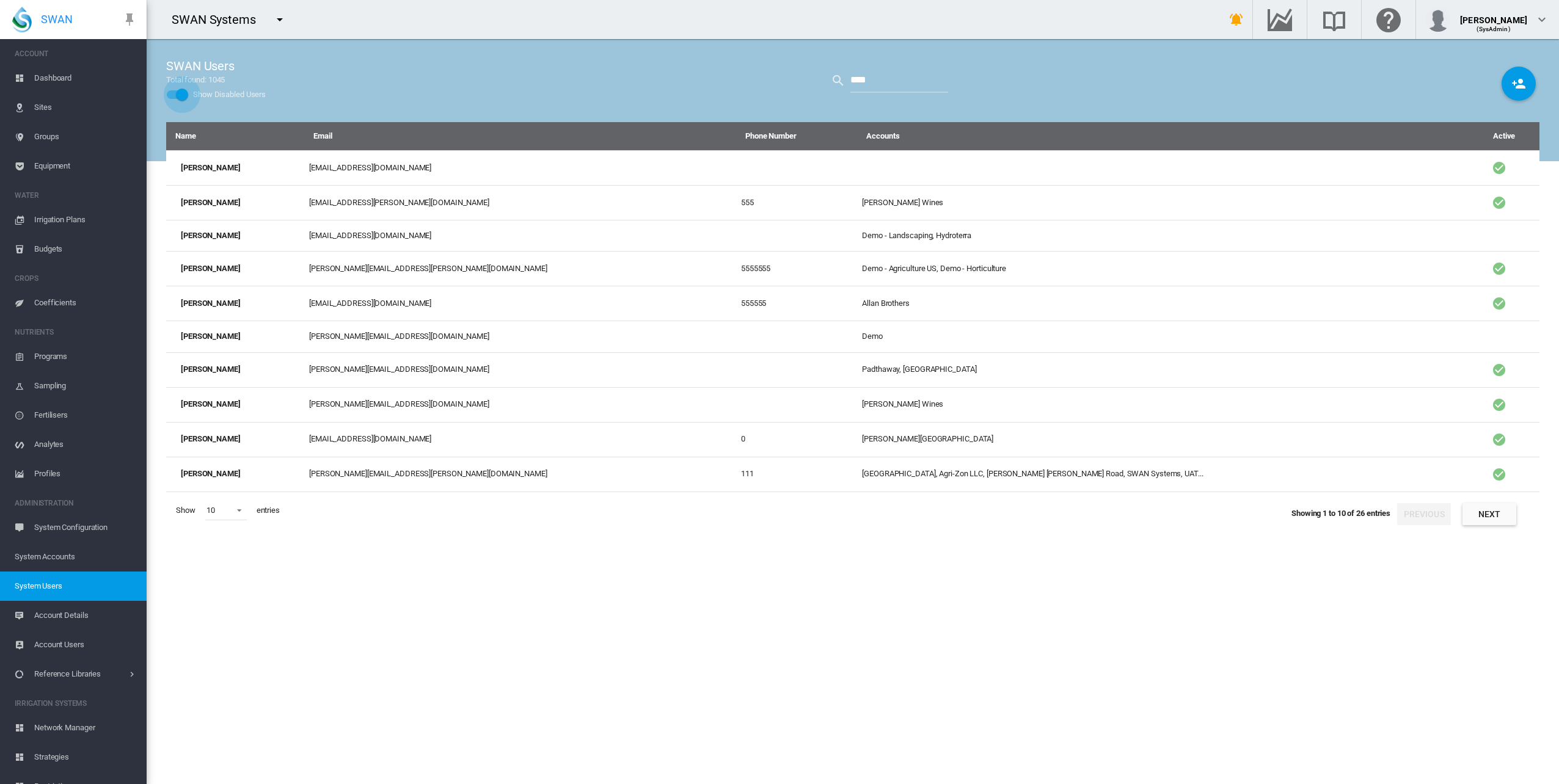
click at [182, 92] on div "Show Disabled Users" at bounding box center [182, 95] width 12 height 12
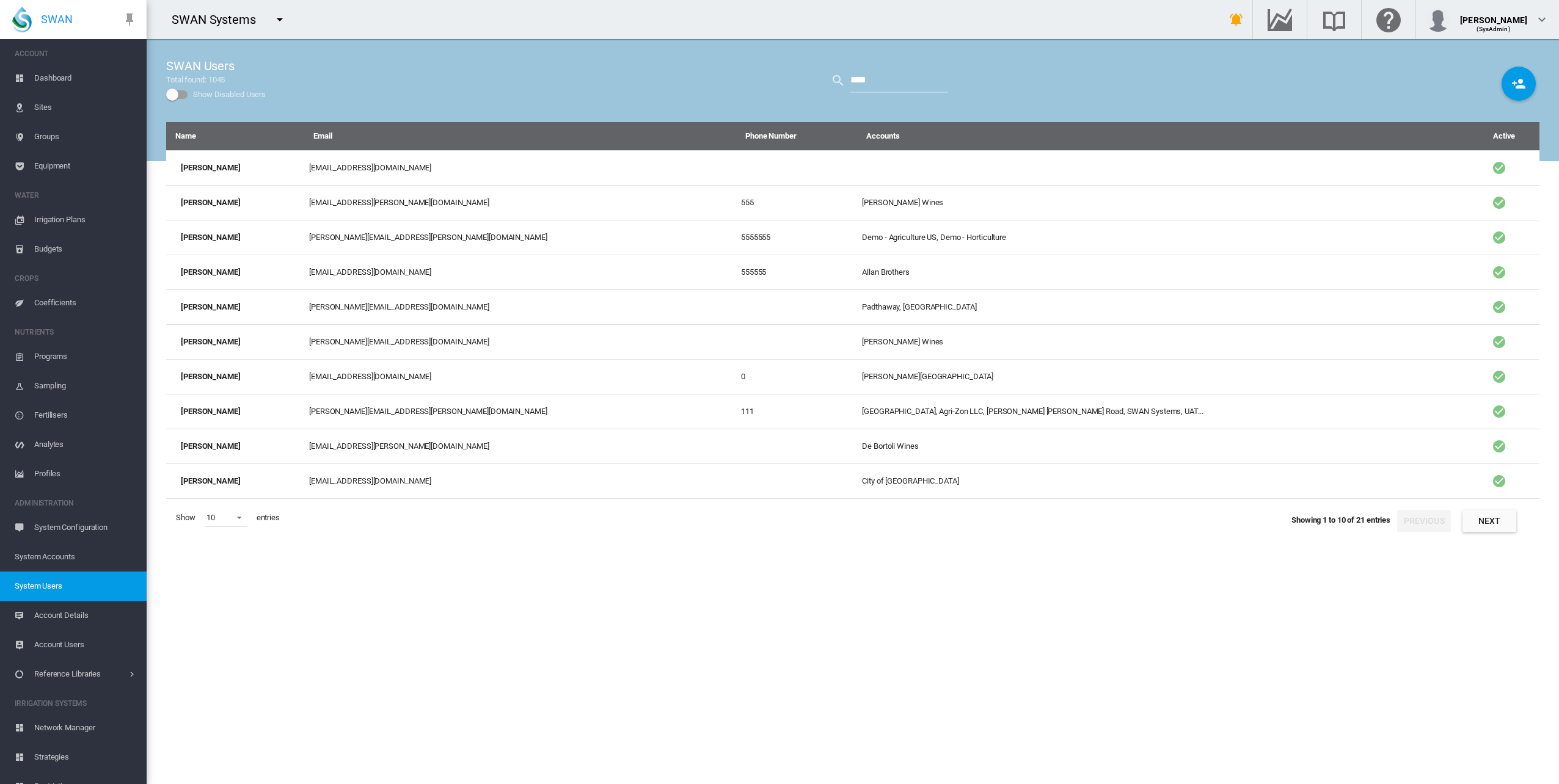
click at [182, 92] on div "Show Disabled Users" at bounding box center [177, 94] width 20 height 9
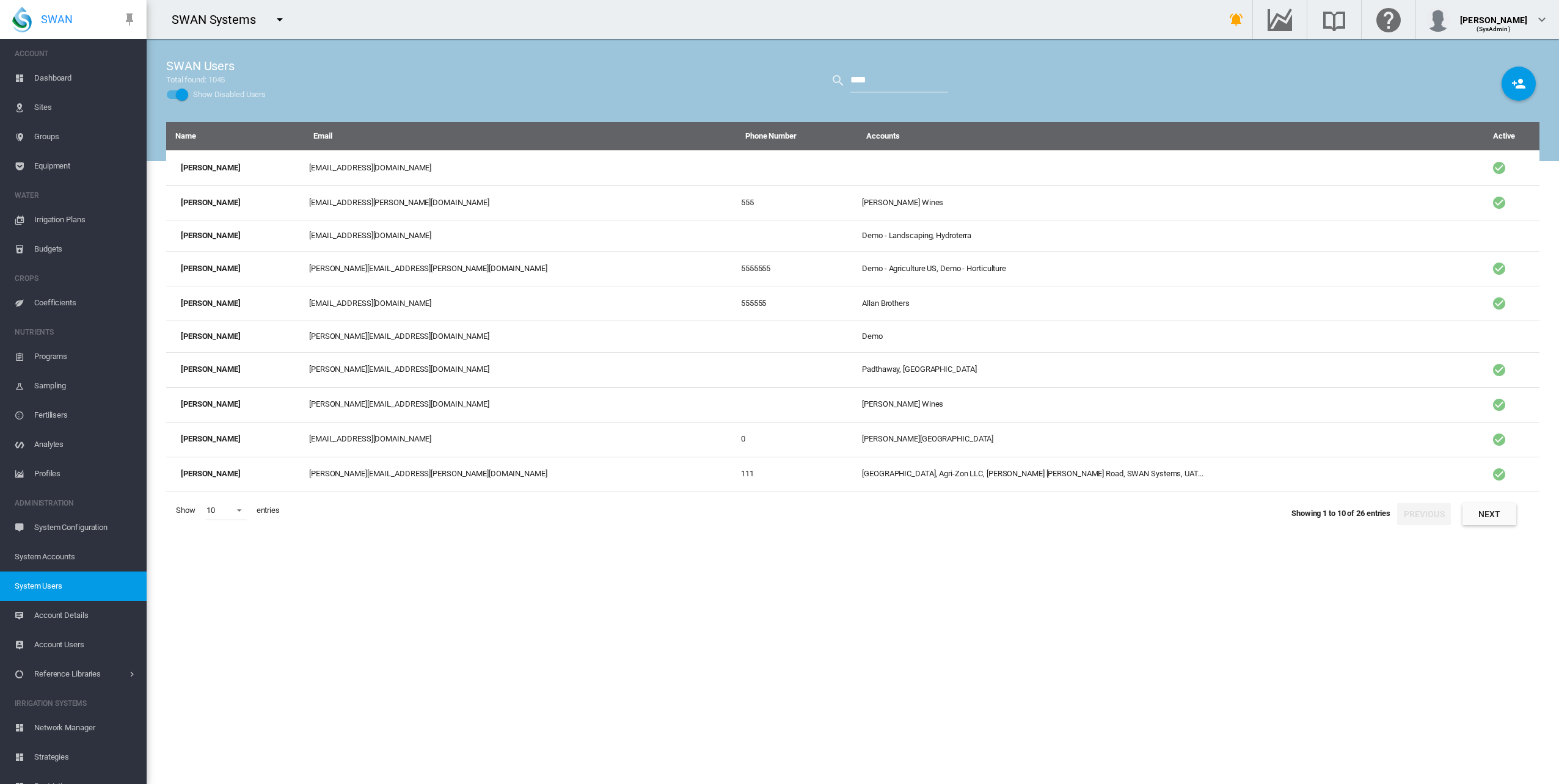
click at [182, 92] on div "Show Disabled Users" at bounding box center [182, 95] width 12 height 12
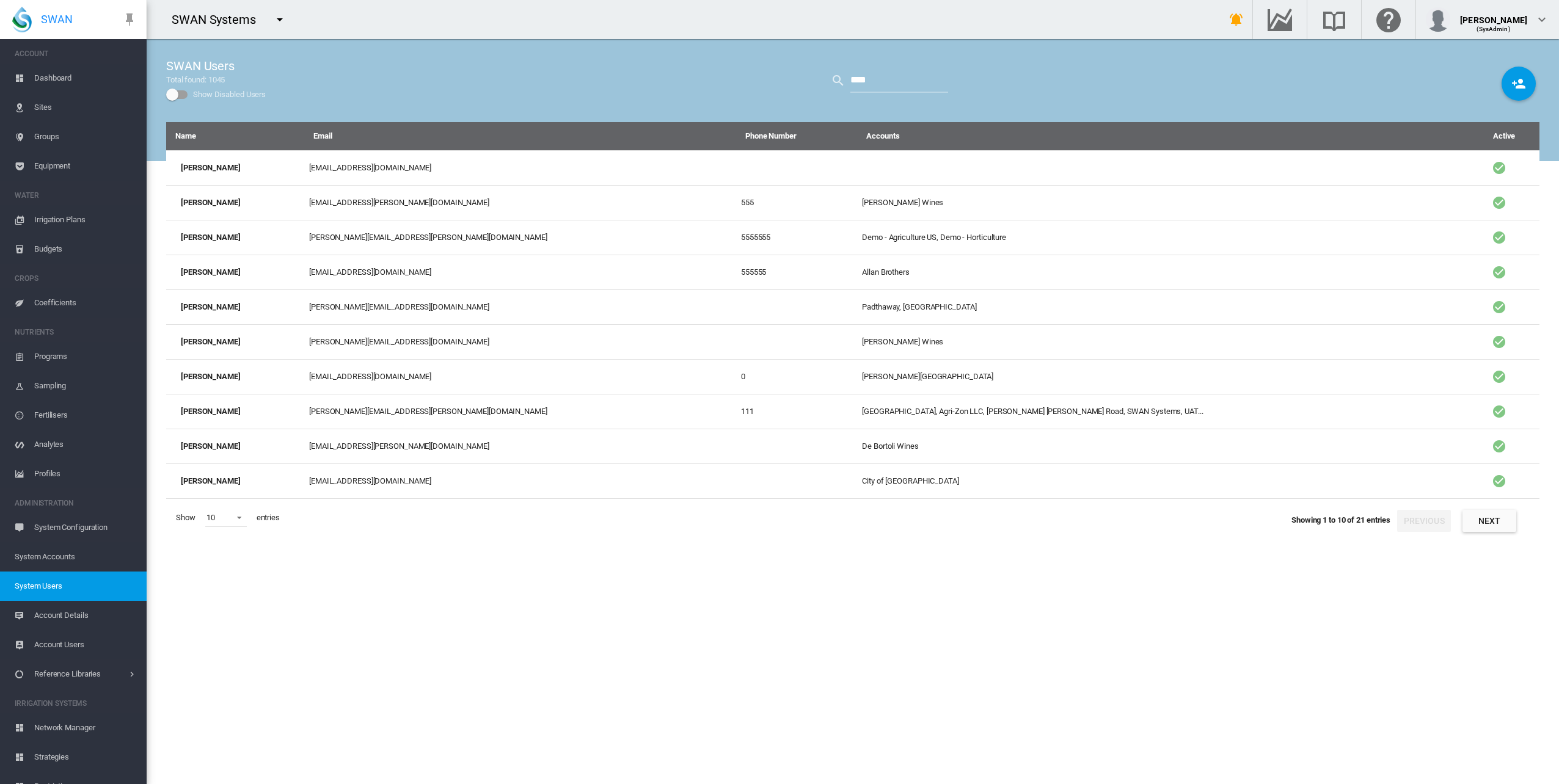
click at [70, 79] on span "Dashboard" at bounding box center [85, 78] width 102 height 29
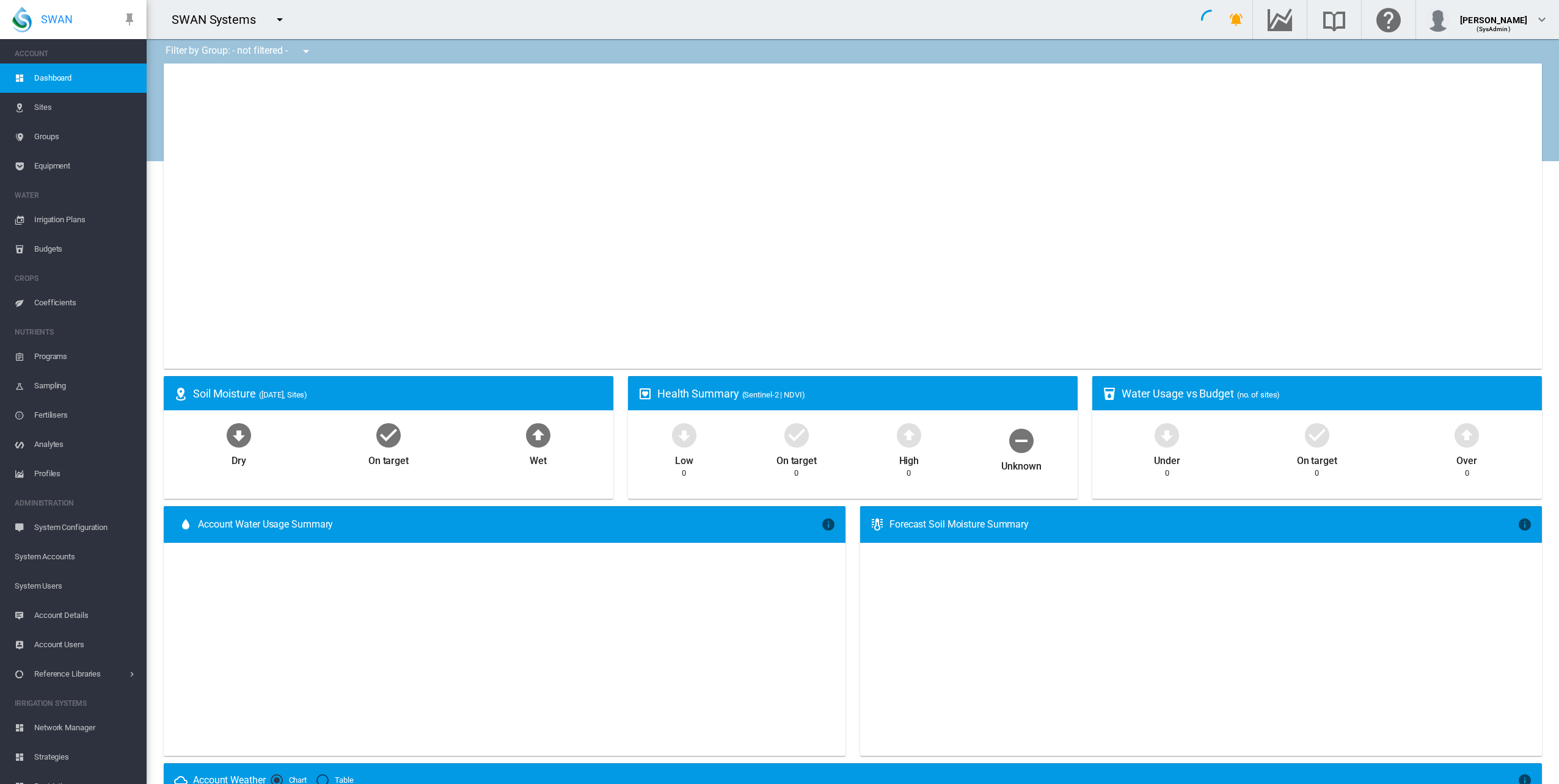
type input "**********"
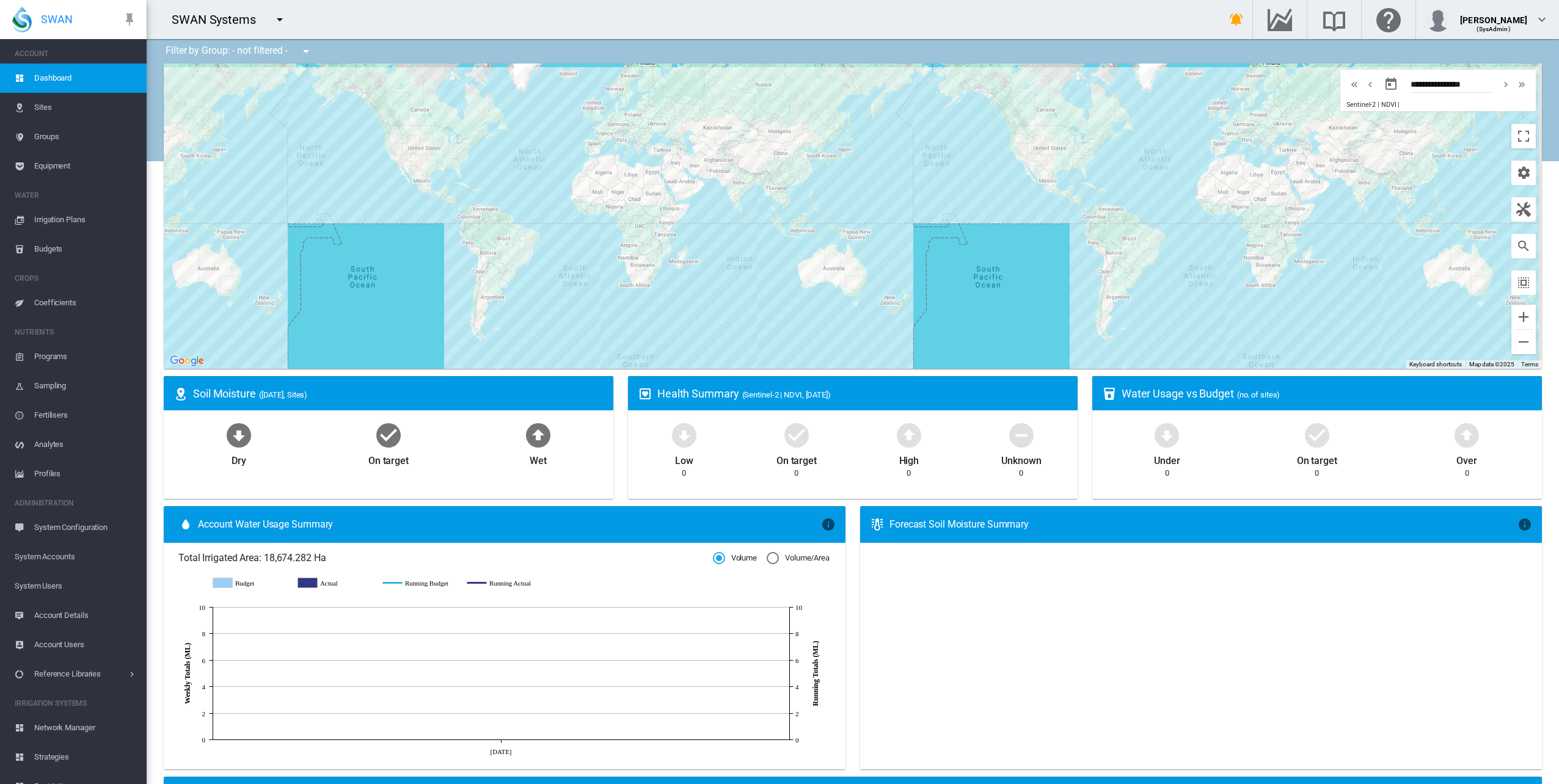
click at [213, 14] on div "SWAN Systems" at bounding box center [219, 19] width 95 height 17
click at [260, 18] on div "SWAN Systems" at bounding box center [219, 19] width 95 height 17
click at [281, 18] on md-icon "icon-menu-down" at bounding box center [279, 19] width 14 height 14
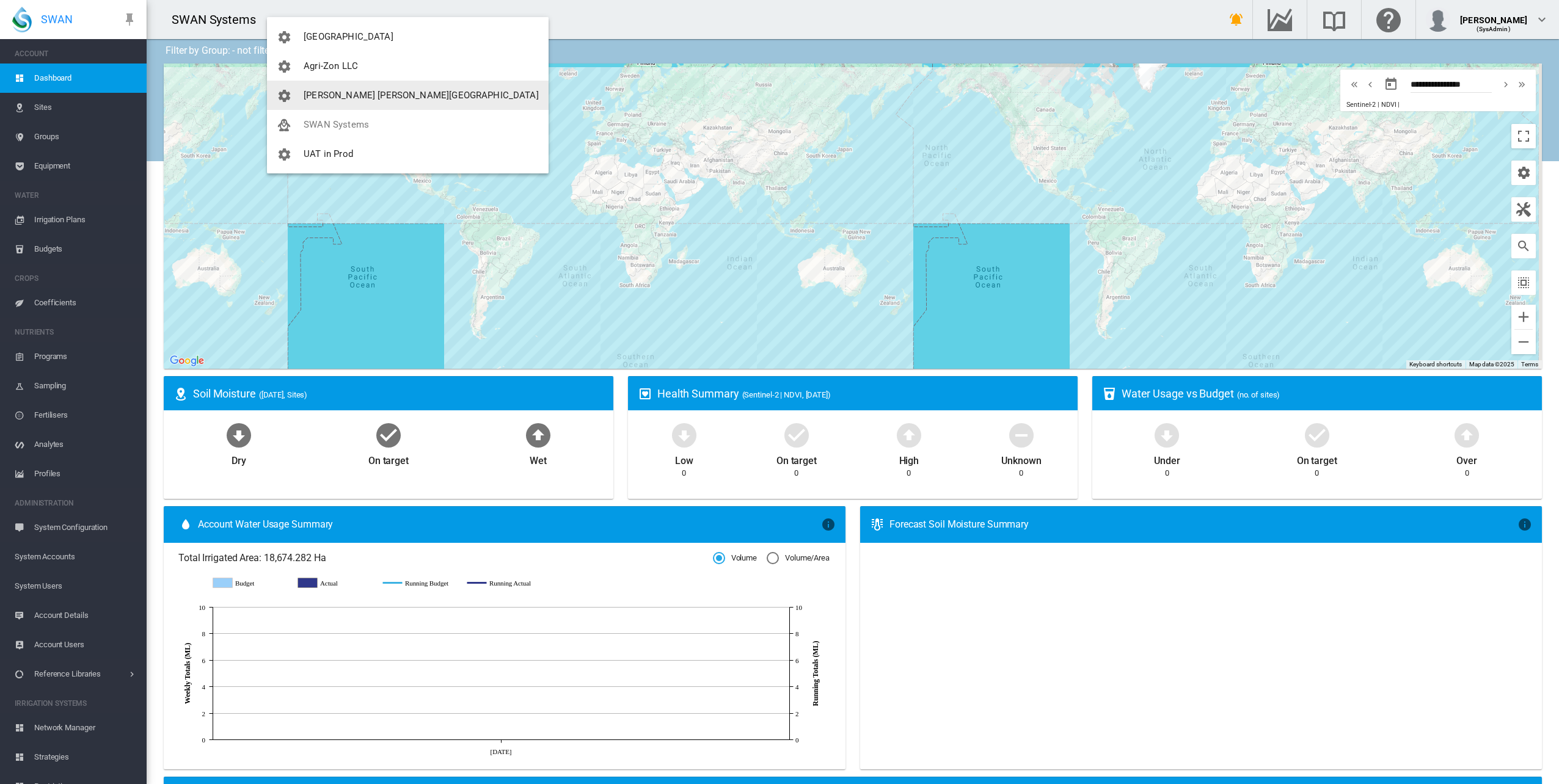
click at [307, 92] on span "[PERSON_NAME] [PERSON_NAME][GEOGRAPHIC_DATA]" at bounding box center [421, 95] width 235 height 11
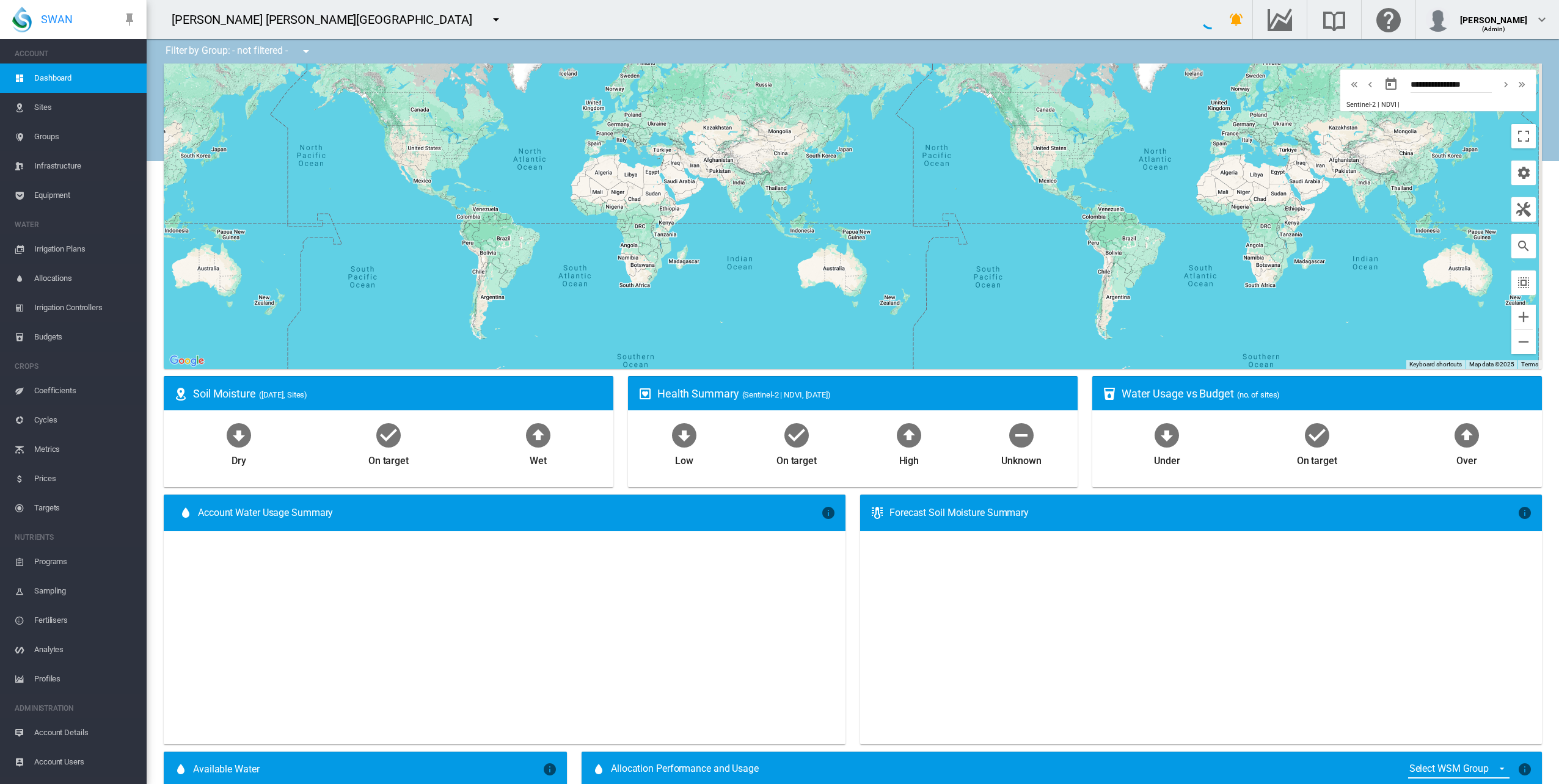
type input "**********"
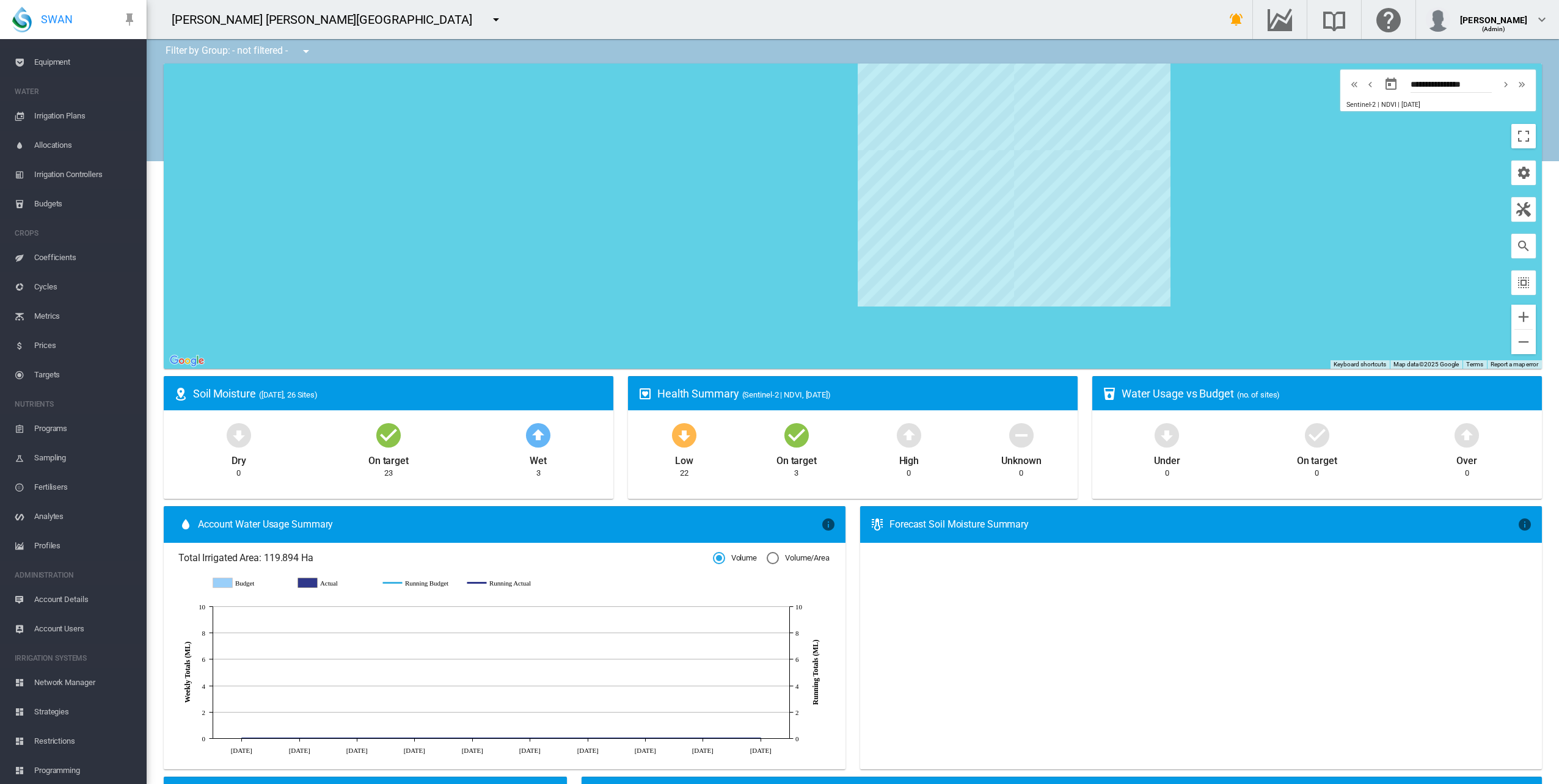
scroll to position [135, 0]
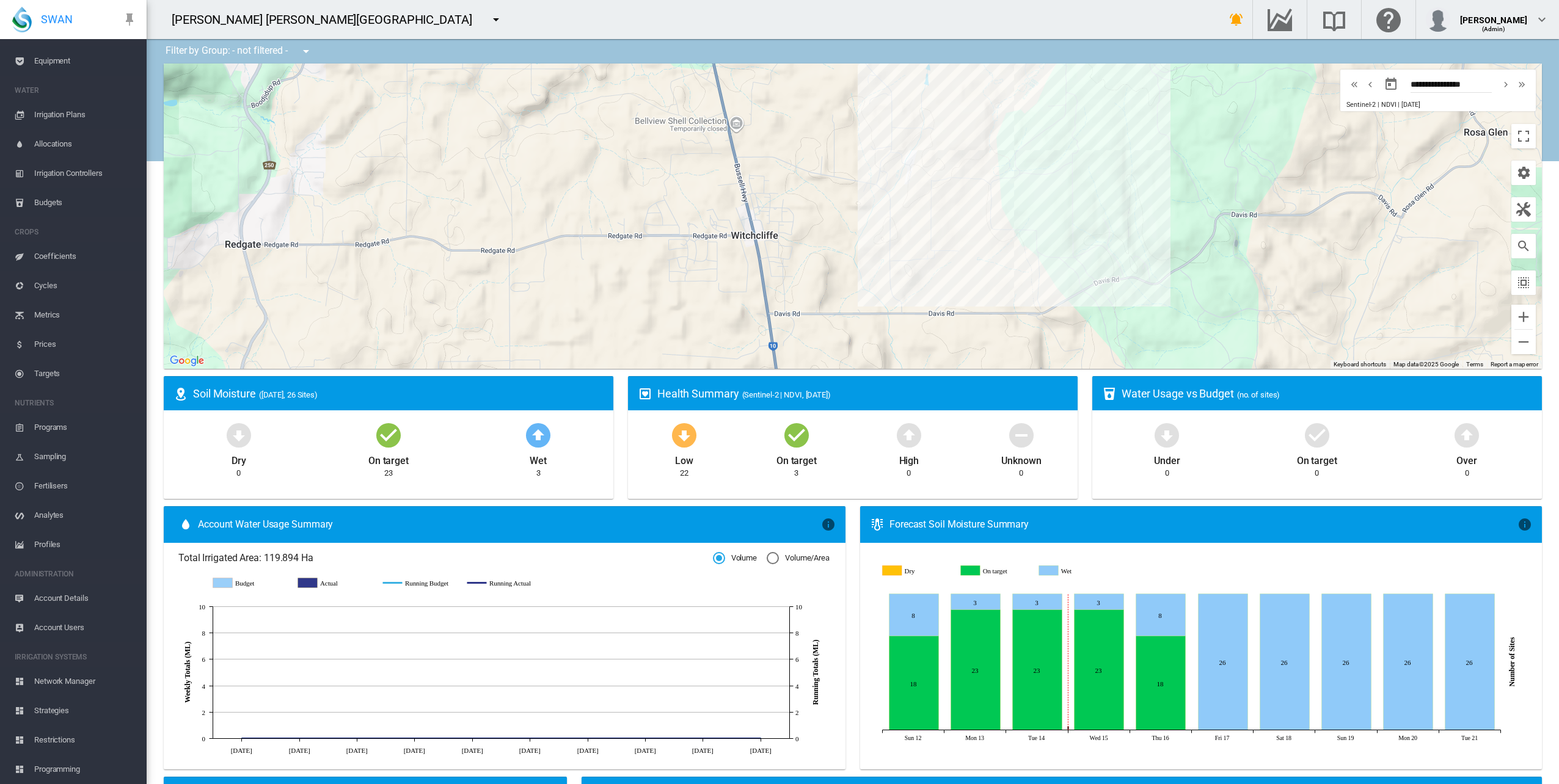
click at [66, 686] on span "Network Manager" at bounding box center [85, 681] width 102 height 29
